Goal: Task Accomplishment & Management: Manage account settings

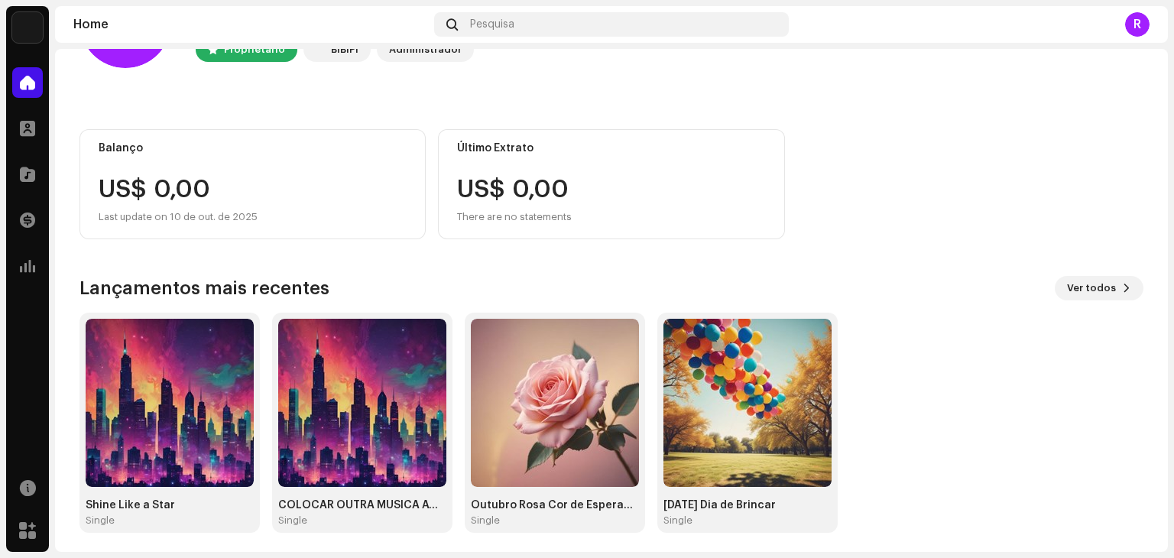
scroll to position [102, 0]
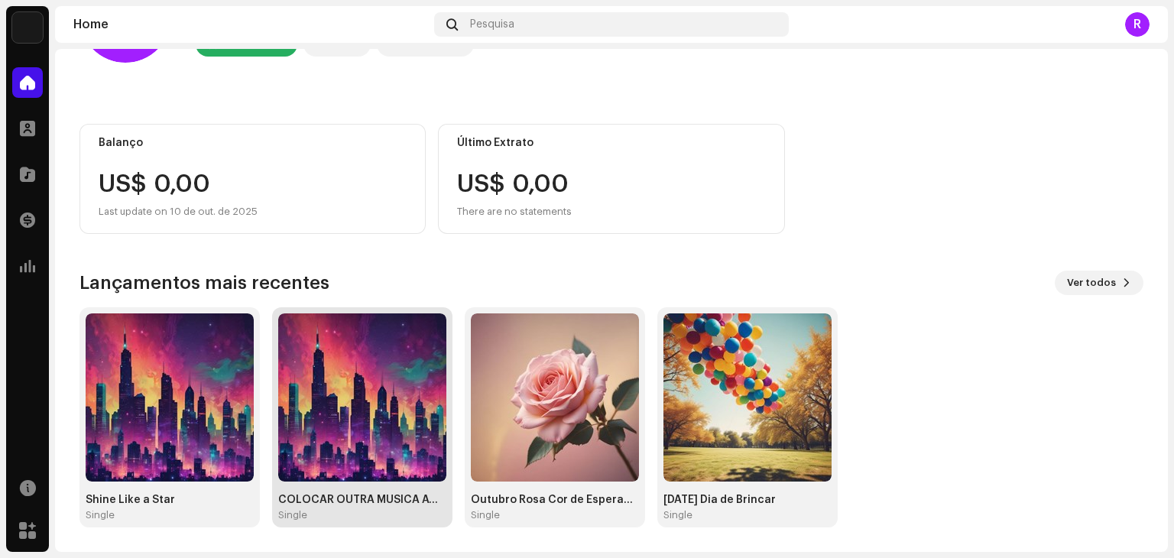
click at [342, 407] on img at bounding box center [362, 397] width 168 height 168
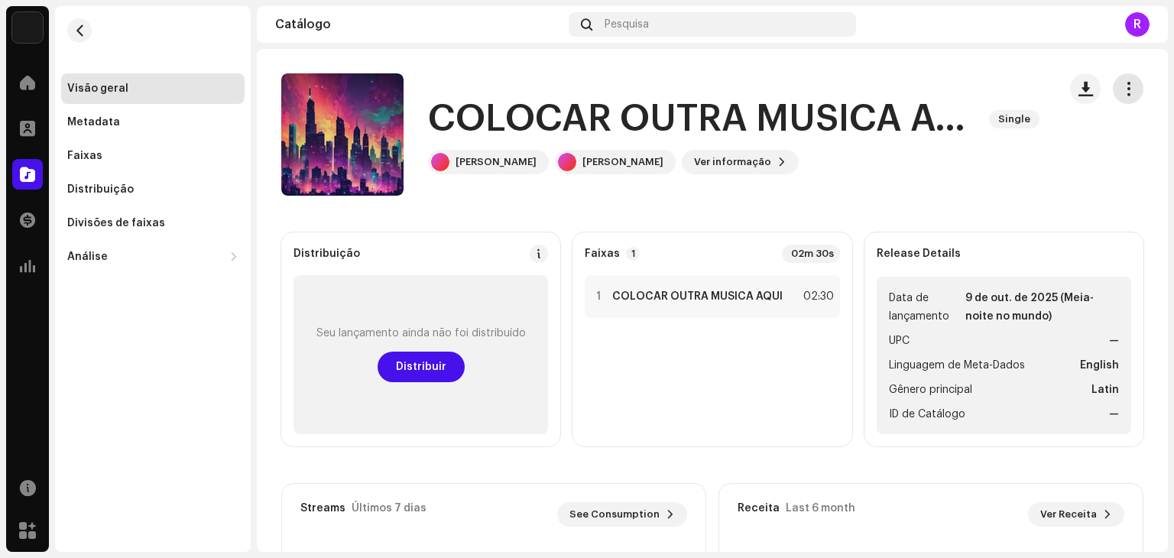
click at [1121, 87] on span "button" at bounding box center [1128, 89] width 15 height 12
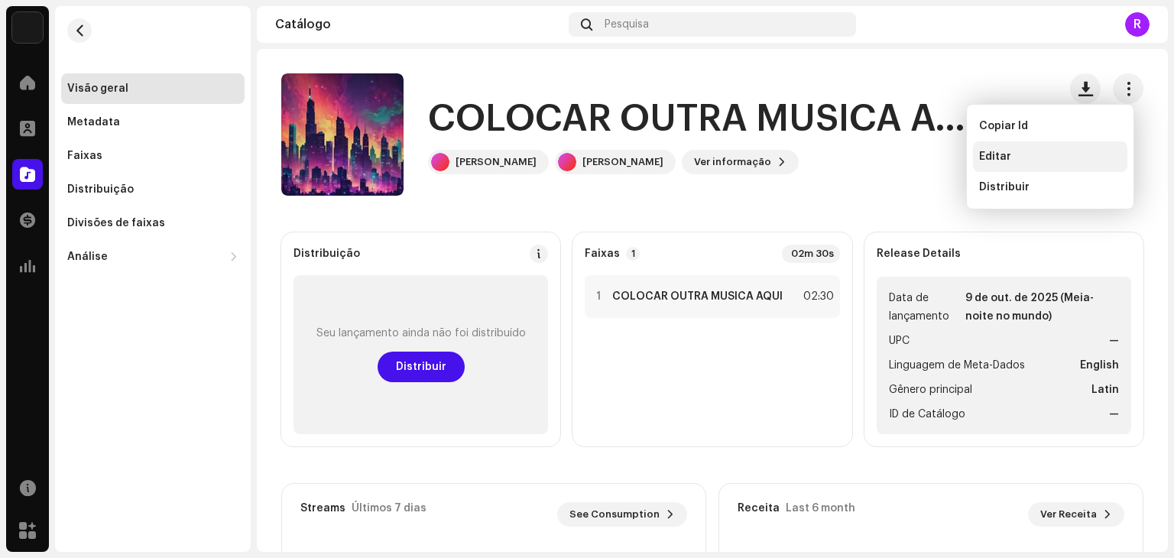
click at [1009, 153] on span "Editar" at bounding box center [995, 157] width 32 height 12
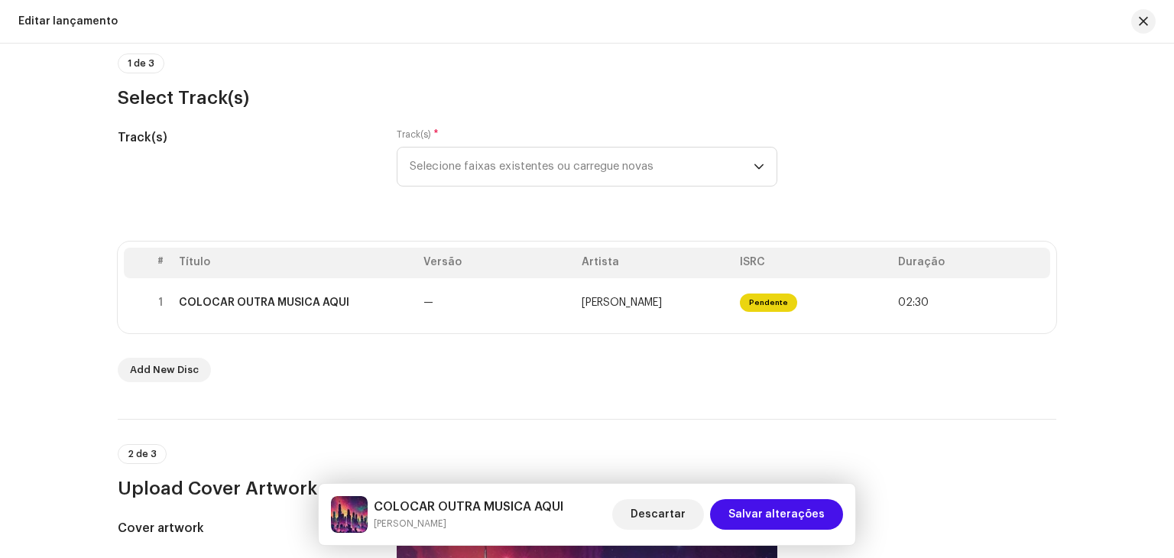
scroll to position [229, 0]
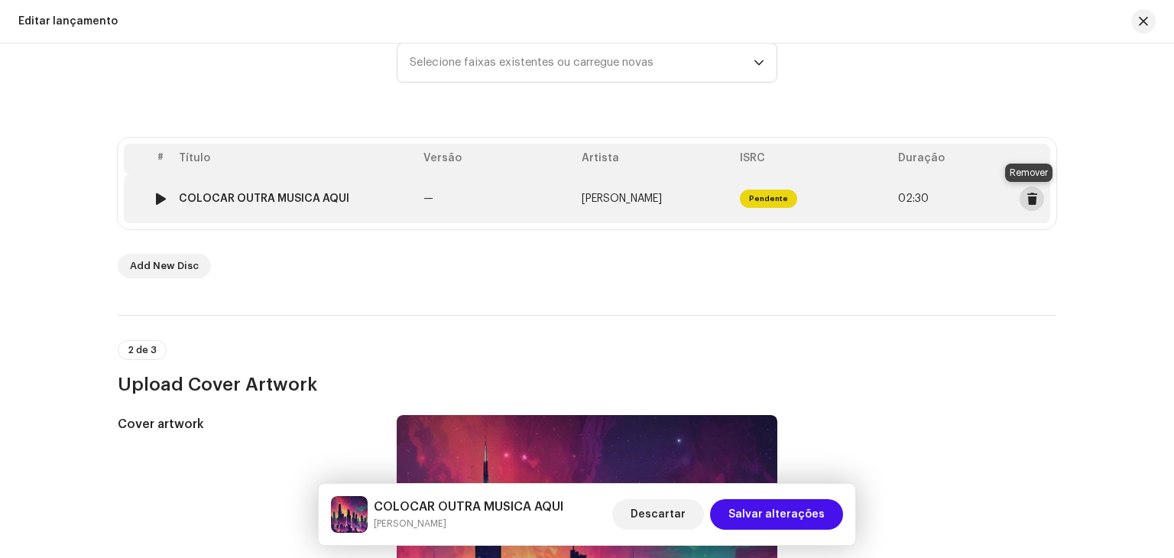
click at [1033, 200] on span at bounding box center [1032, 199] width 11 height 12
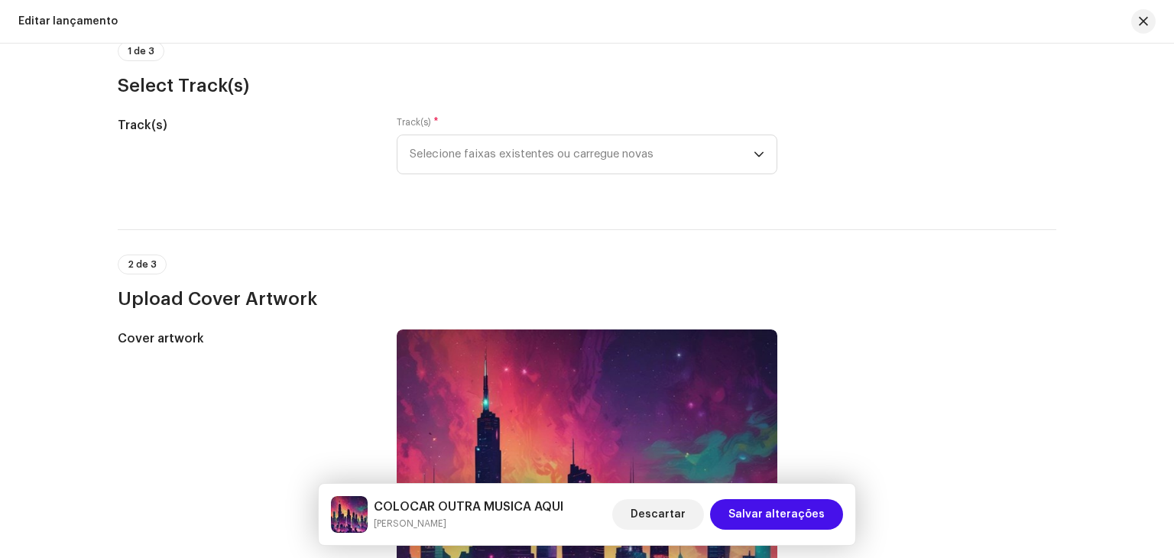
scroll to position [0, 0]
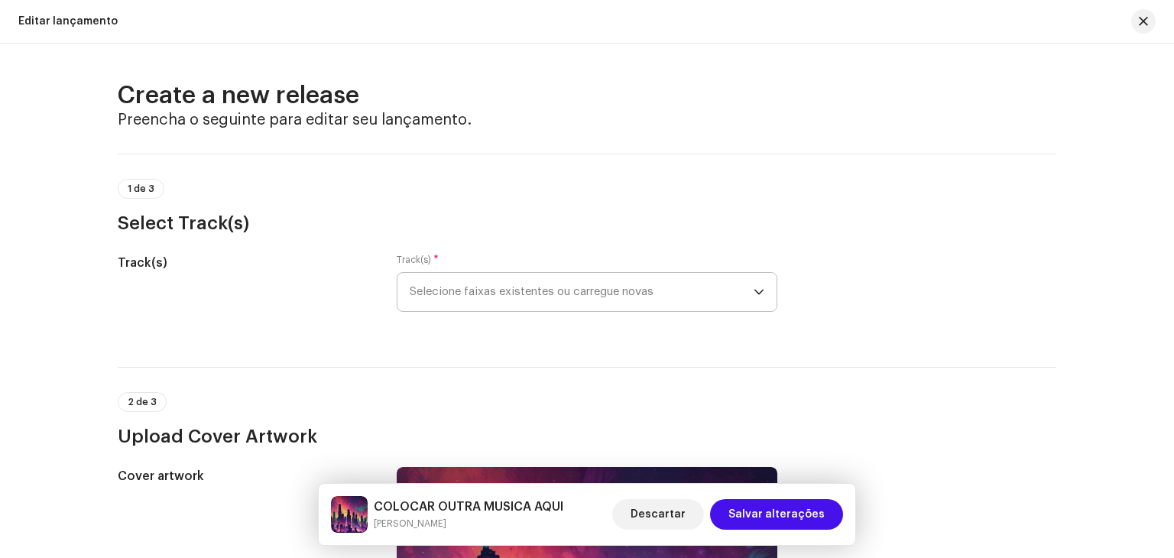
click at [756, 288] on icon "dropdown trigger" at bounding box center [759, 292] width 11 height 11
click at [759, 288] on icon "dropdown trigger" at bounding box center [759, 292] width 11 height 11
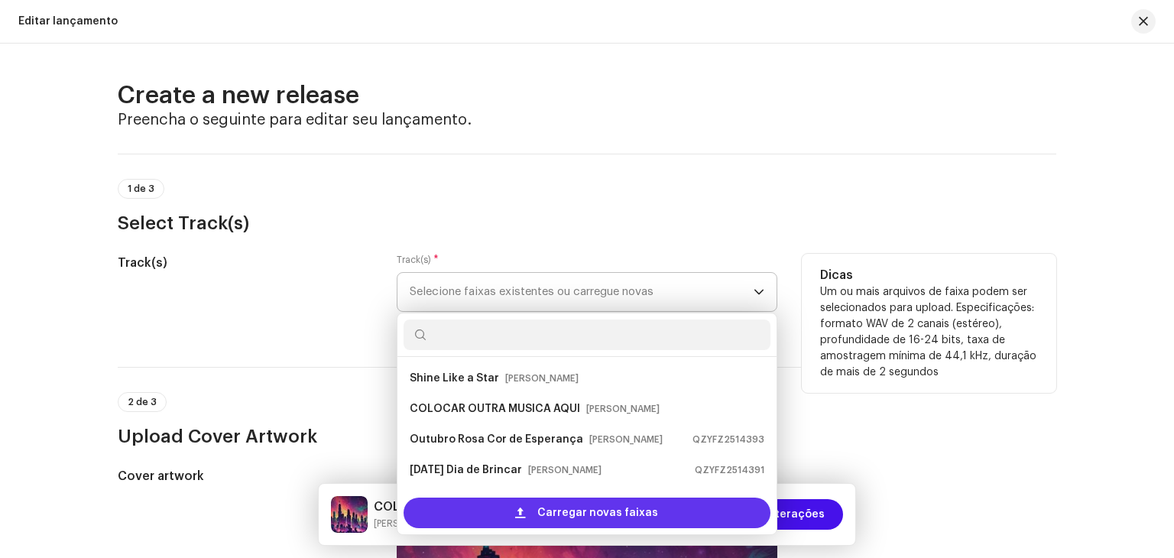
click at [608, 514] on span "Carregar novas faixas" at bounding box center [597, 513] width 121 height 31
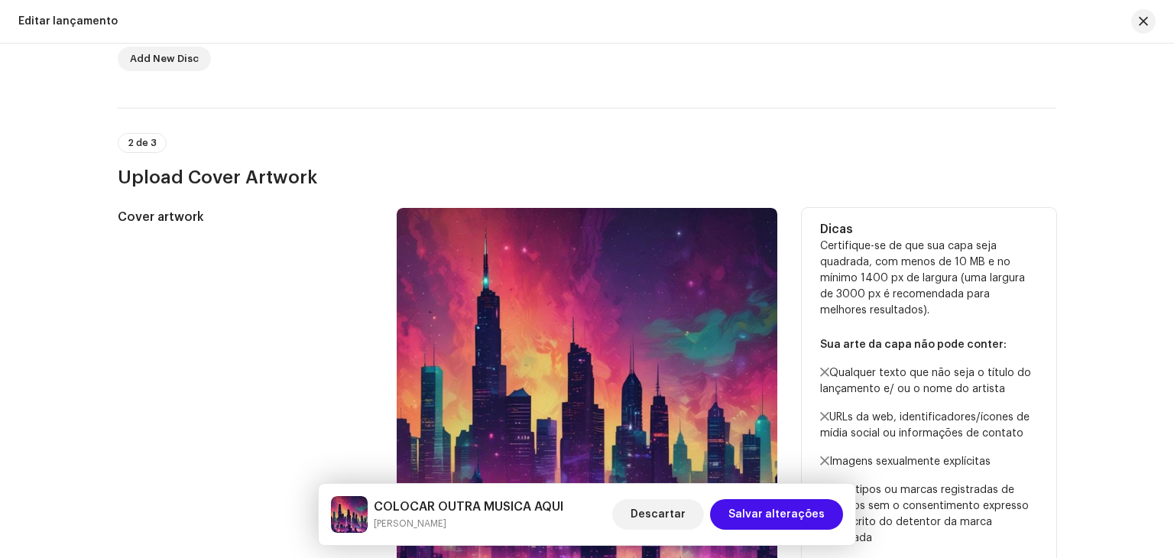
scroll to position [492, 0]
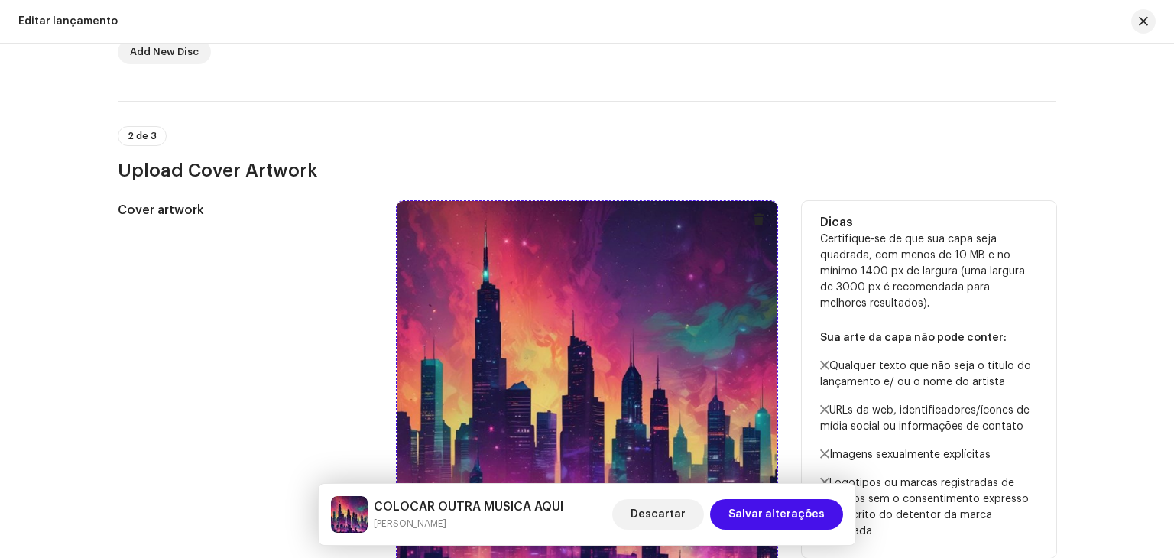
click at [753, 218] on span at bounding box center [758, 219] width 11 height 12
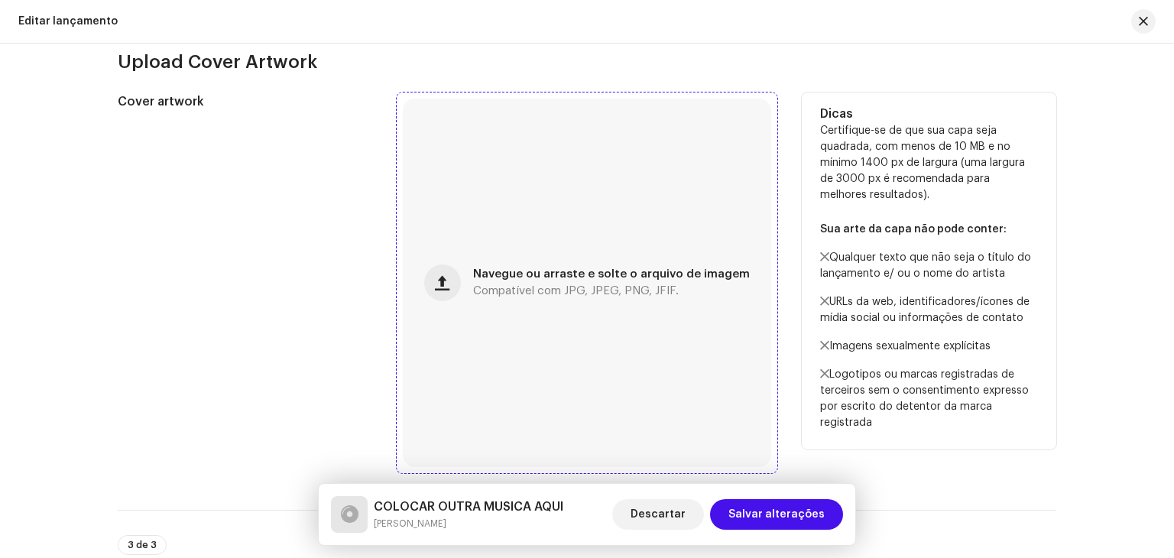
scroll to position [645, 0]
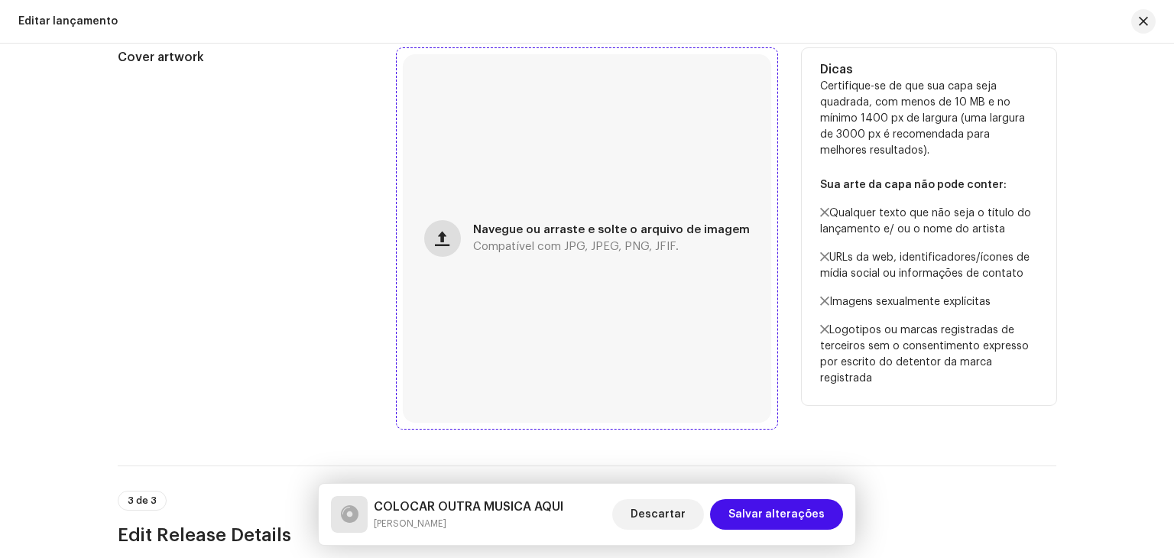
click at [443, 236] on span "button" at bounding box center [442, 238] width 15 height 12
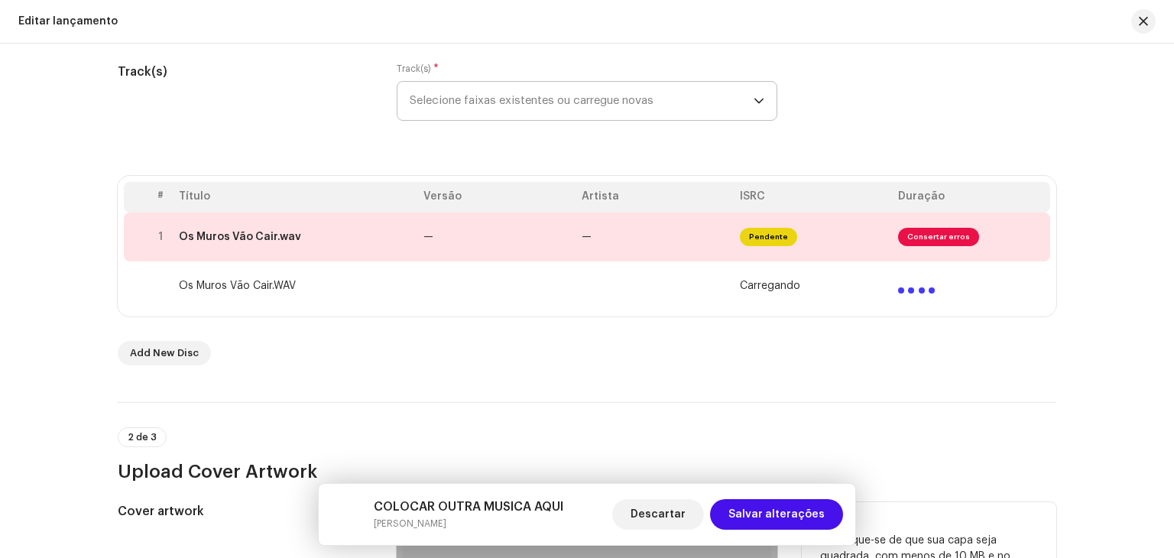
scroll to position [110, 0]
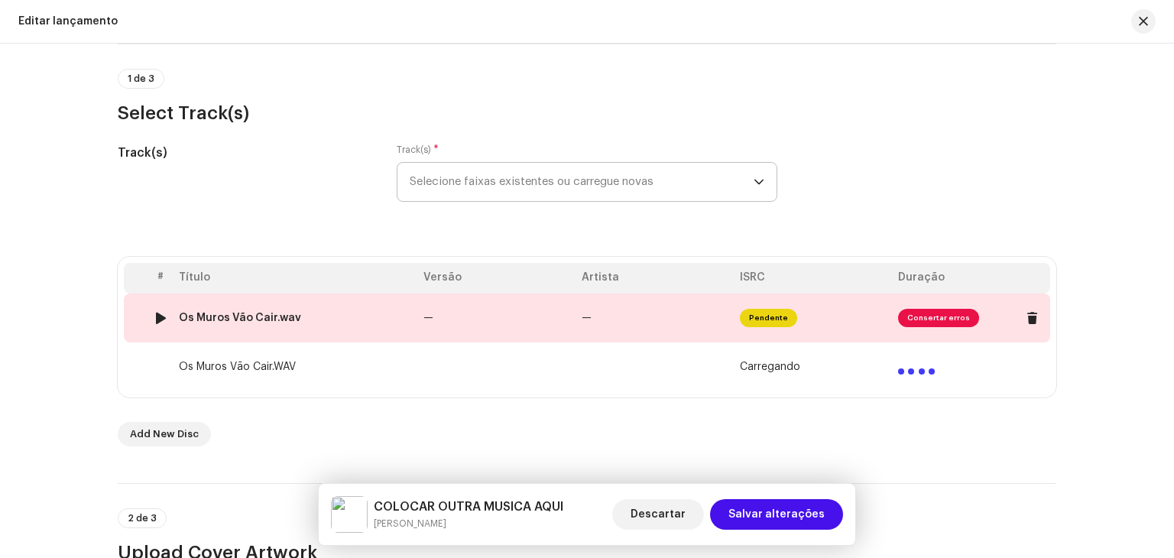
click at [935, 316] on span "Consertar erros" at bounding box center [938, 318] width 81 height 18
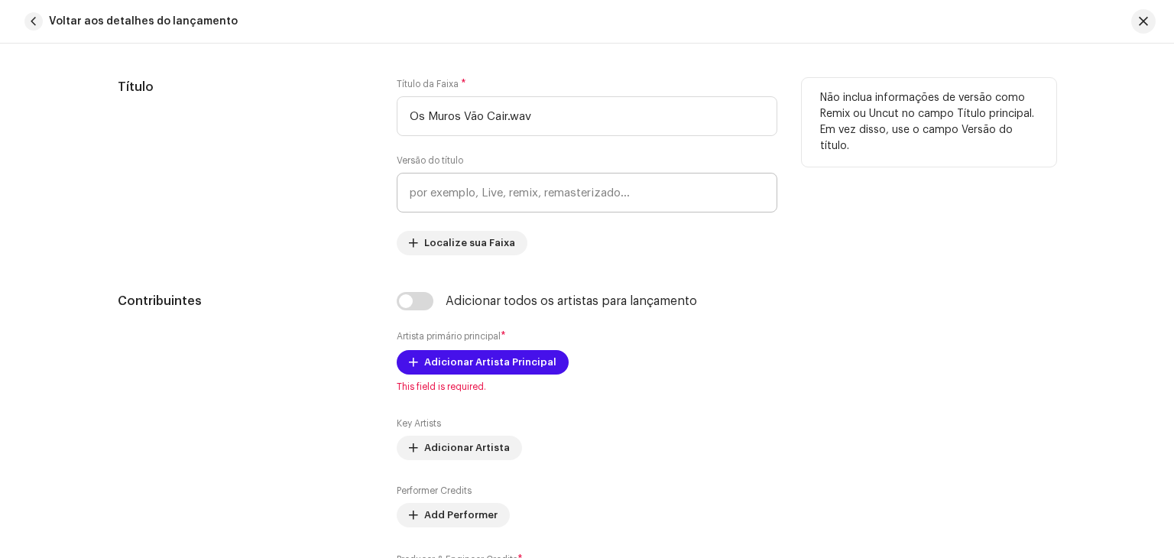
scroll to position [608, 0]
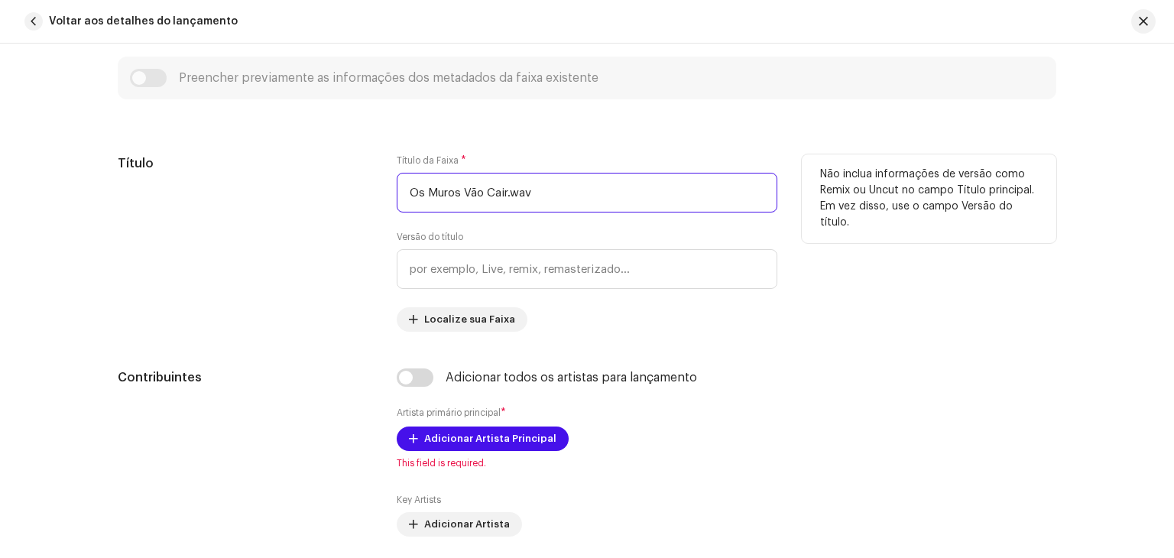
click at [566, 191] on input "Os Muros Vão Cair.wav" at bounding box center [587, 193] width 381 height 40
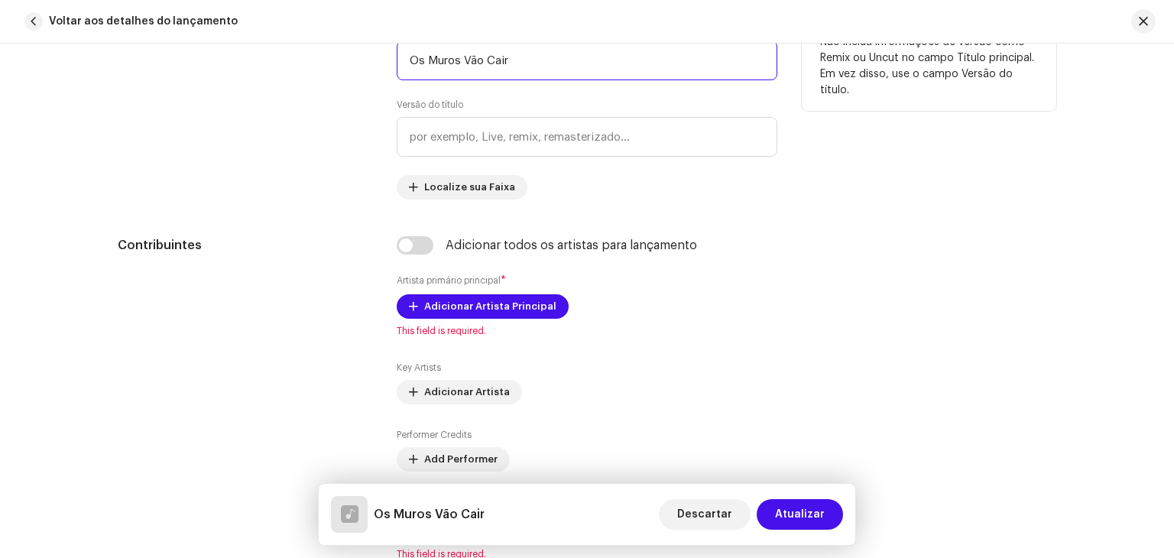
scroll to position [761, 0]
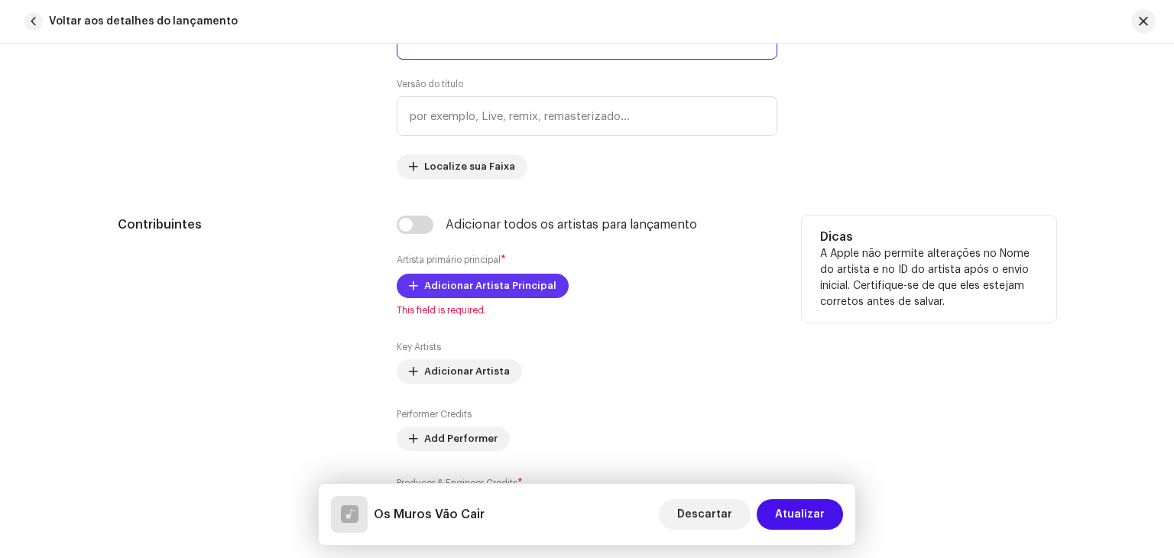
type input "Os Muros Vão Cair"
click at [488, 281] on span "Adicionar Artista Principal" at bounding box center [490, 286] width 132 height 31
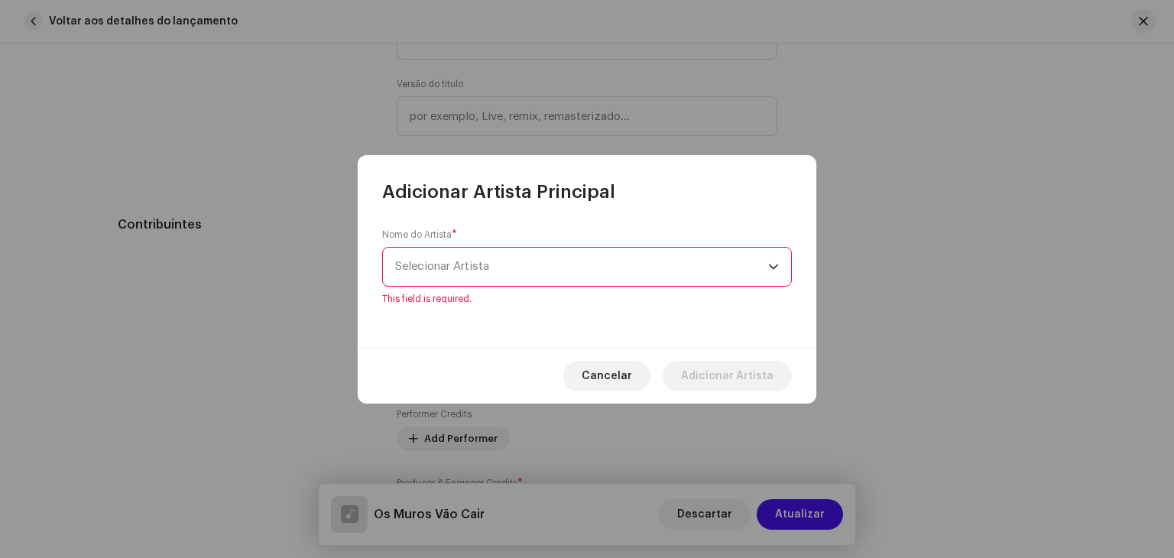
click at [772, 275] on div "dropdown trigger" at bounding box center [773, 267] width 11 height 38
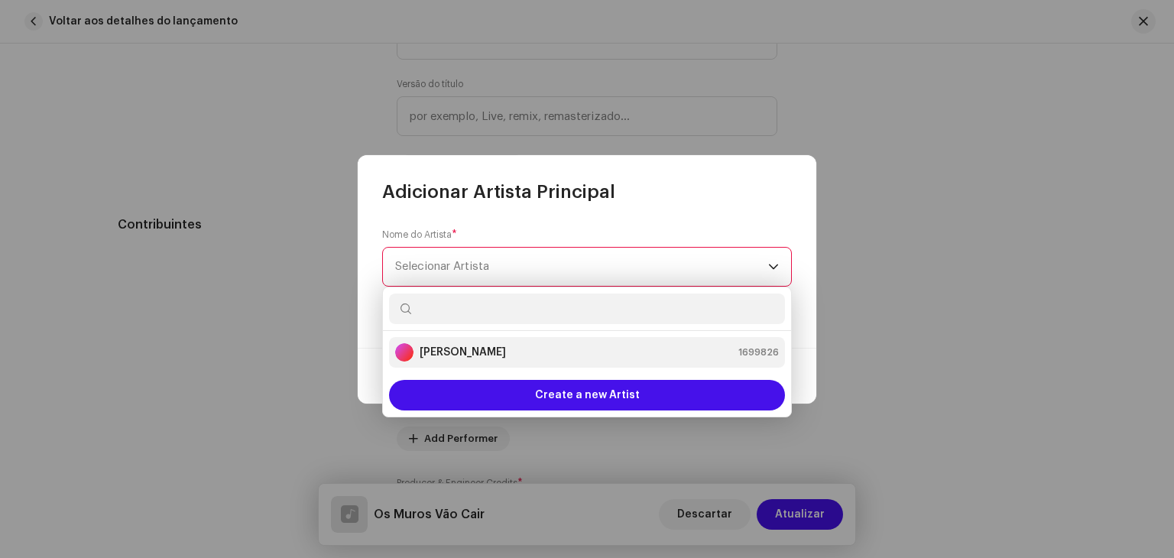
click at [474, 353] on strong "[PERSON_NAME]" at bounding box center [463, 352] width 86 height 15
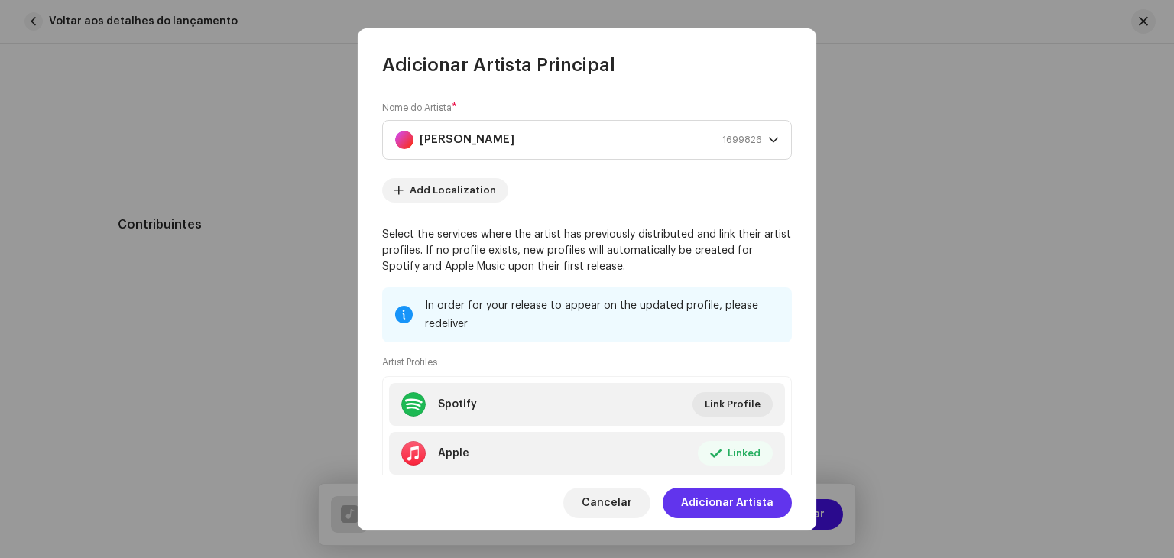
click at [731, 501] on span "Adicionar Artista" at bounding box center [727, 503] width 92 height 31
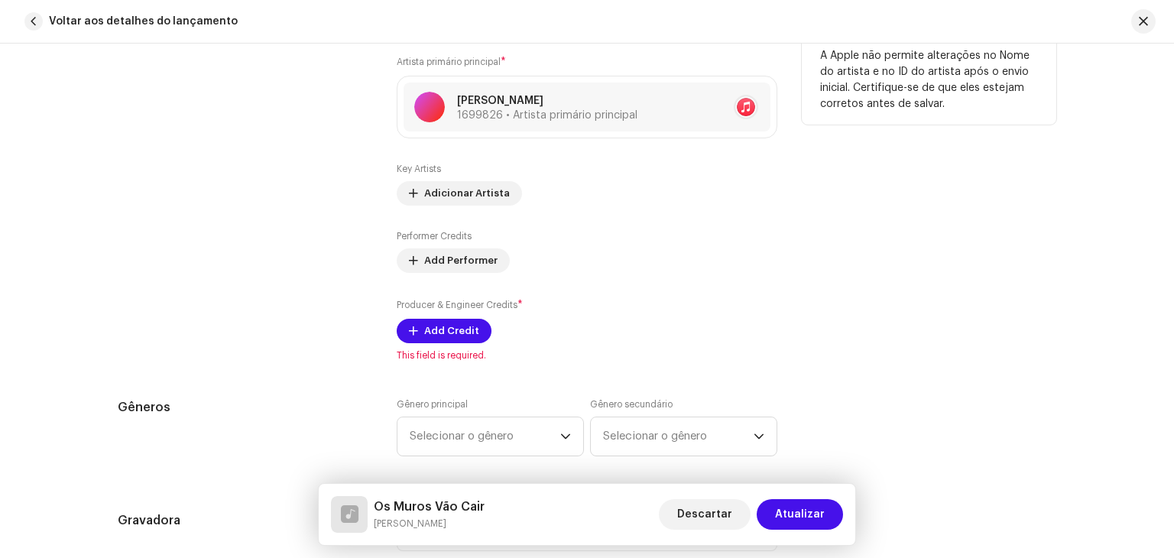
scroll to position [991, 0]
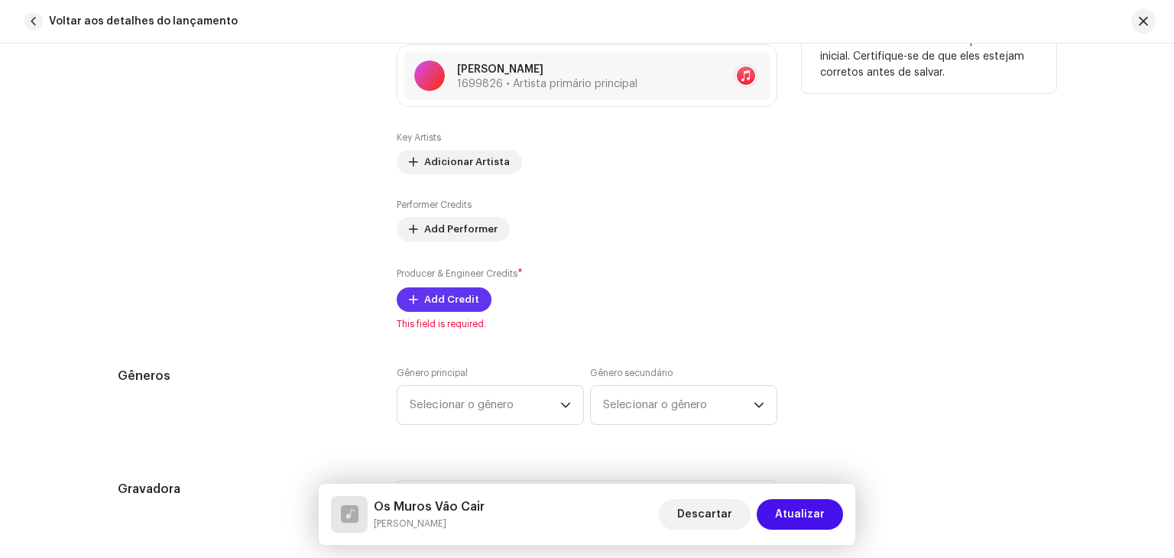
click at [433, 301] on span "Add Credit" at bounding box center [451, 299] width 55 height 31
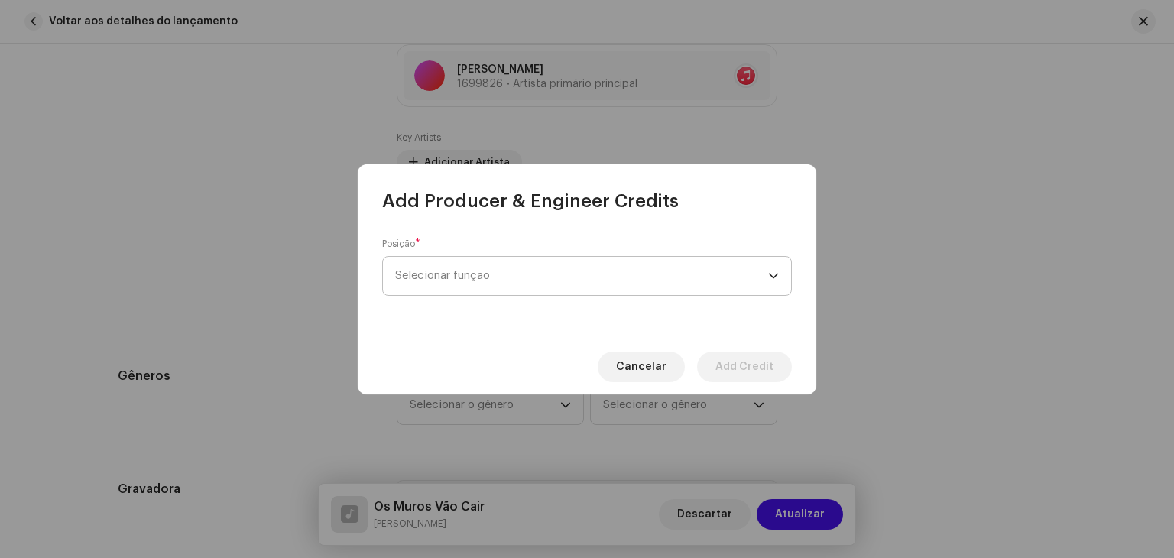
click at [766, 277] on span "Selecionar função" at bounding box center [581, 276] width 373 height 38
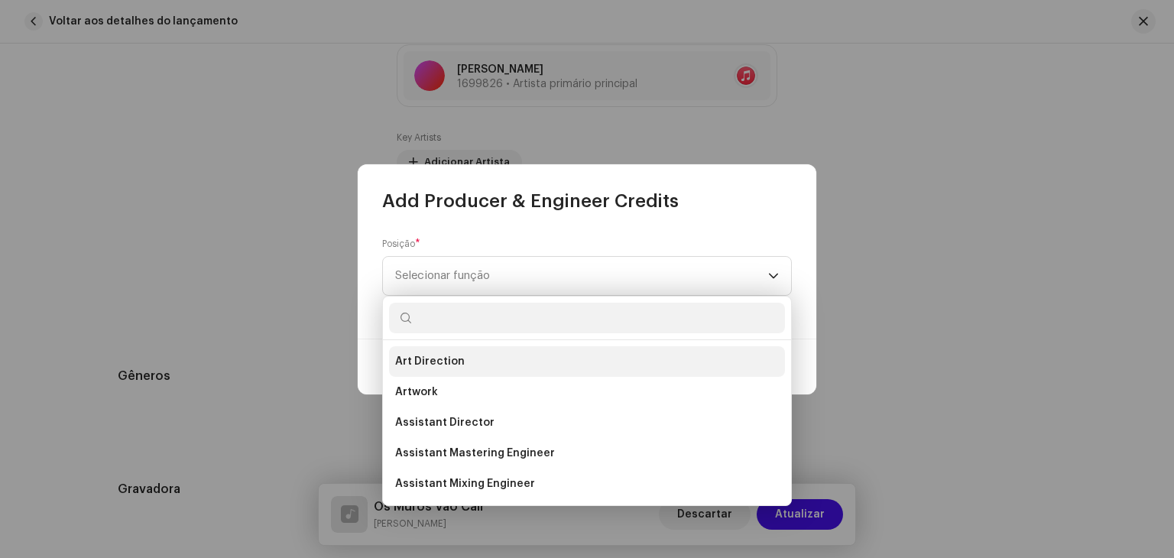
click at [437, 359] on span "Art Direction" at bounding box center [430, 361] width 70 height 15
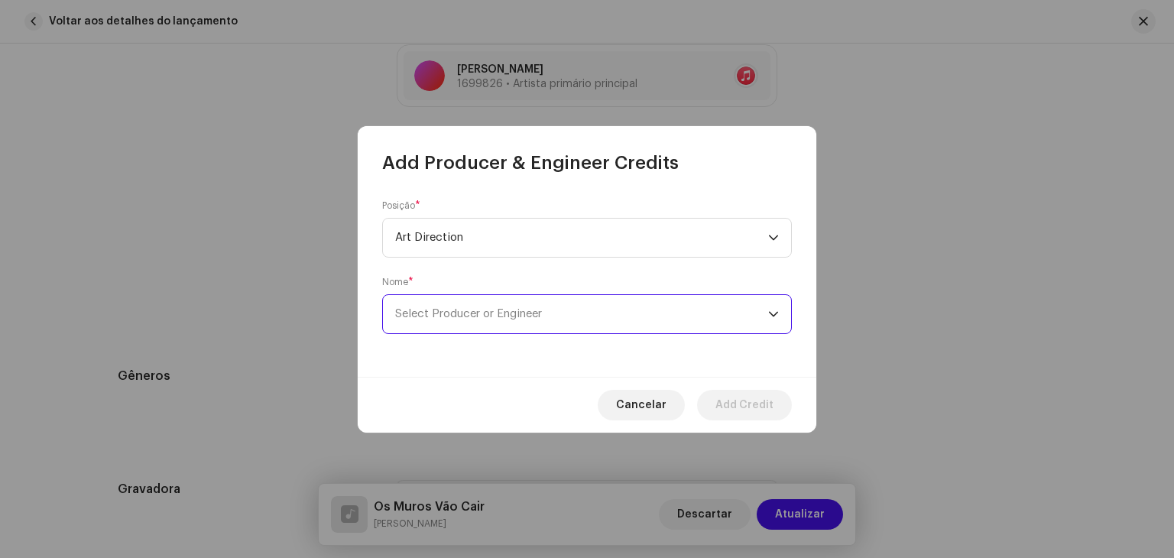
click at [654, 310] on span "Select Producer or Engineer" at bounding box center [581, 314] width 373 height 38
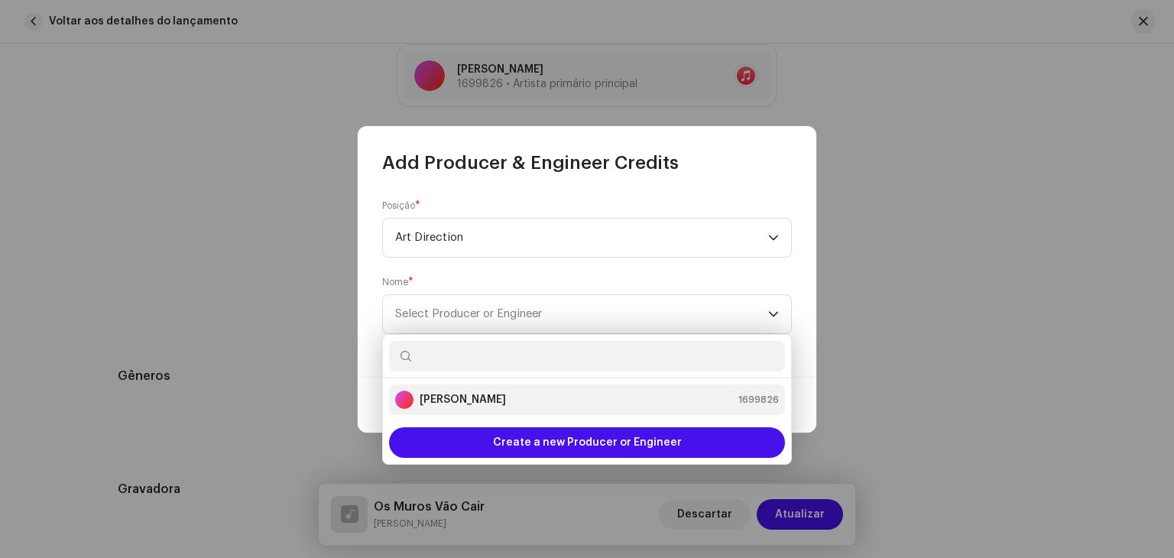
click at [475, 401] on strong "[PERSON_NAME]" at bounding box center [463, 399] width 86 height 15
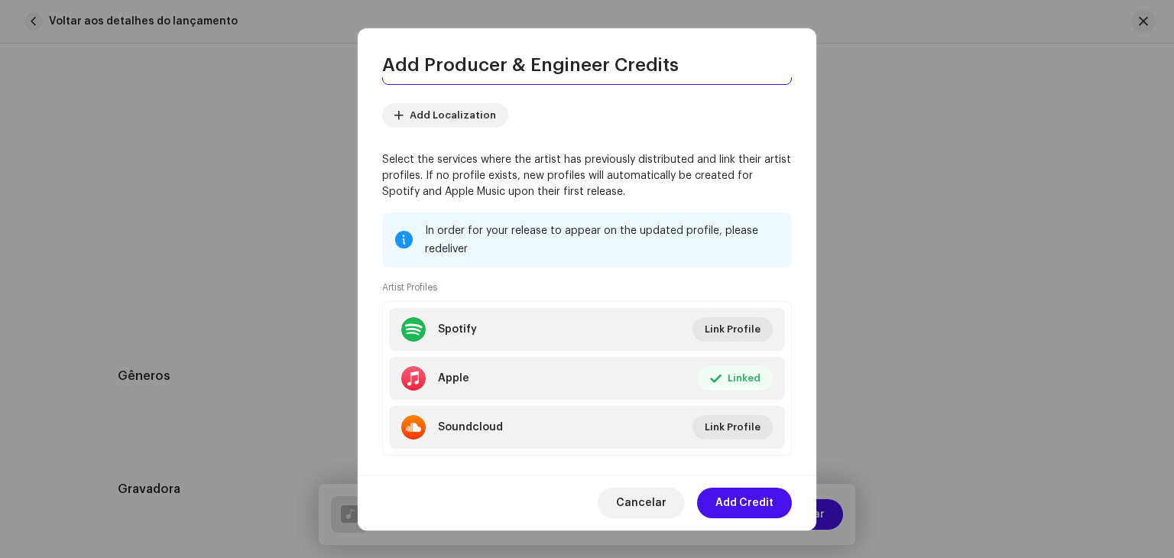
scroll to position [176, 0]
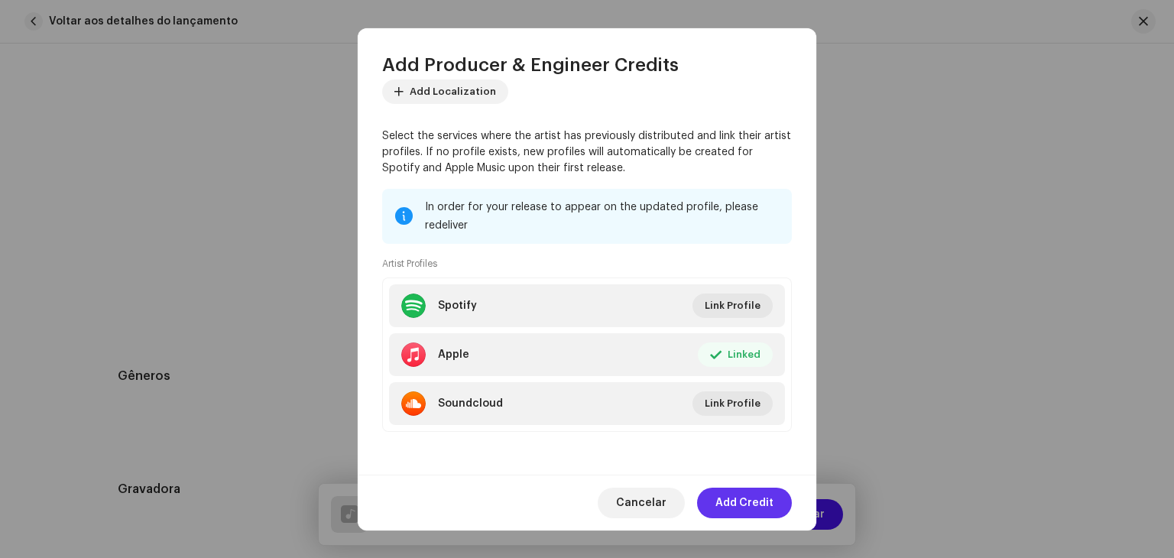
click at [754, 503] on span "Add Credit" at bounding box center [744, 503] width 58 height 31
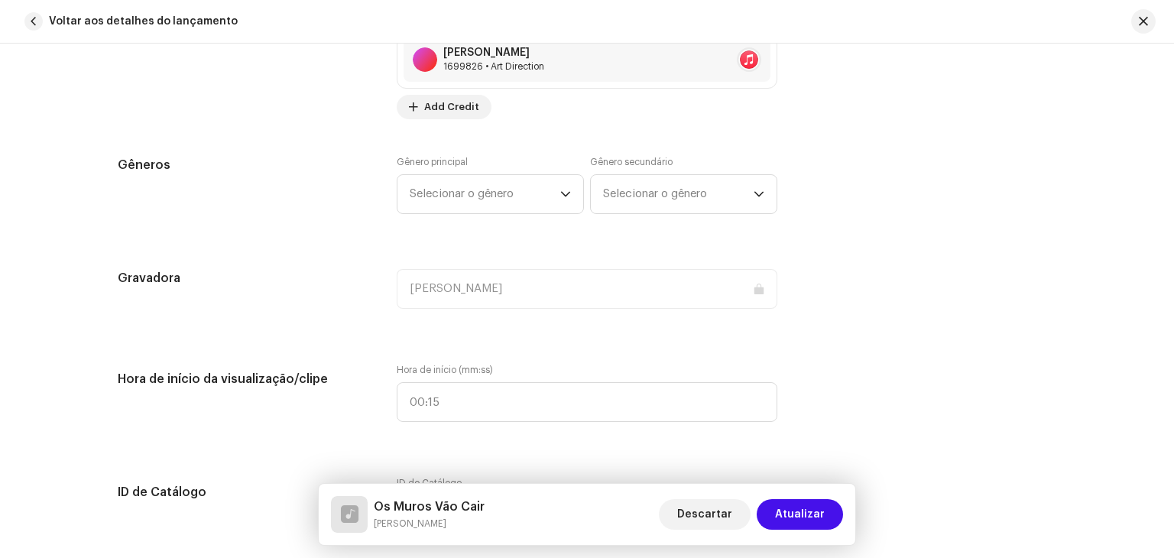
scroll to position [1373, 0]
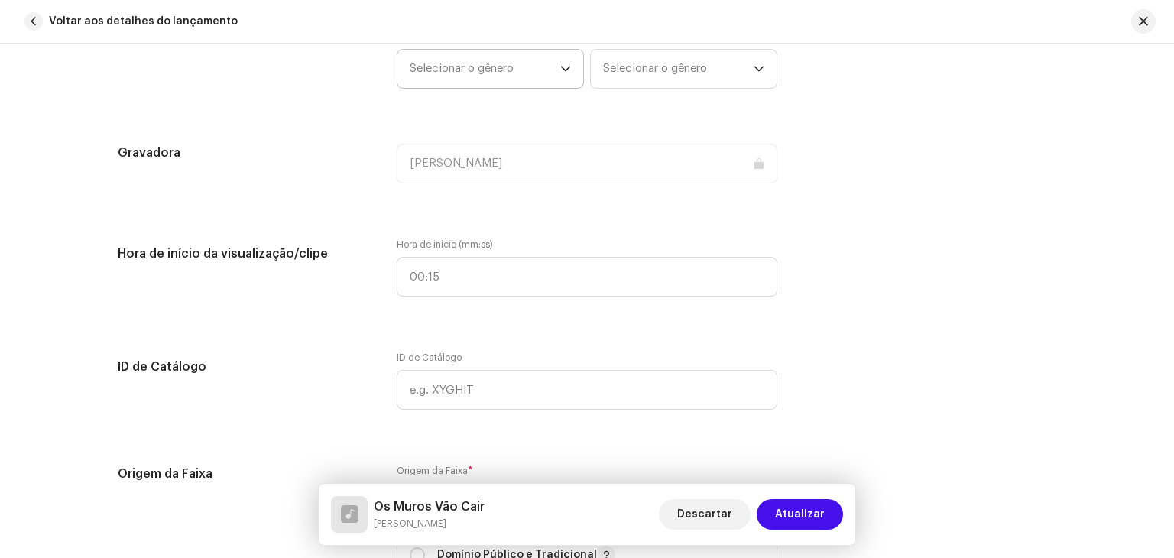
click at [563, 71] on icon "dropdown trigger" at bounding box center [565, 68] width 11 height 11
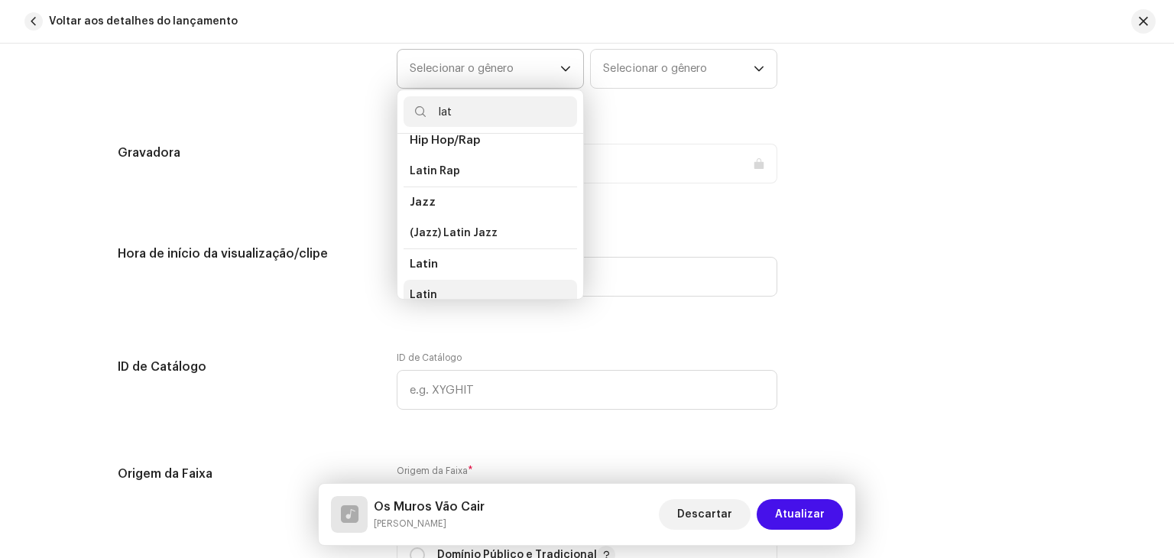
scroll to position [87, 0]
type input "lat"
click at [424, 283] on span "Latin" at bounding box center [424, 284] width 28 height 15
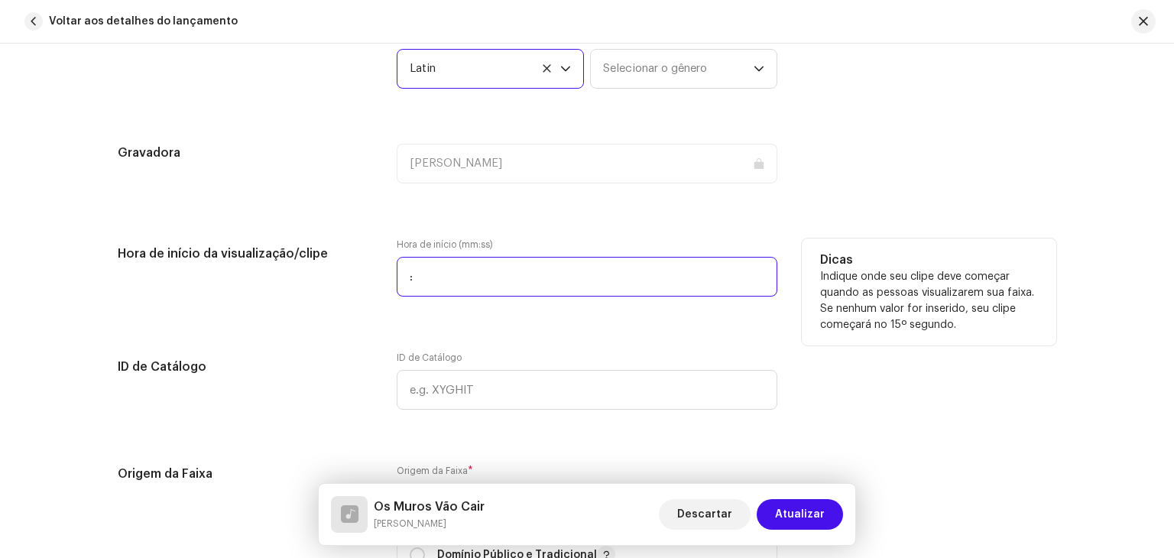
click at [478, 276] on input ":" at bounding box center [587, 277] width 381 height 40
type input "00:00"
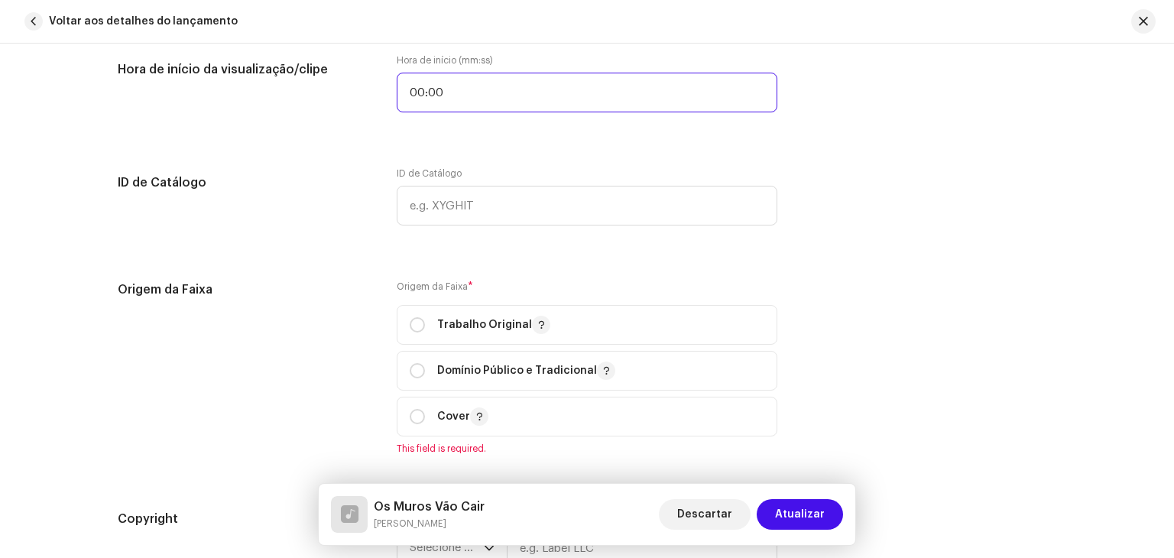
scroll to position [1602, 0]
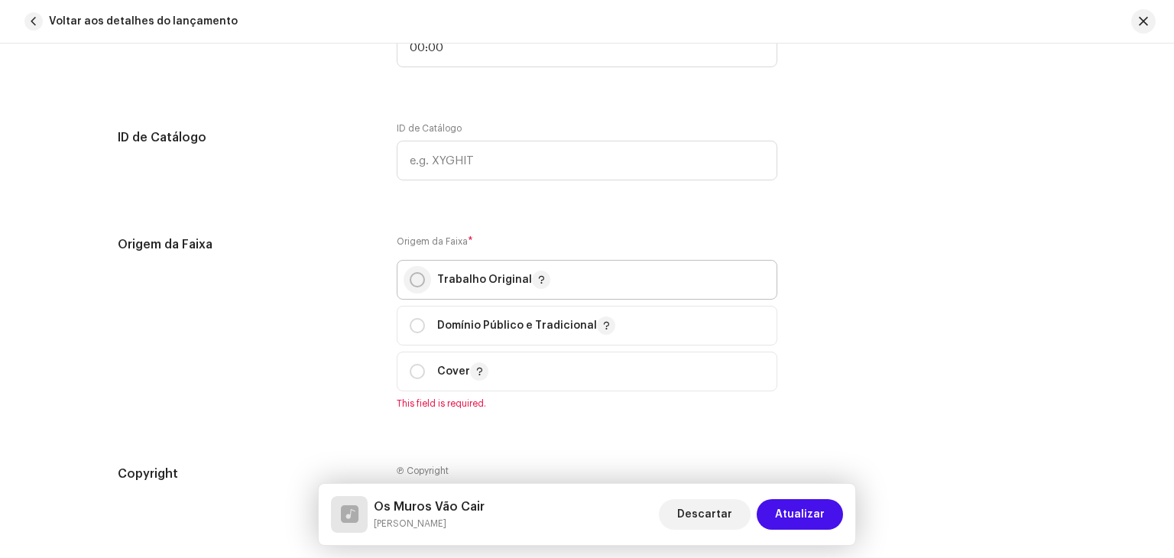
click at [410, 282] on input "radio" at bounding box center [417, 279] width 15 height 15
radio input "true"
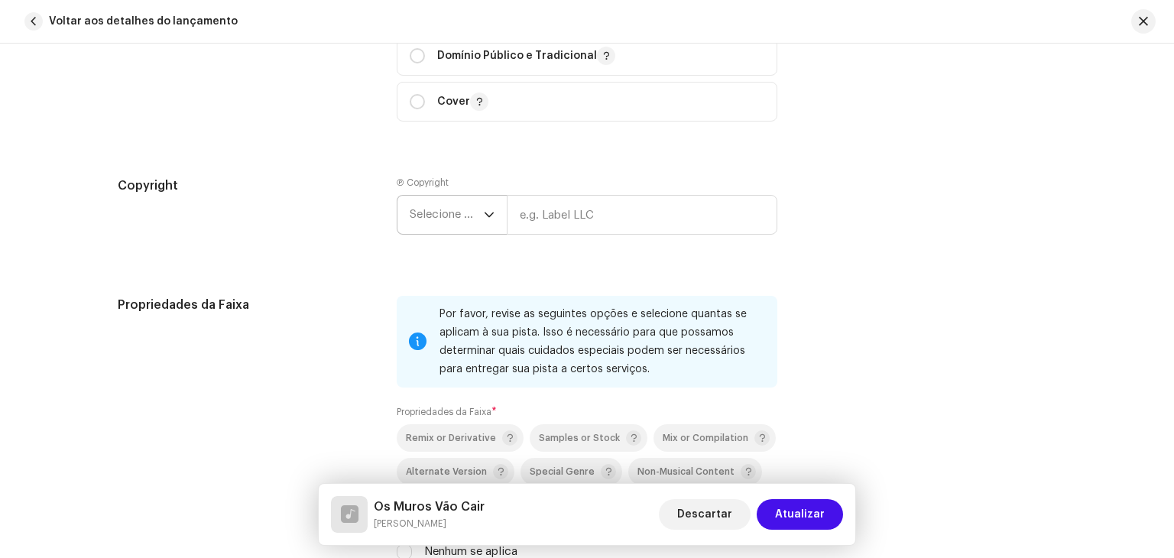
scroll to position [1908, 0]
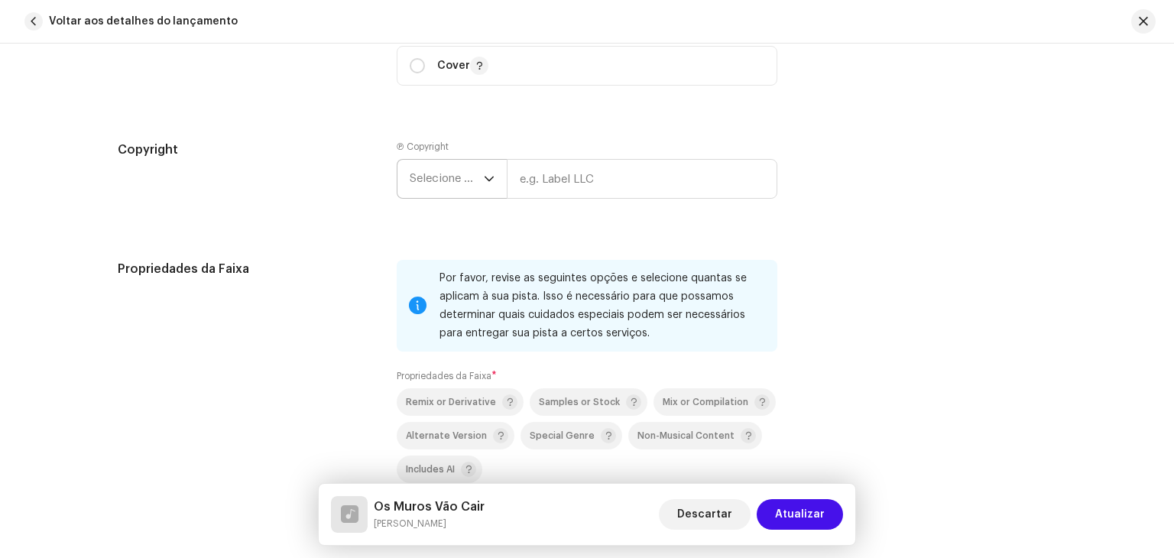
click at [484, 181] on icon "dropdown trigger" at bounding box center [489, 179] width 11 height 11
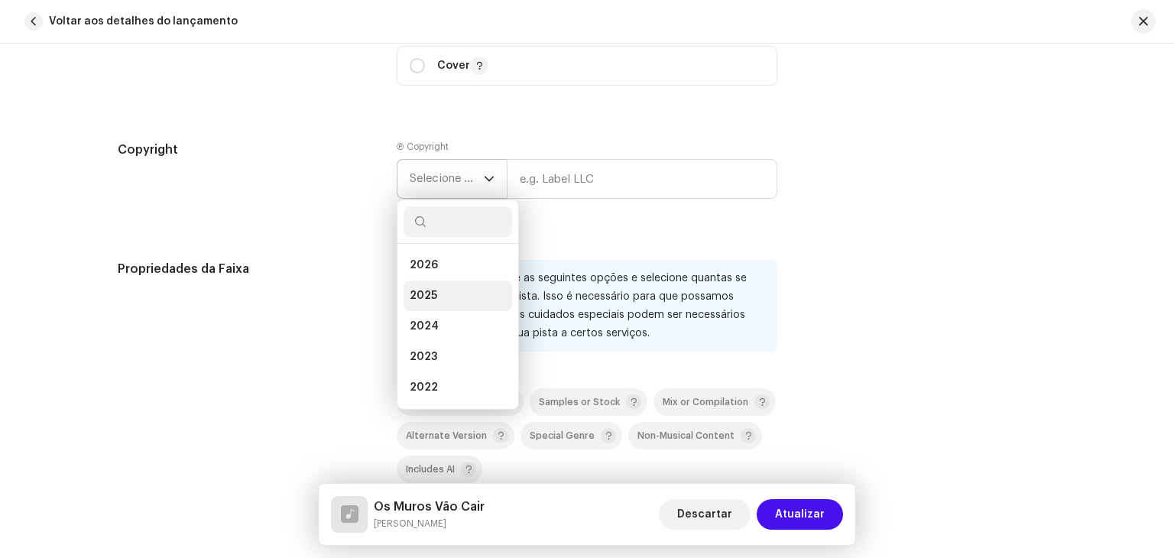
click at [431, 294] on span "2025" at bounding box center [424, 295] width 28 height 15
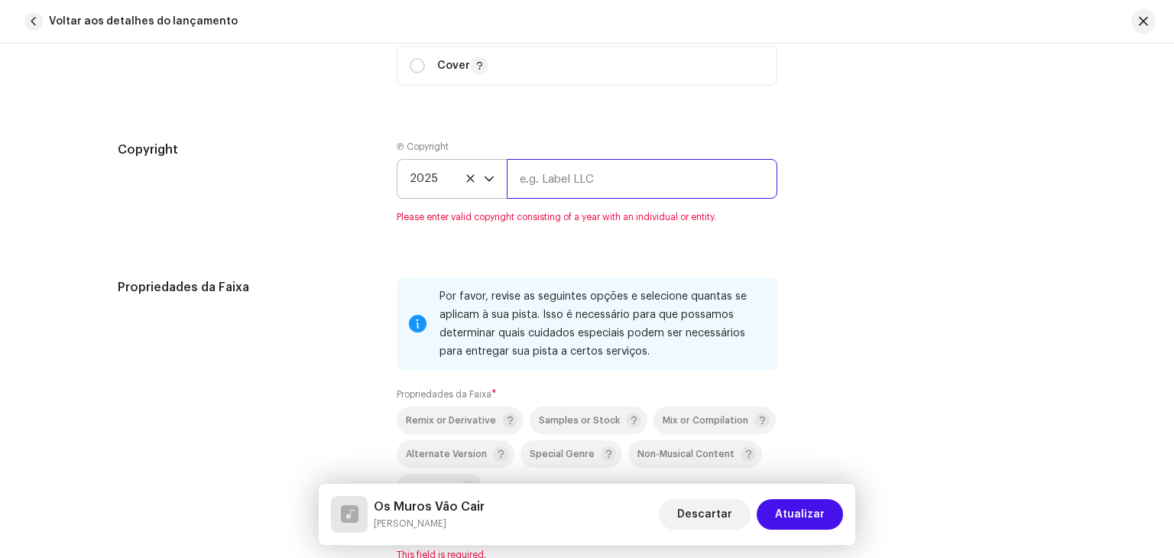
click at [592, 177] on input "text" at bounding box center [642, 179] width 271 height 40
type input "[PERSON_NAME]"
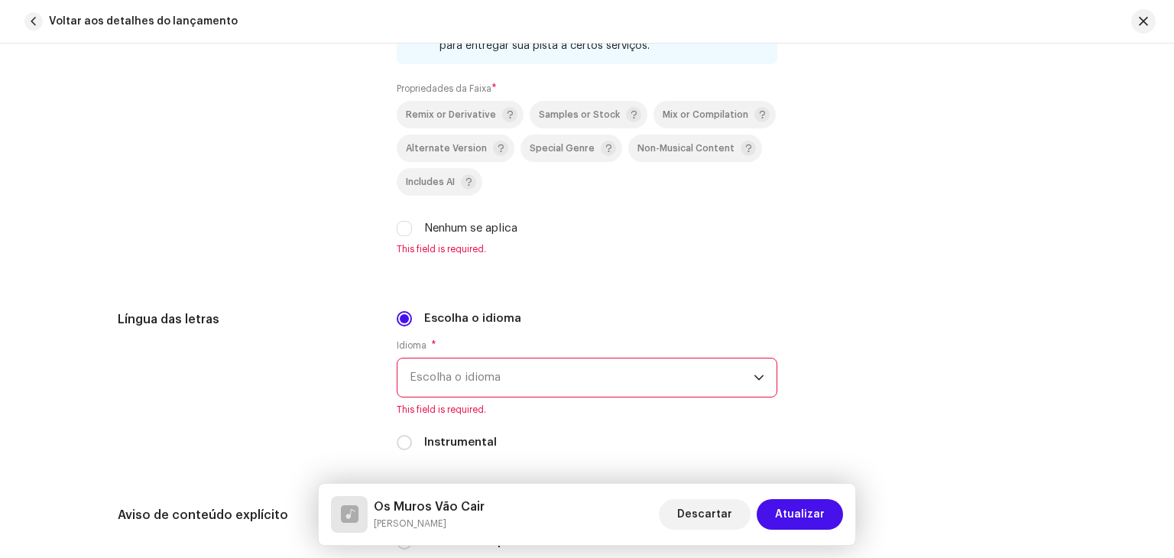
scroll to position [2214, 0]
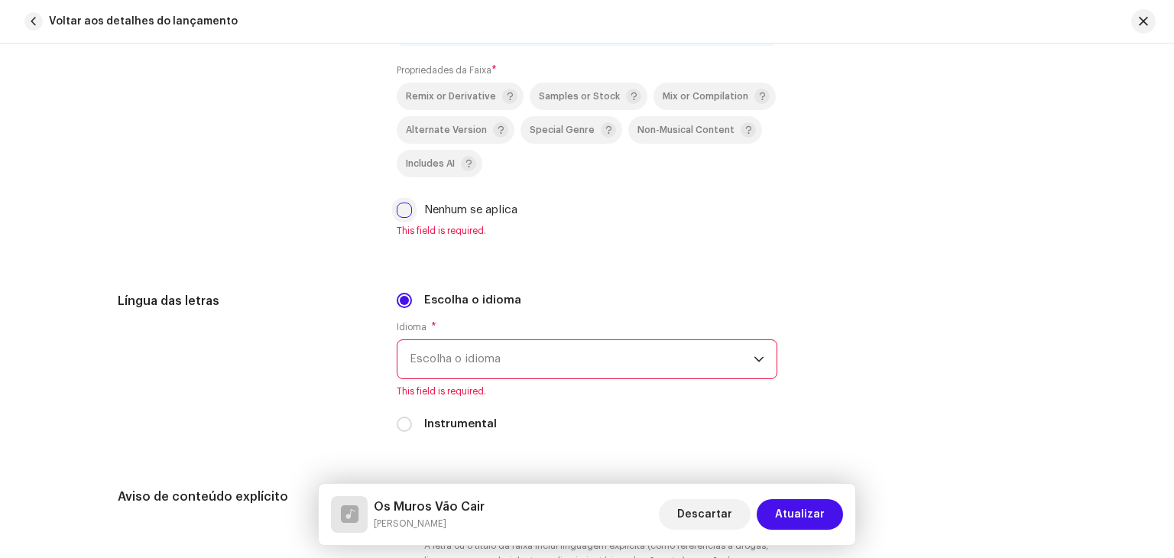
click at [397, 212] on input "Nenhum se aplica" at bounding box center [404, 210] width 15 height 15
checkbox input "true"
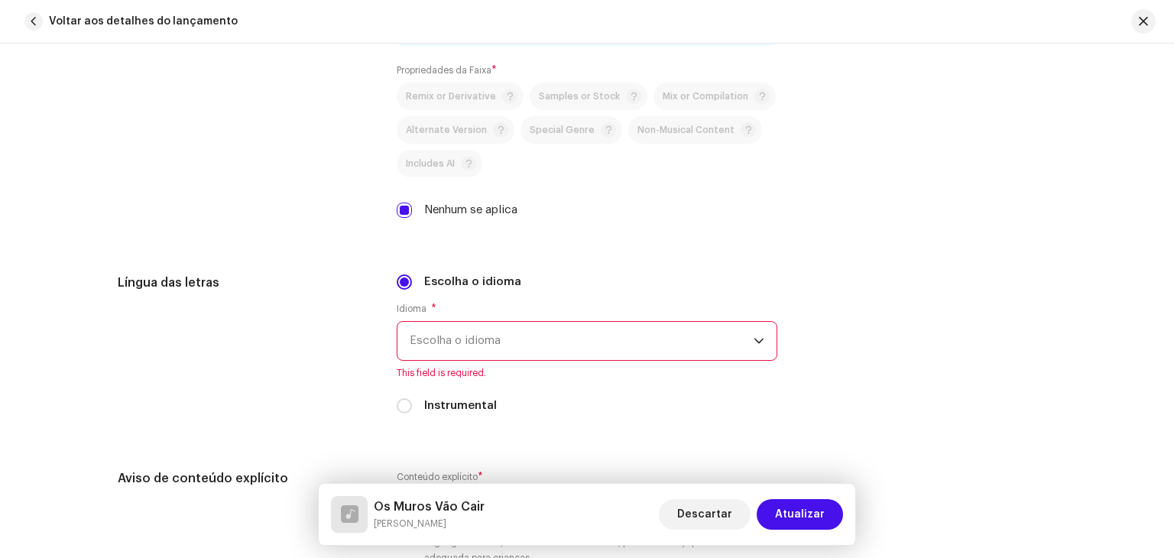
click at [759, 341] on icon "dropdown trigger" at bounding box center [758, 341] width 9 height 5
click at [754, 340] on icon "dropdown trigger" at bounding box center [759, 341] width 11 height 11
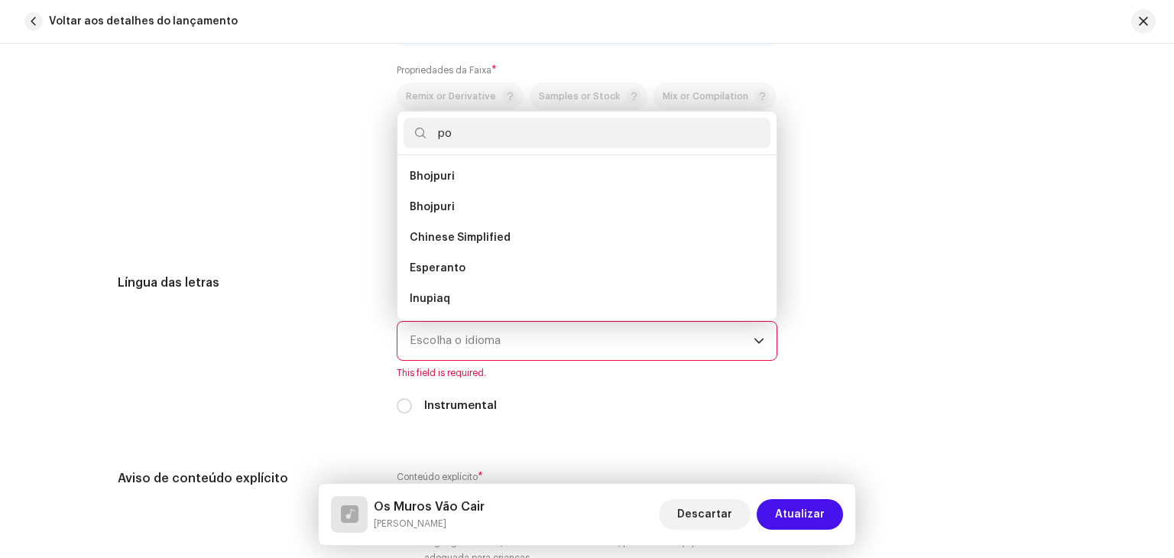
scroll to position [0, 0]
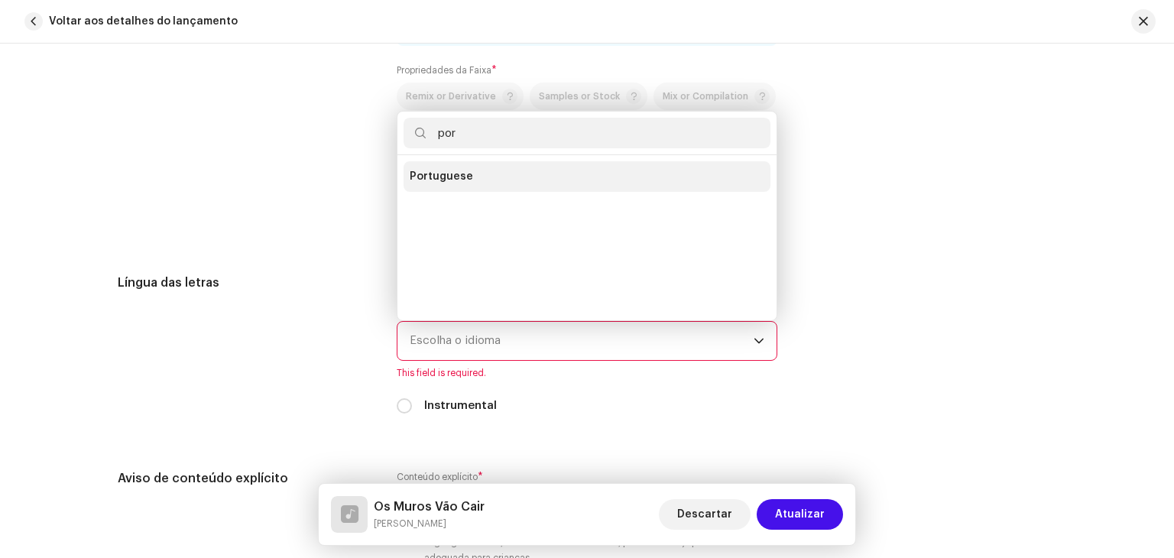
type input "por"
click at [466, 180] on li "Portuguese" at bounding box center [587, 176] width 367 height 31
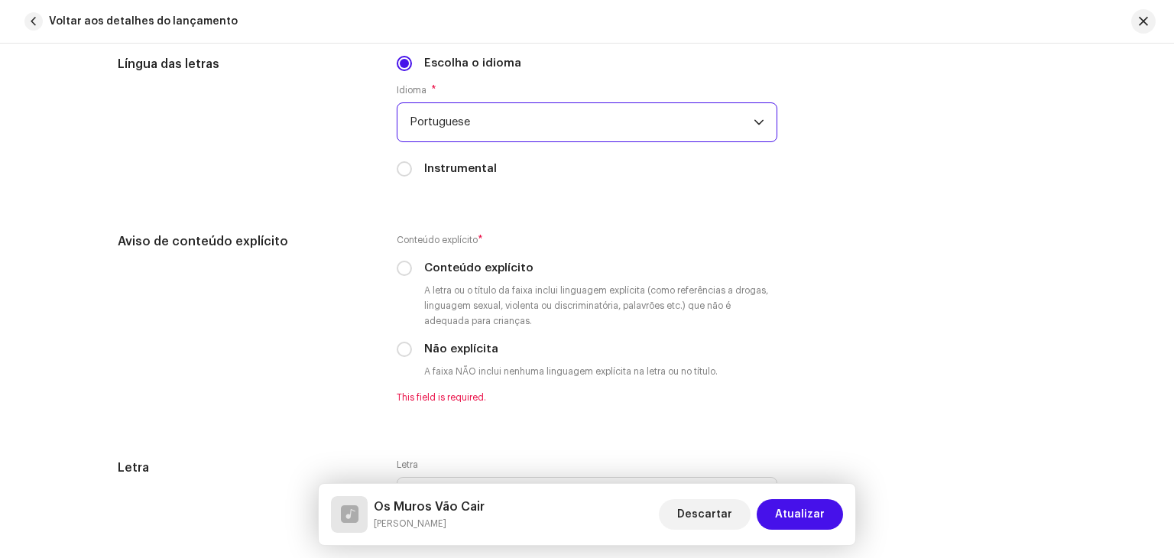
scroll to position [2443, 0]
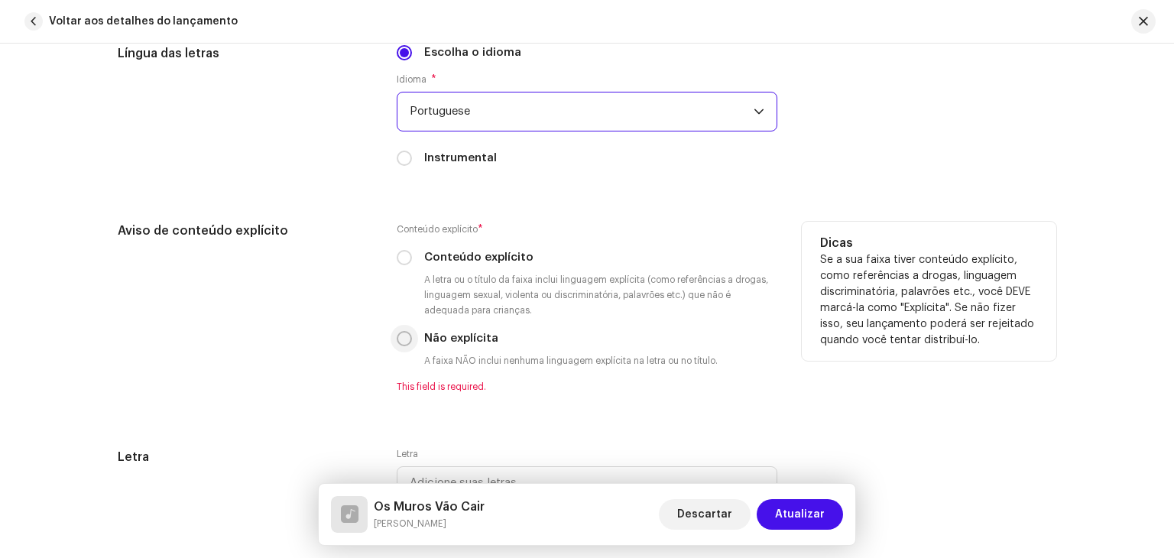
click at [397, 339] on input "Não explícita" at bounding box center [404, 338] width 15 height 15
radio input "true"
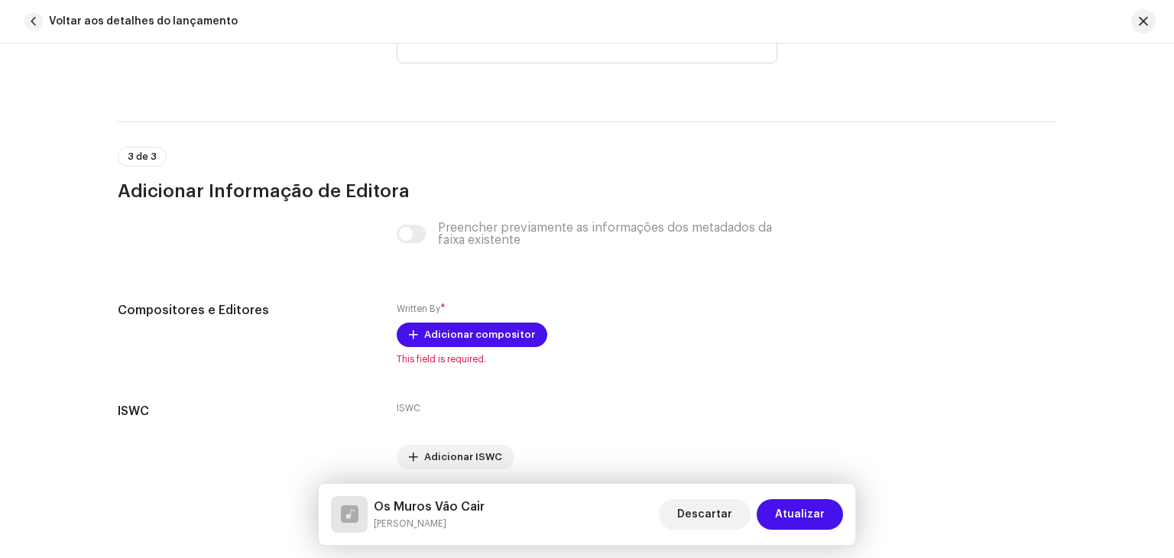
scroll to position [2902, 0]
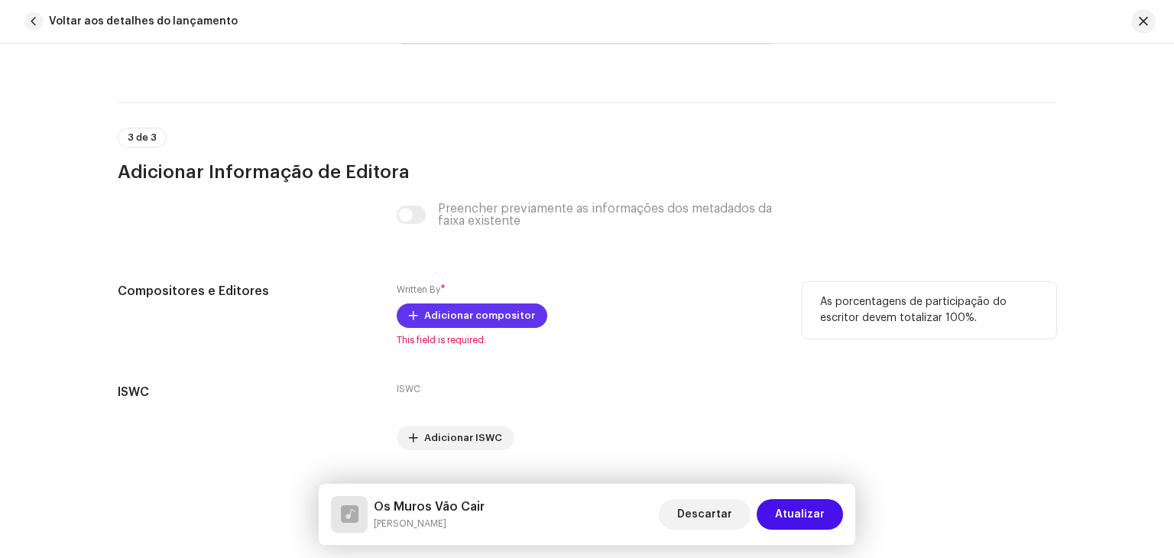
click at [501, 316] on span "Adicionar compositor" at bounding box center [479, 315] width 111 height 31
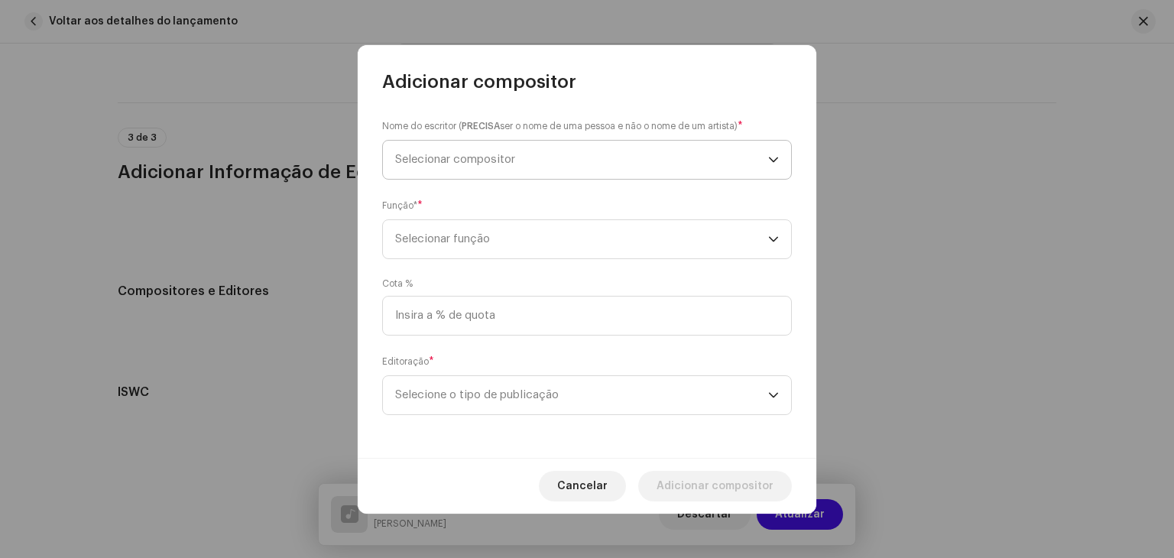
click at [776, 160] on icon "dropdown trigger" at bounding box center [773, 159] width 11 height 11
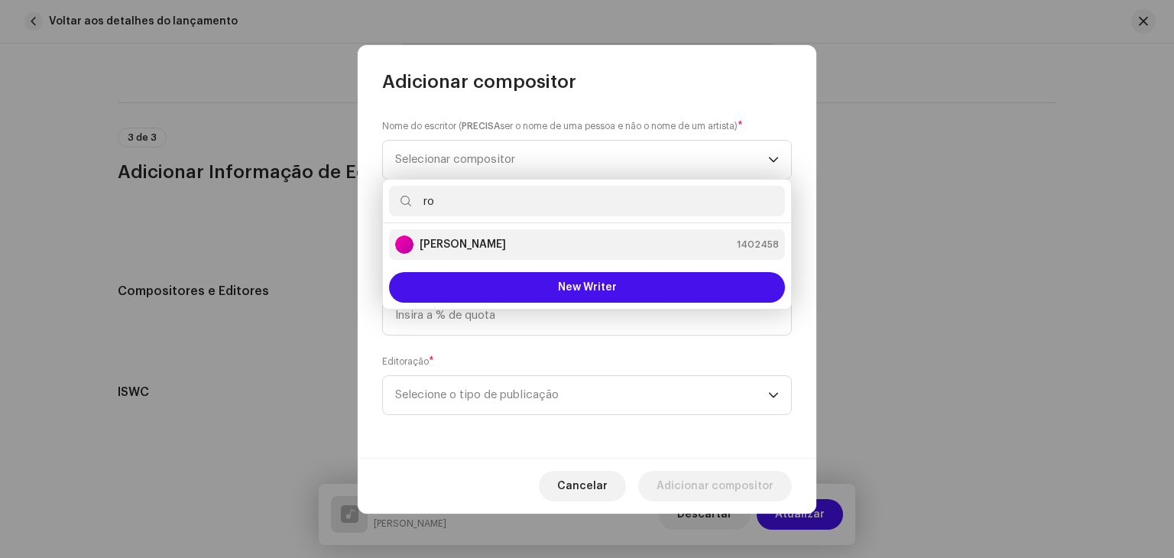
type input "ro"
click at [443, 242] on strong "[PERSON_NAME]" at bounding box center [463, 244] width 86 height 15
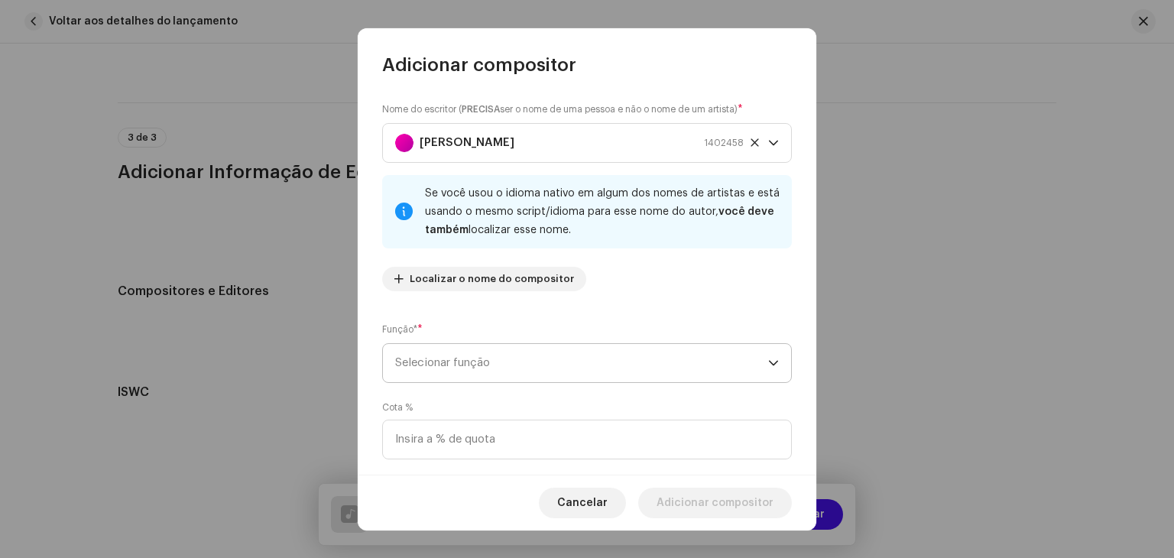
click at [534, 360] on span "Selecionar função" at bounding box center [581, 363] width 373 height 38
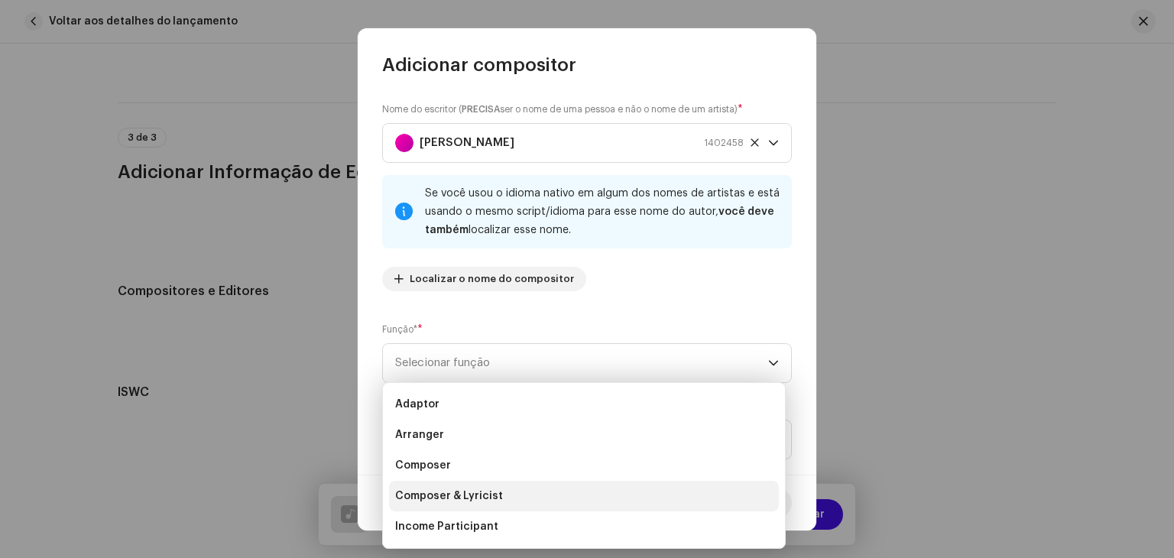
click at [427, 491] on span "Composer & Lyricist" at bounding box center [449, 495] width 108 height 15
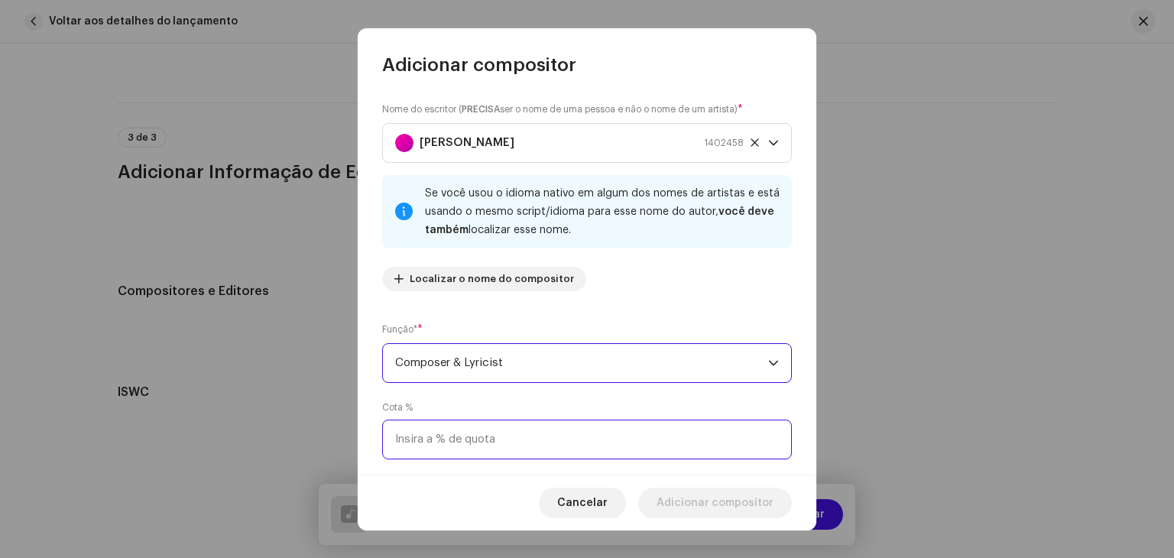
click at [452, 447] on input at bounding box center [587, 440] width 410 height 40
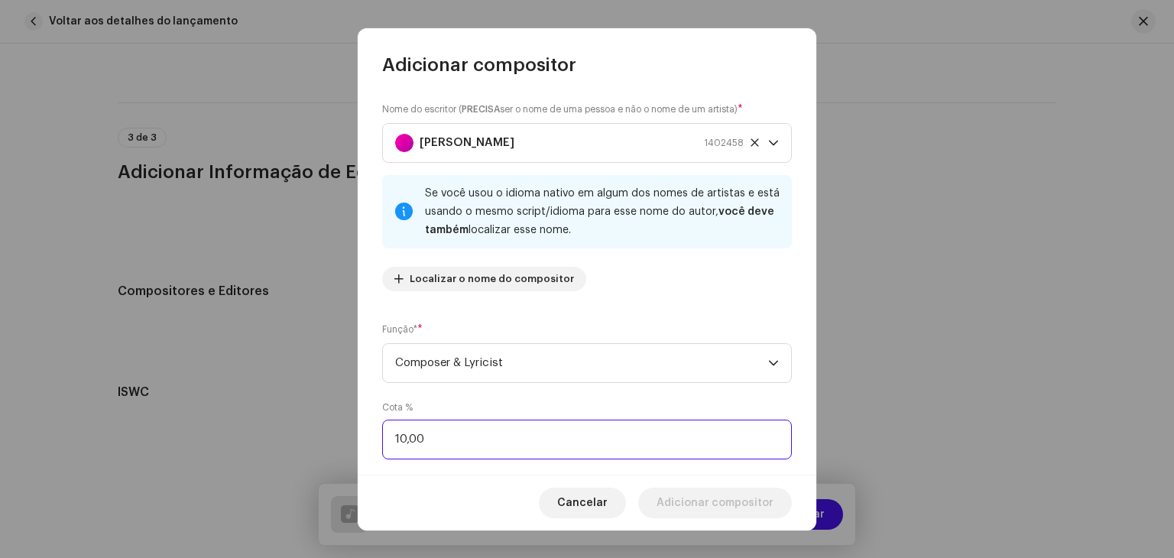
type input "100,00"
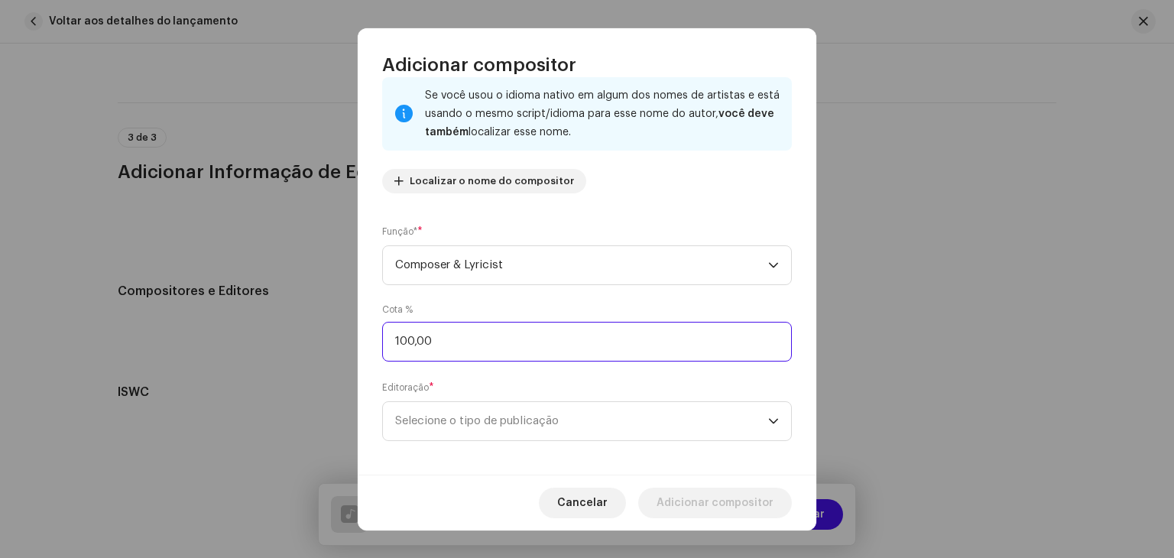
scroll to position [107, 0]
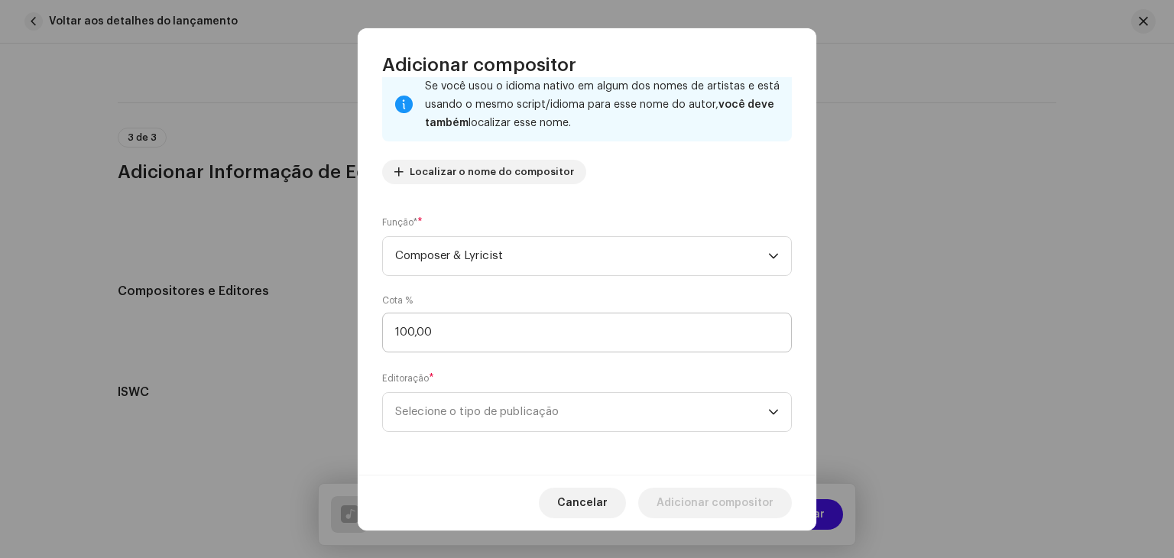
click at [459, 407] on span "Selecione o tipo de publicação" at bounding box center [581, 412] width 373 height 38
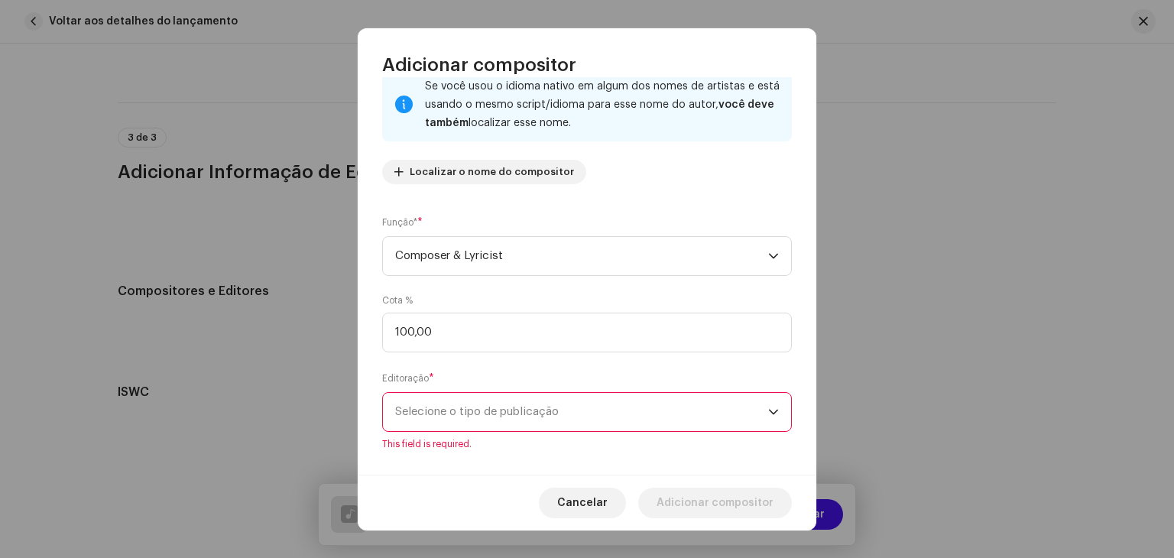
click at [768, 410] on icon "dropdown trigger" at bounding box center [773, 412] width 11 height 11
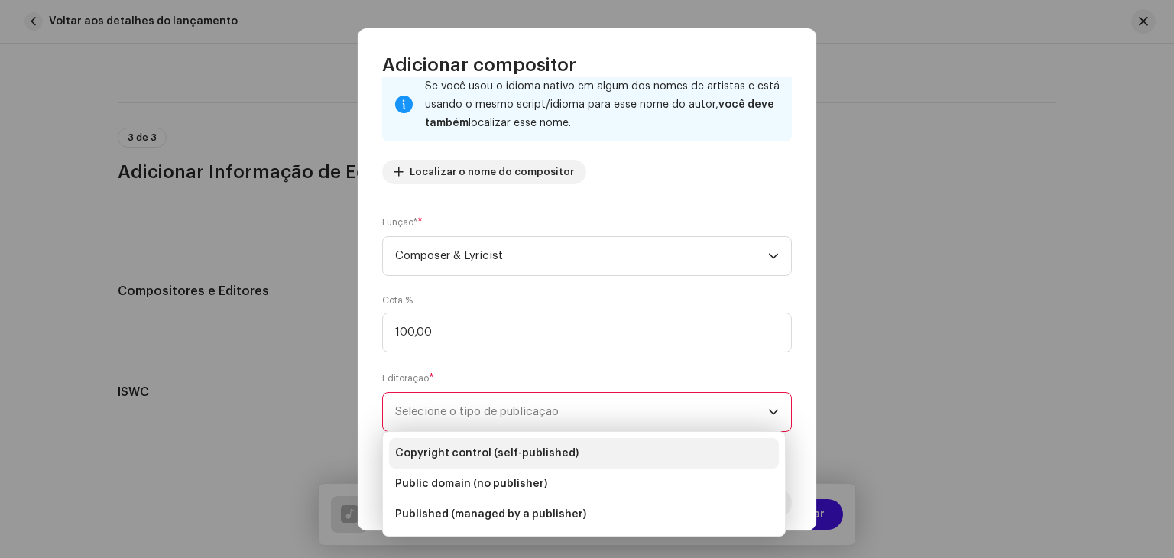
click at [464, 453] on span "Copyright control (self-published)" at bounding box center [486, 453] width 183 height 15
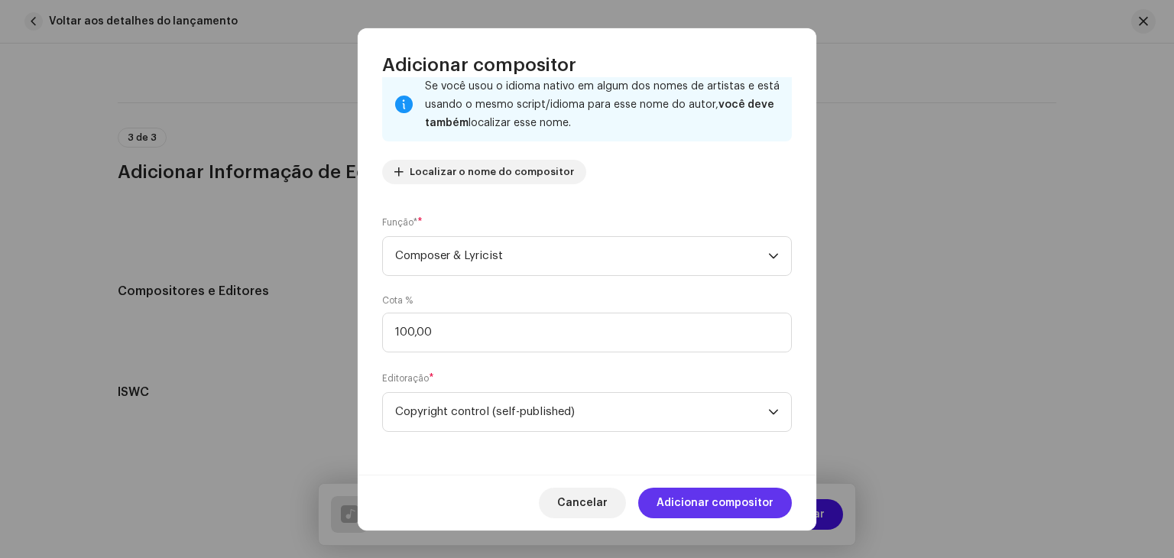
click at [706, 499] on span "Adicionar compositor" at bounding box center [715, 503] width 117 height 31
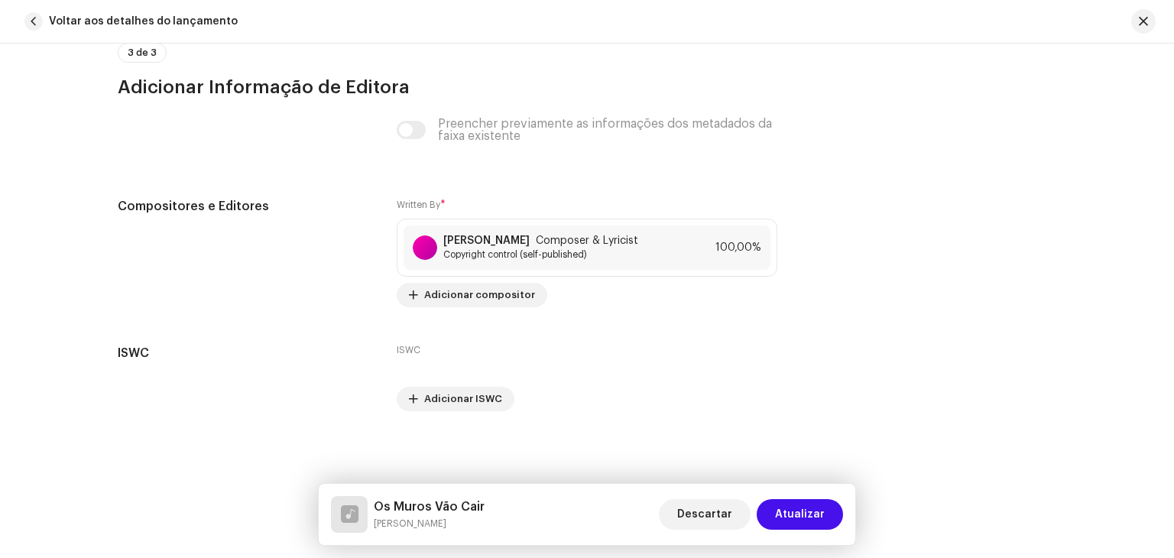
scroll to position [2989, 0]
click at [801, 514] on span "Atualizar" at bounding box center [800, 514] width 50 height 31
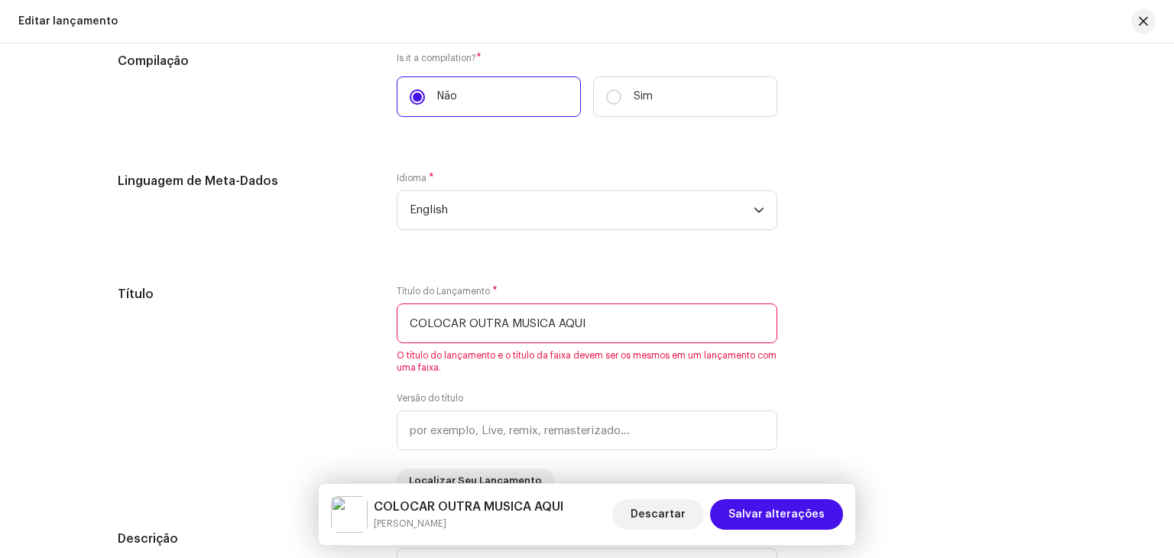
scroll to position [1180, 0]
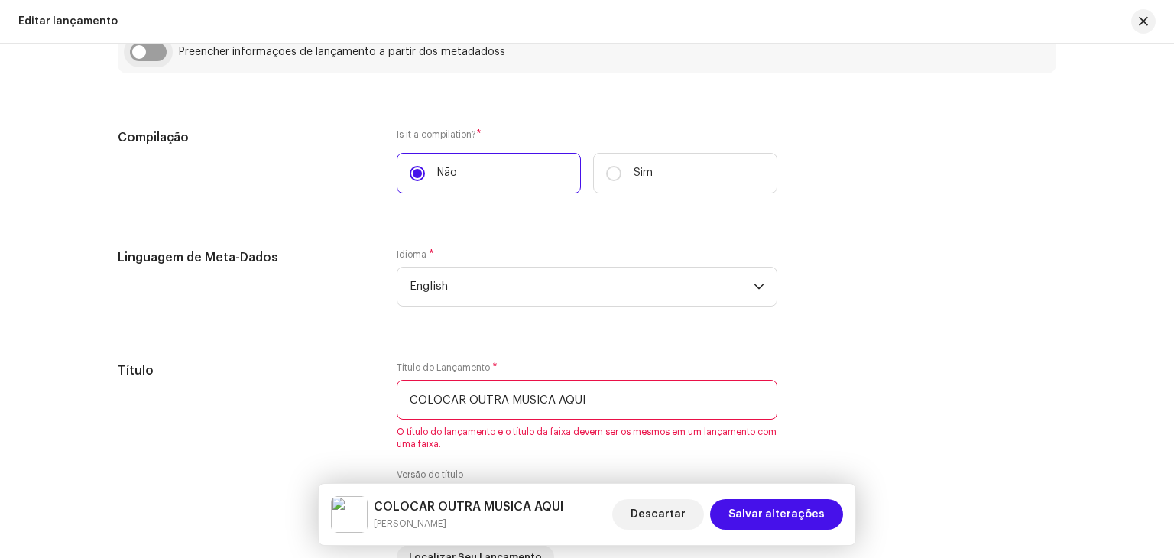
click at [156, 54] on input "checkbox" at bounding box center [148, 52] width 37 height 18
checkbox input "true"
type input "Os Muros Vão Cair"
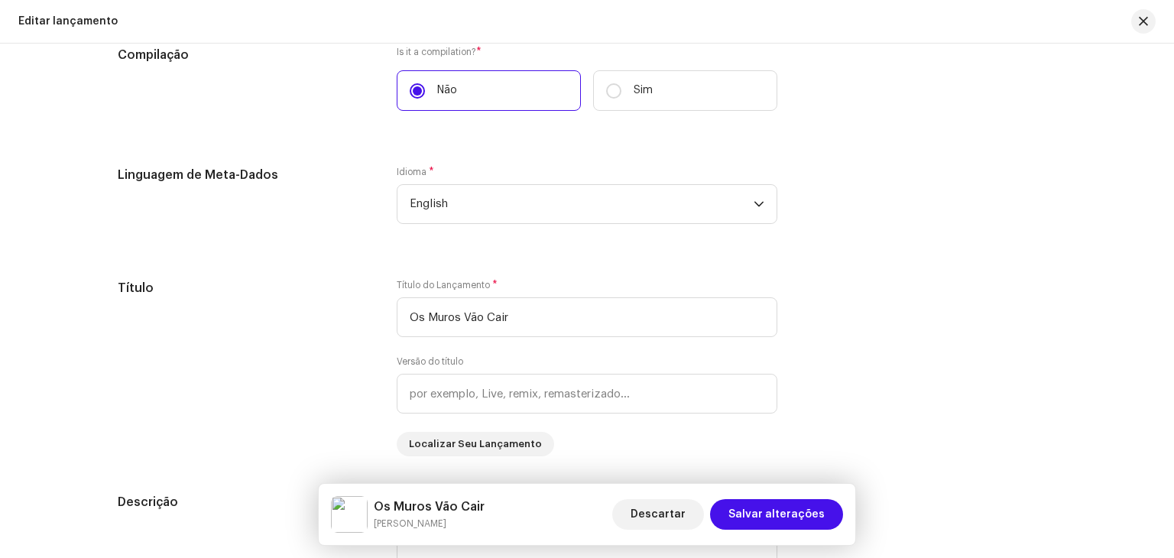
scroll to position [1333, 0]
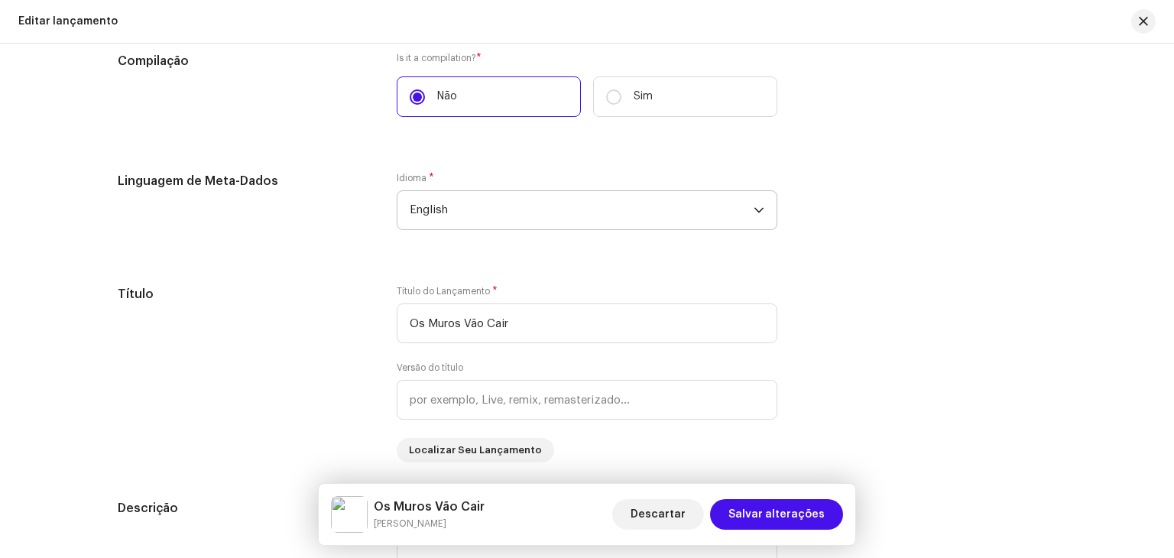
click at [754, 210] on icon "dropdown trigger" at bounding box center [758, 210] width 9 height 5
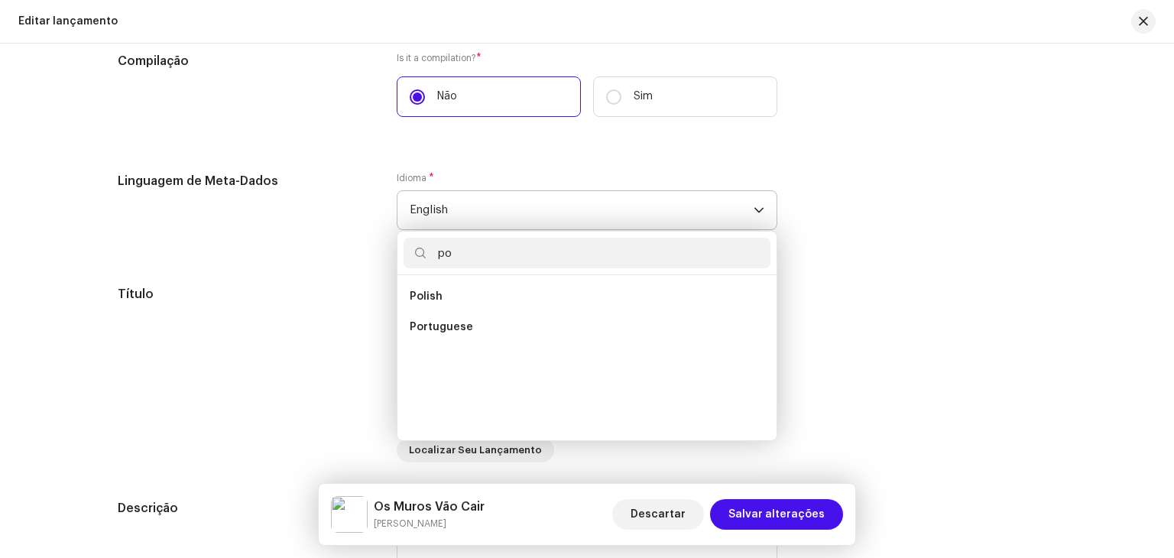
scroll to position [0, 0]
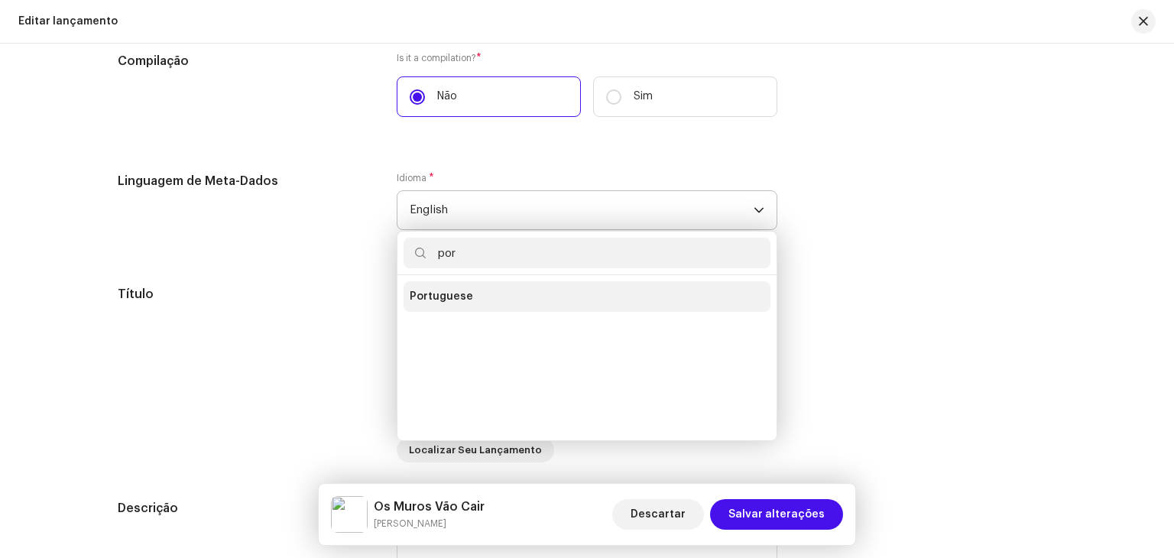
type input "por"
click at [456, 300] on span "Portuguese" at bounding box center [441, 296] width 63 height 15
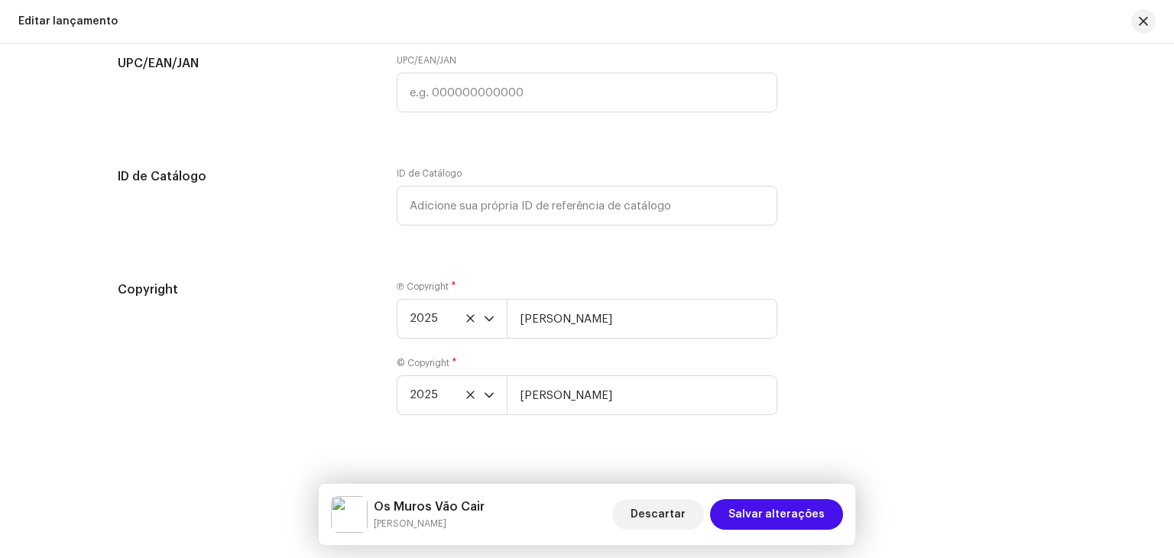
scroll to position [2765, 0]
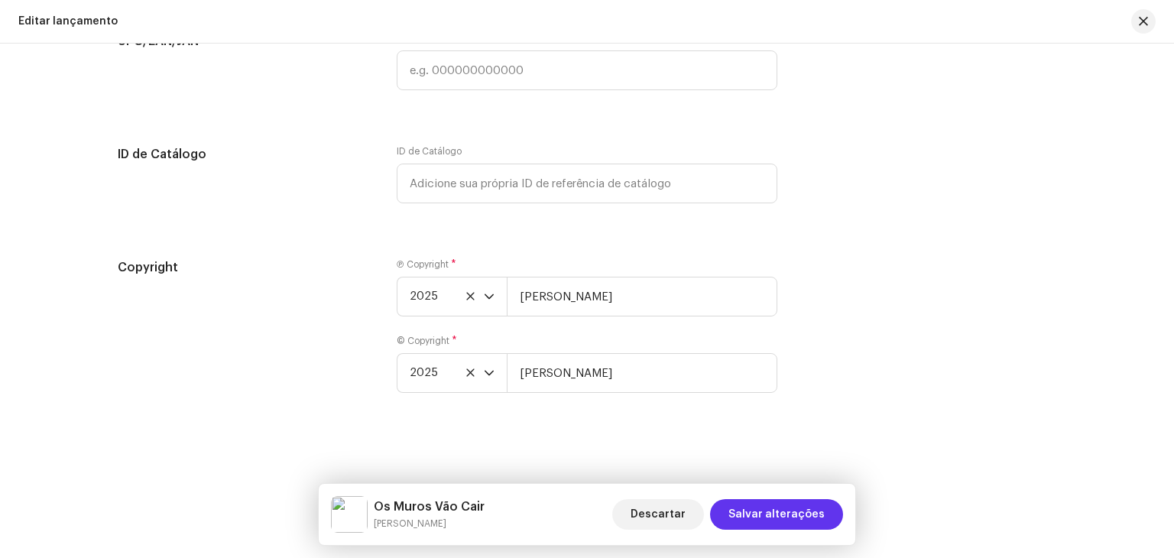
click at [805, 513] on span "Salvar alterações" at bounding box center [776, 514] width 96 height 31
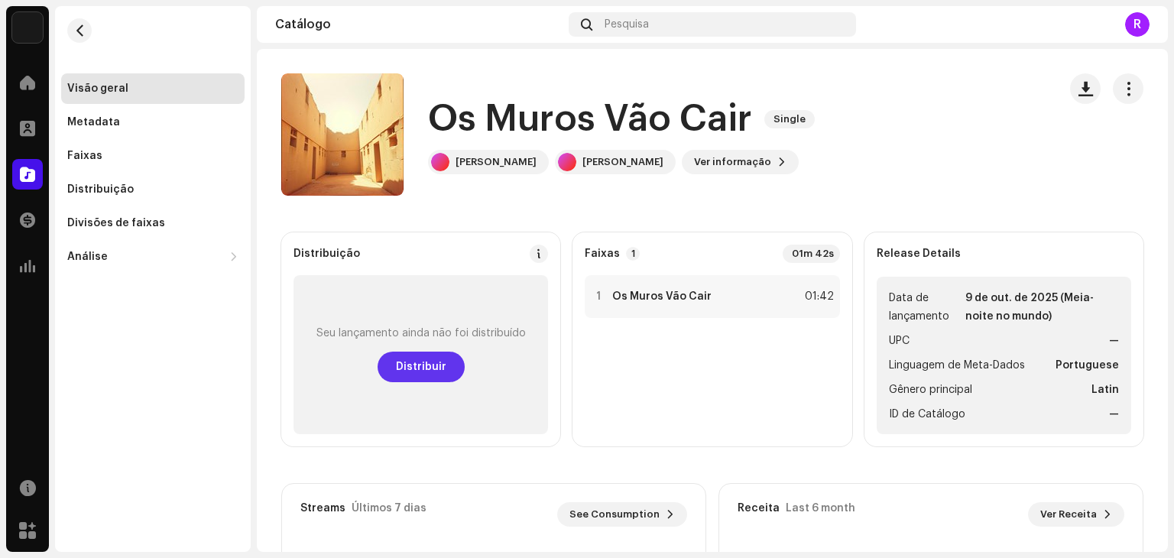
click at [429, 368] on span "Distribuir" at bounding box center [421, 367] width 50 height 31
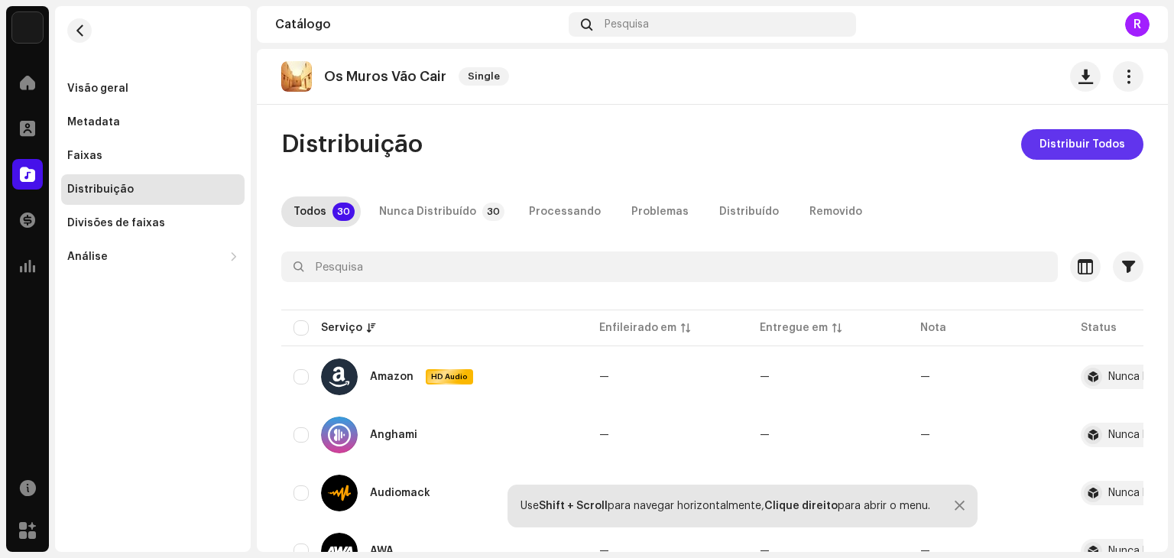
click at [1095, 144] on span "Distribuir Todos" at bounding box center [1083, 144] width 86 height 31
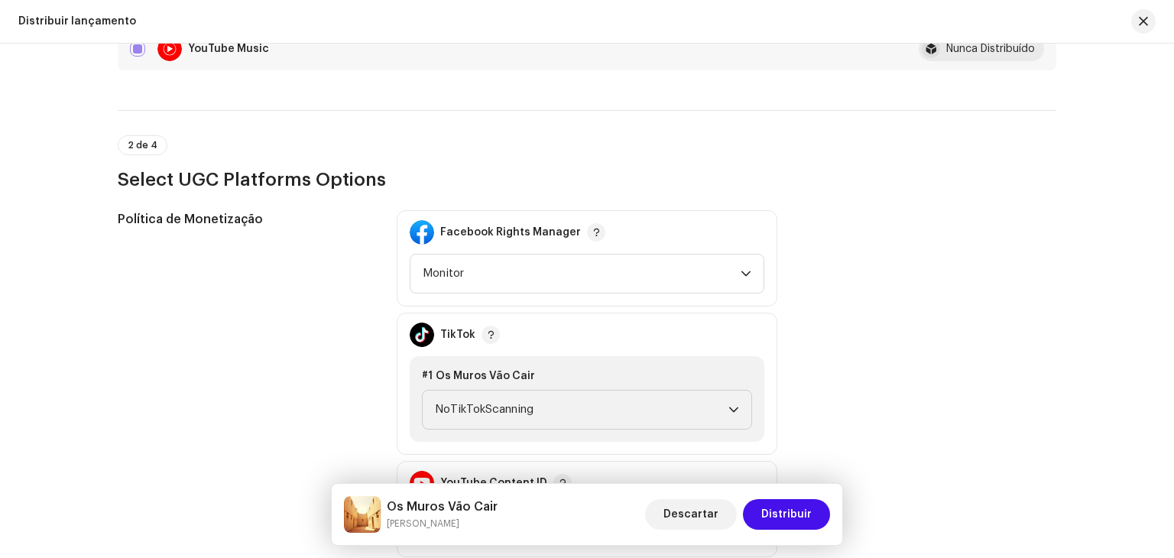
scroll to position [1758, 0]
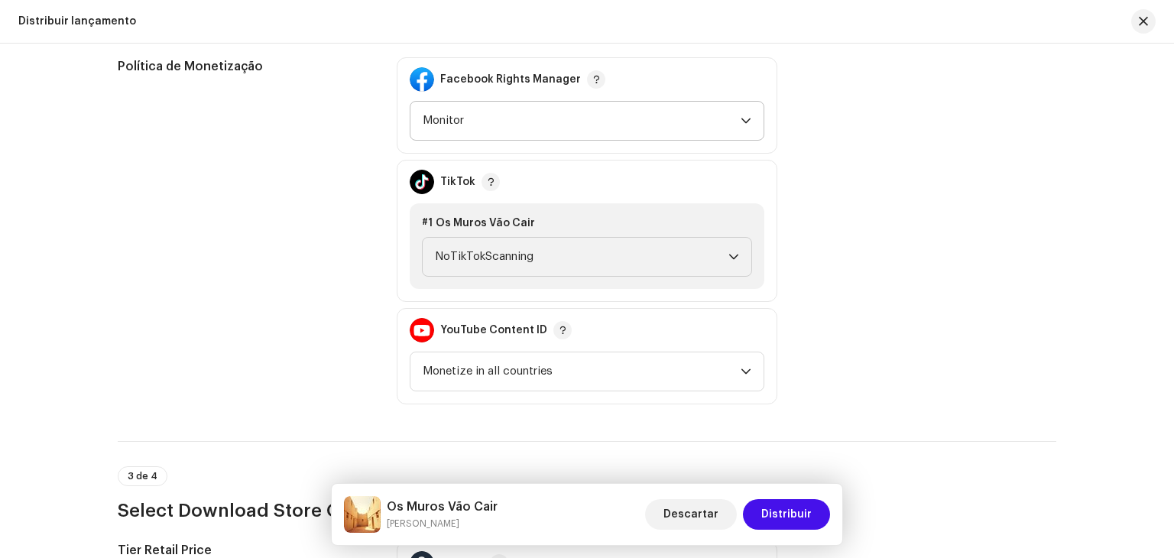
click at [745, 113] on div "dropdown trigger" at bounding box center [746, 121] width 11 height 38
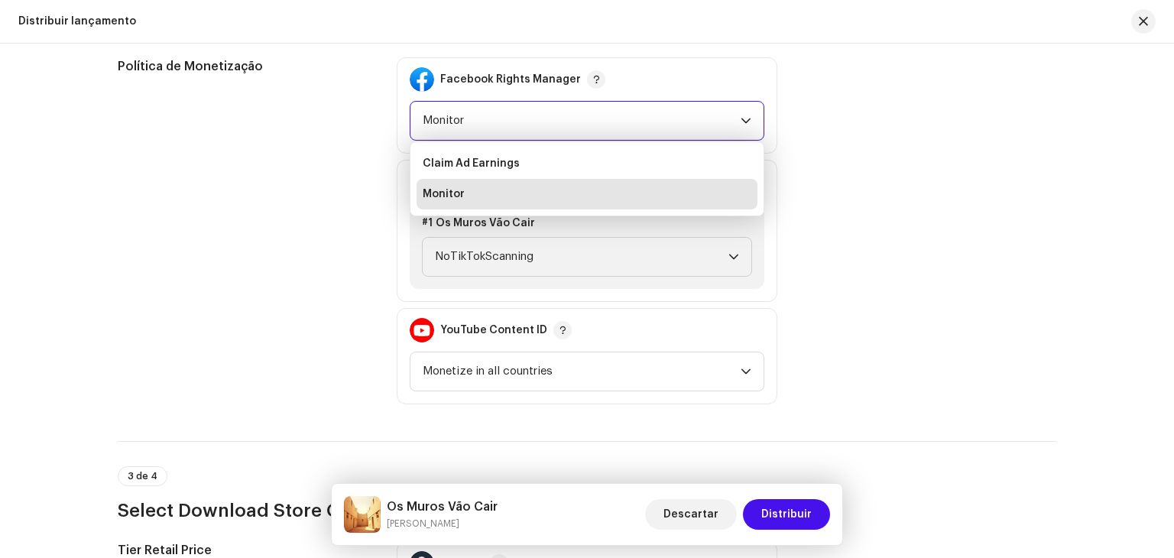
click at [459, 187] on span "Monitor" at bounding box center [444, 194] width 42 height 15
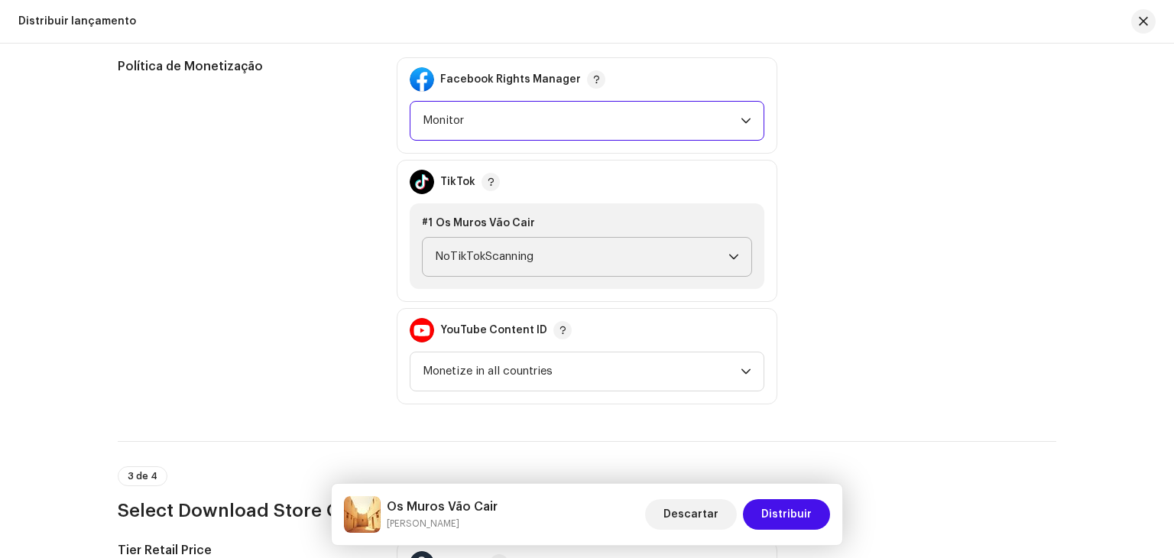
click at [746, 255] on p-select "NoTikTokScanning" at bounding box center [587, 257] width 330 height 40
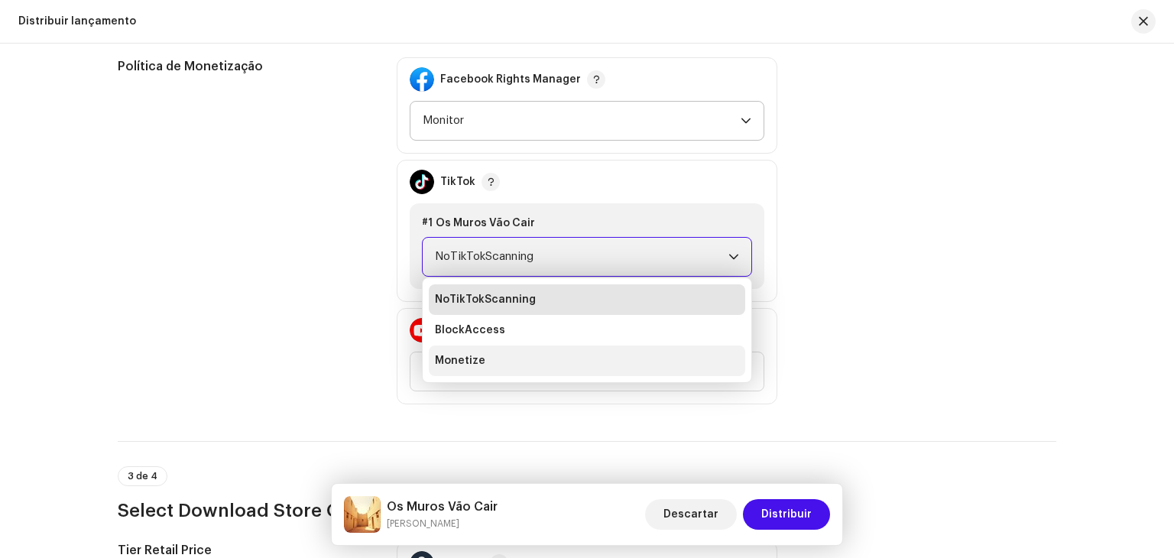
click at [469, 355] on span "Monetize" at bounding box center [460, 360] width 50 height 15
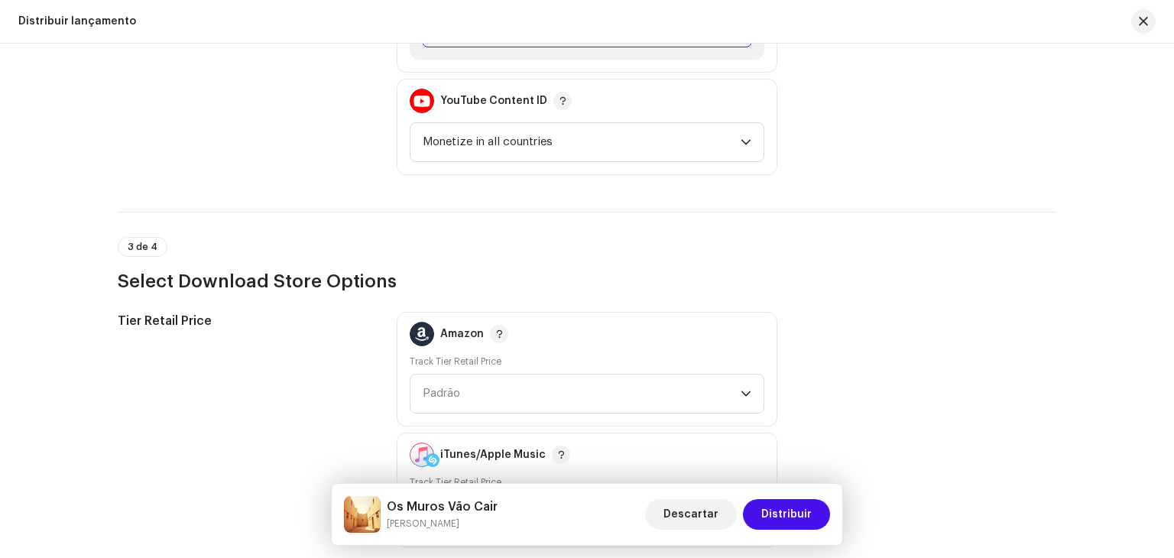
scroll to position [2064, 0]
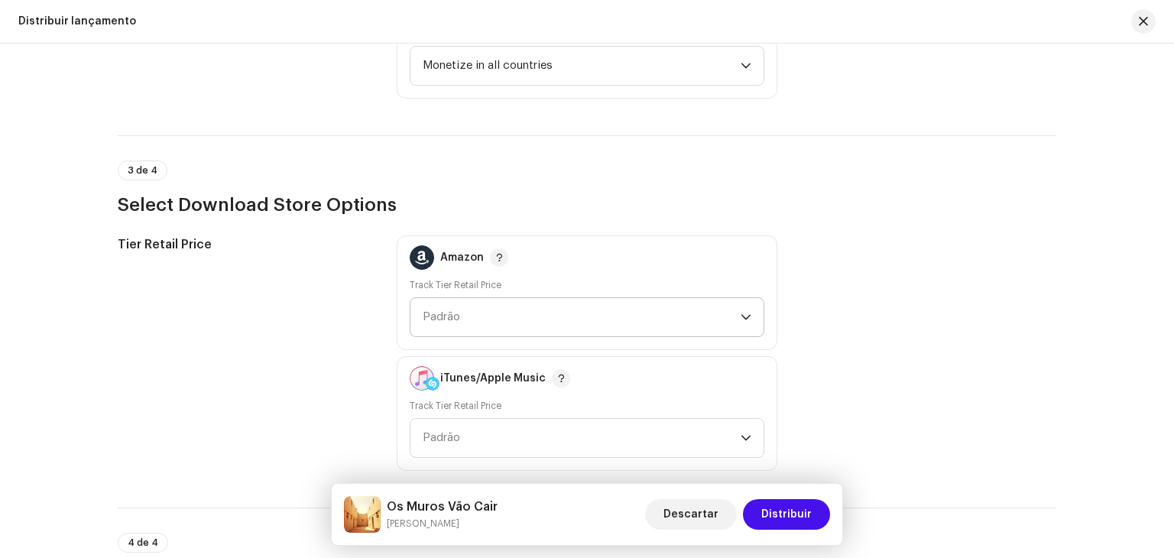
click at [743, 316] on icon "dropdown trigger" at bounding box center [745, 317] width 9 height 5
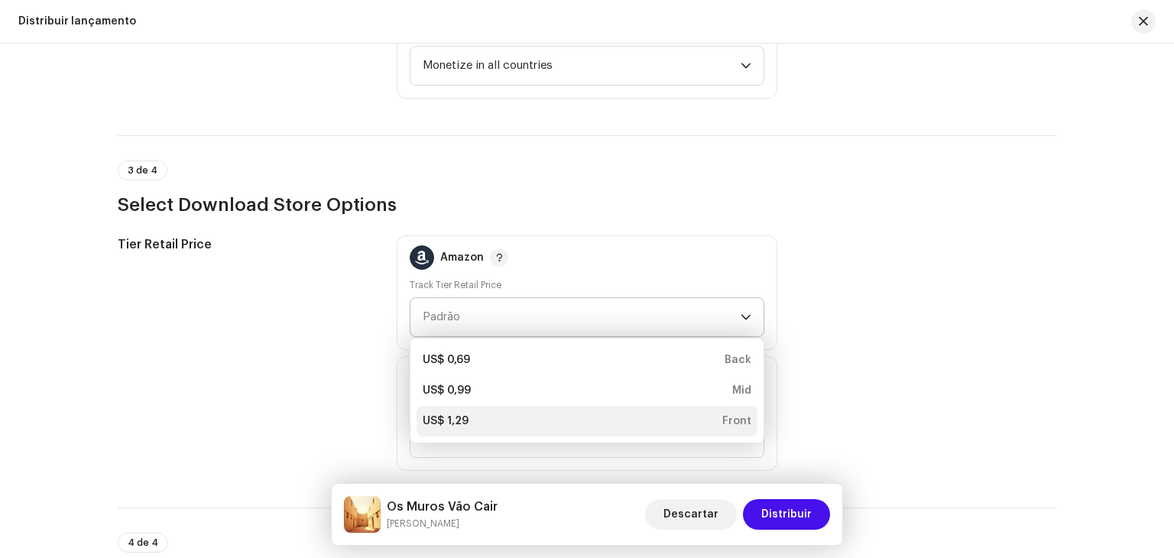
click at [449, 423] on div "US$ 1,29" at bounding box center [446, 421] width 46 height 15
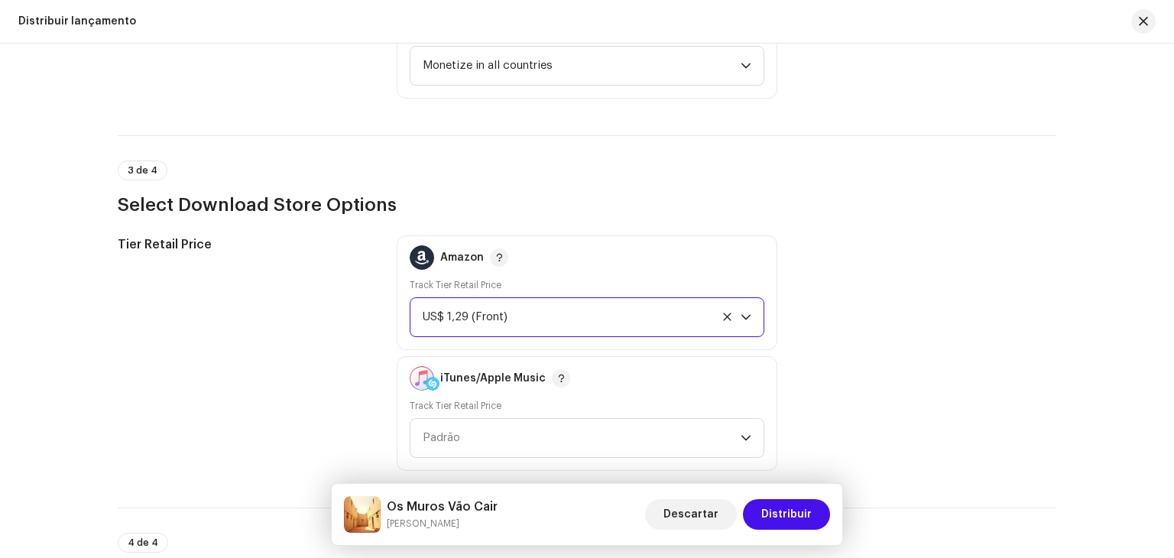
scroll to position [2217, 0]
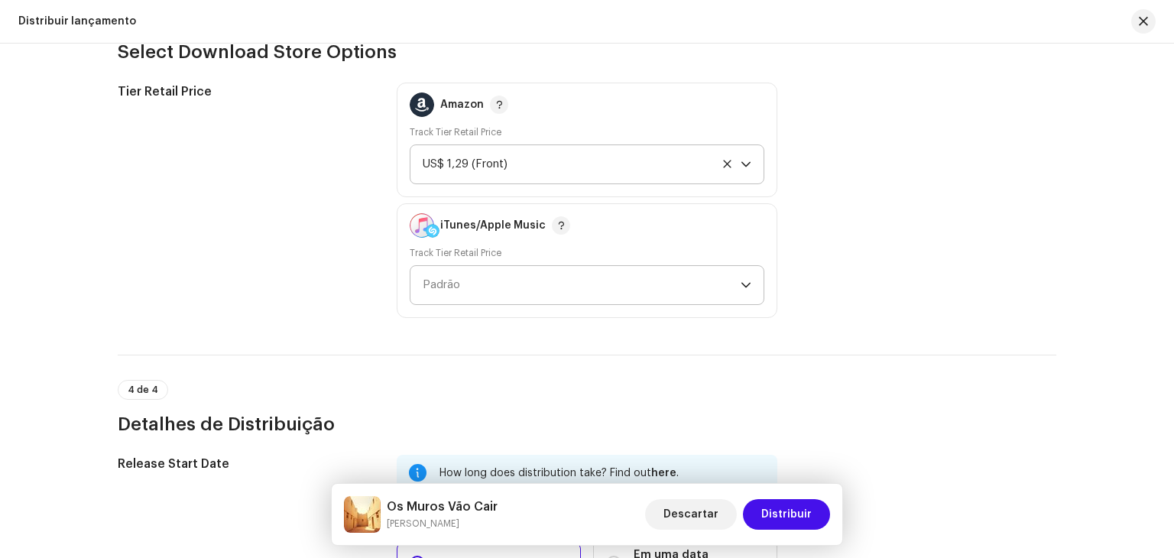
click at [746, 277] on div "dropdown trigger" at bounding box center [746, 285] width 11 height 38
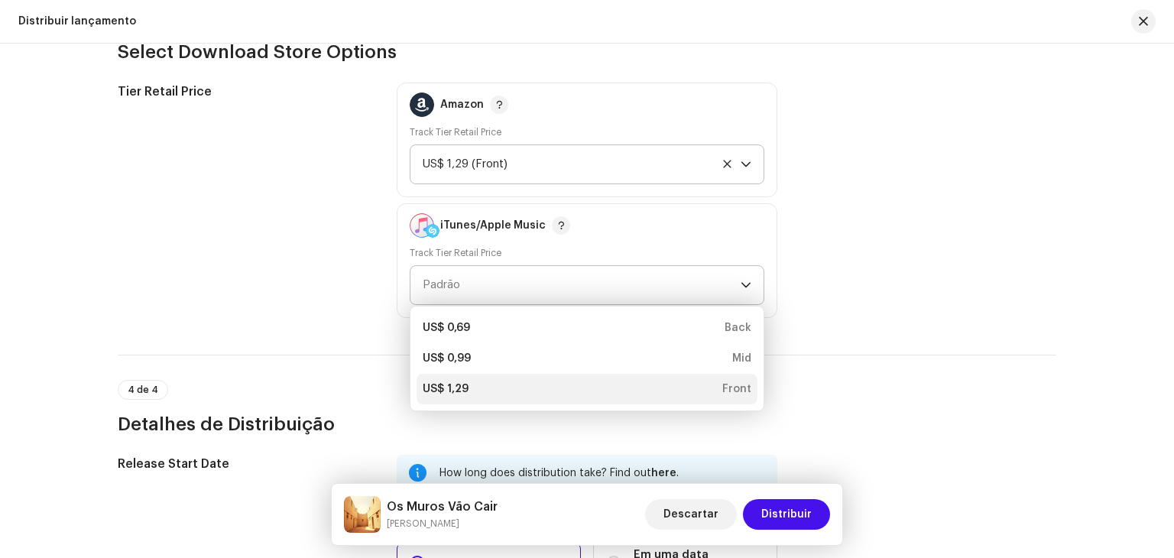
click at [526, 395] on li "US$ 1,29 Front" at bounding box center [587, 389] width 341 height 31
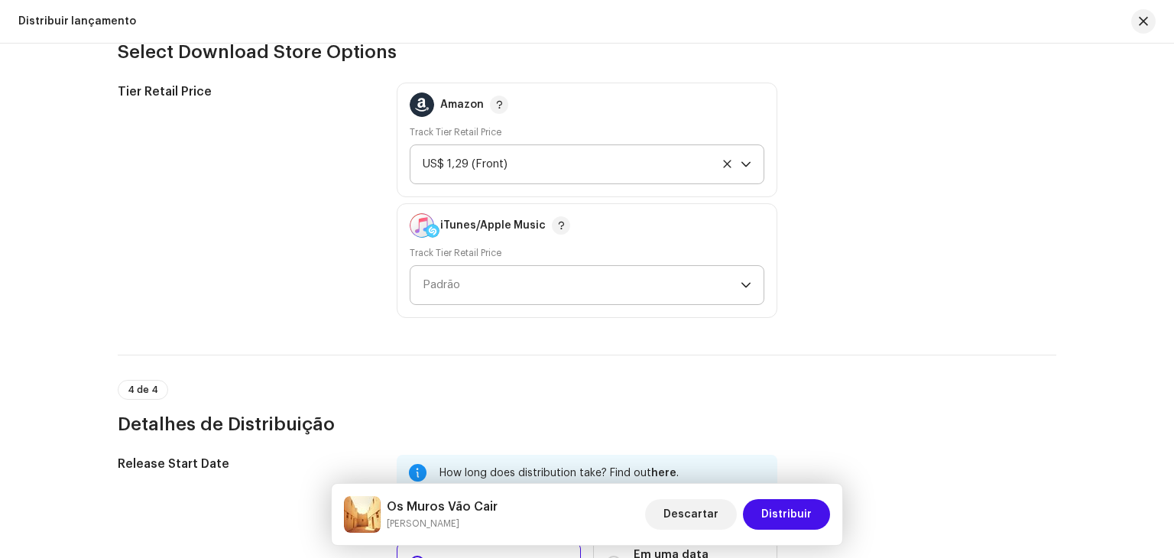
click at [526, 384] on li "US$ 1,29 Front" at bounding box center [587, 372] width 341 height 24
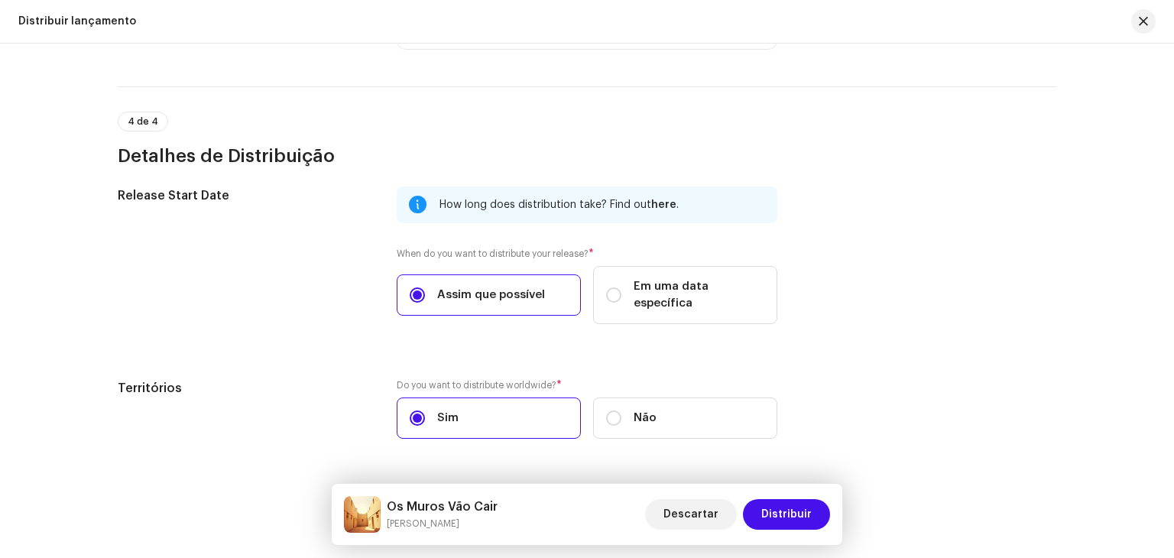
scroll to position [2513, 0]
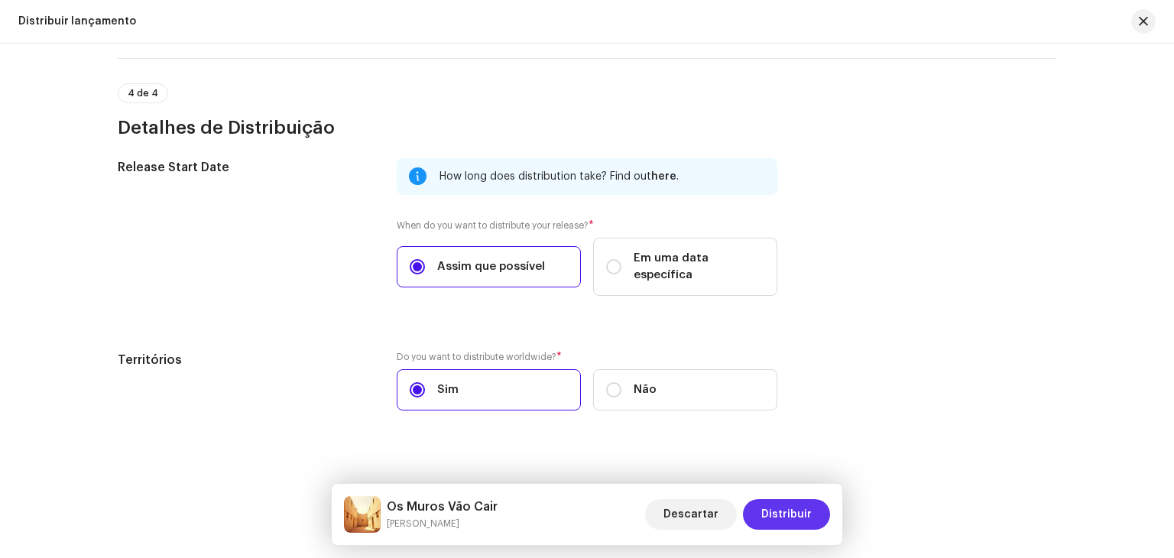
click at [789, 517] on span "Distribuir" at bounding box center [786, 514] width 50 height 31
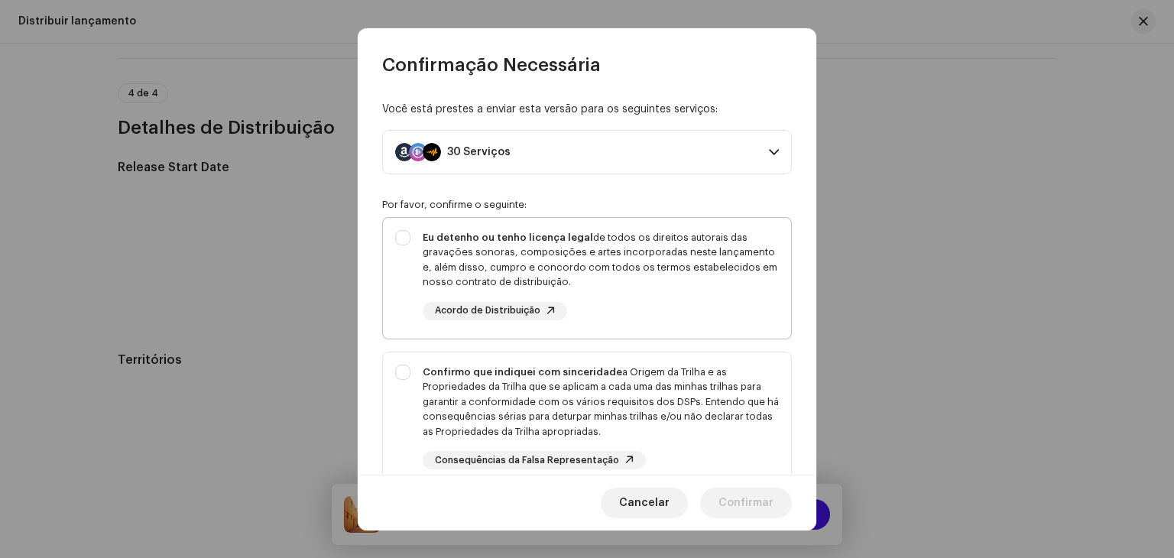
click at [407, 239] on div "Eu detenho ou tenho licença legal de todos os direitos autorais das gravações s…" at bounding box center [587, 275] width 408 height 115
checkbox input "true"
click at [401, 370] on div "Confirmo que indiquei com sinceridade a Origem da Trilha e as Propriedades da T…" at bounding box center [587, 417] width 408 height 130
checkbox input "true"
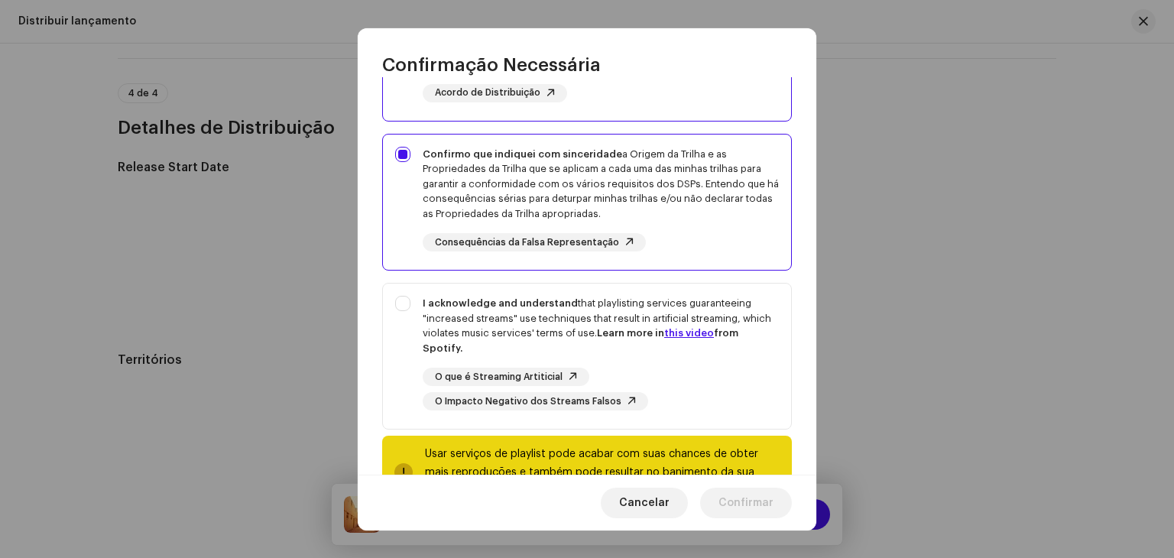
scroll to position [229, 0]
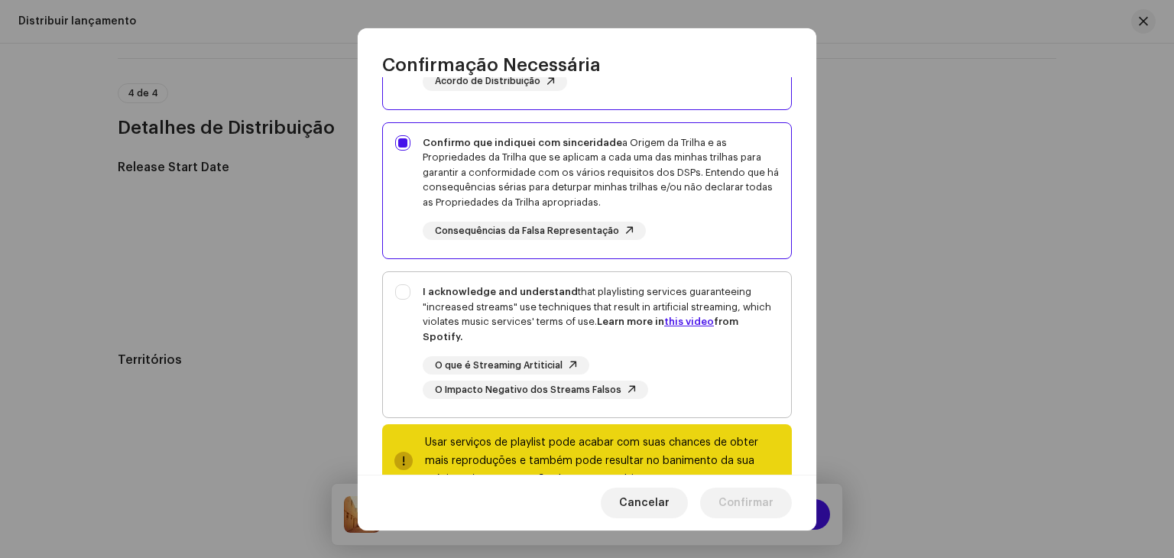
click at [403, 290] on div "I acknowledge and understand that playlisting services guaranteeing "increased …" at bounding box center [587, 341] width 408 height 139
checkbox input "true"
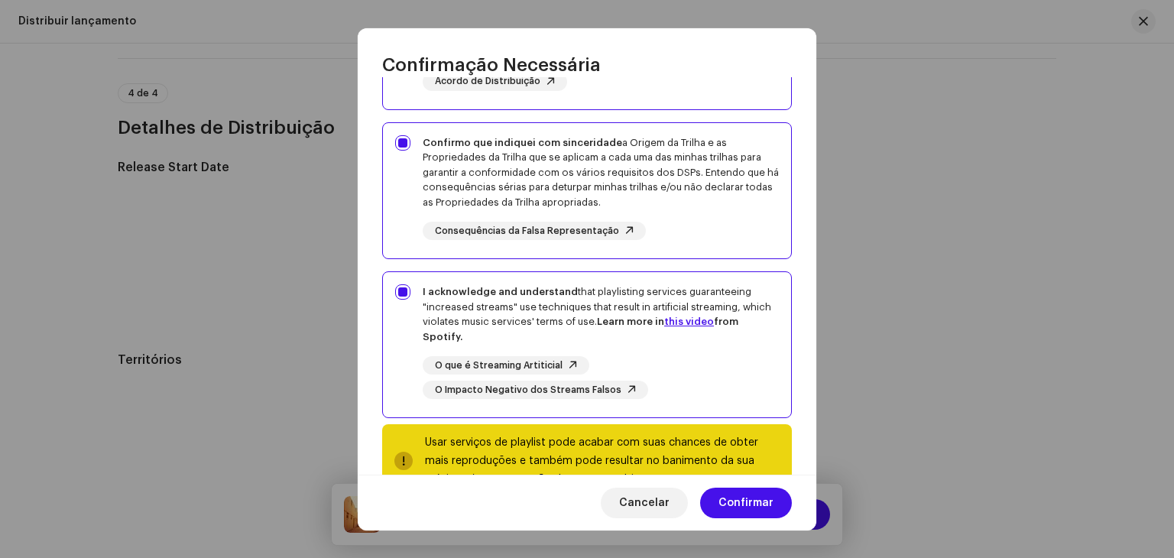
scroll to position [275, 0]
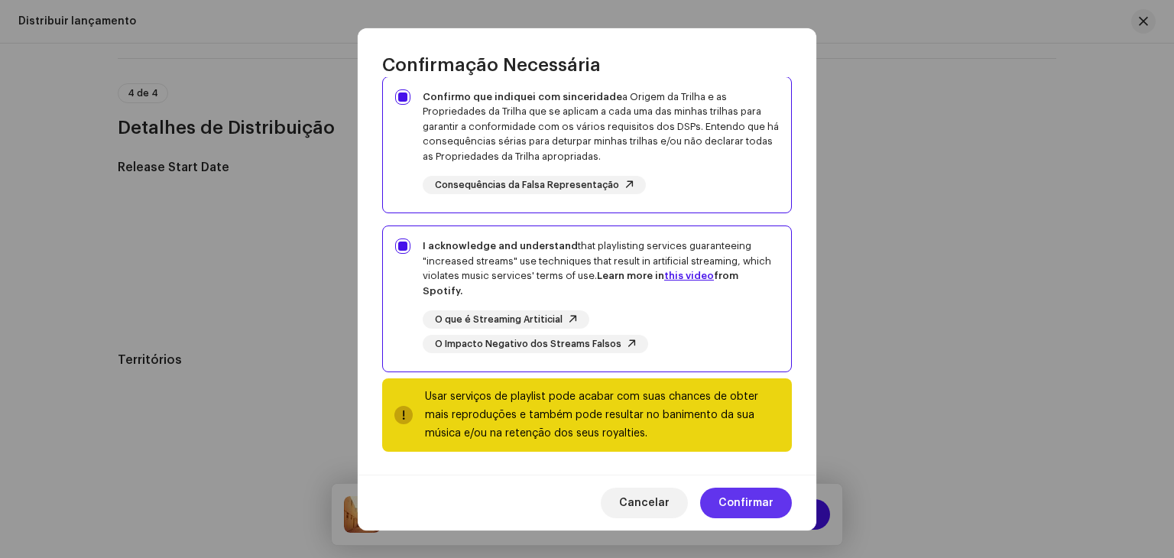
click at [743, 501] on span "Confirmar" at bounding box center [746, 503] width 55 height 31
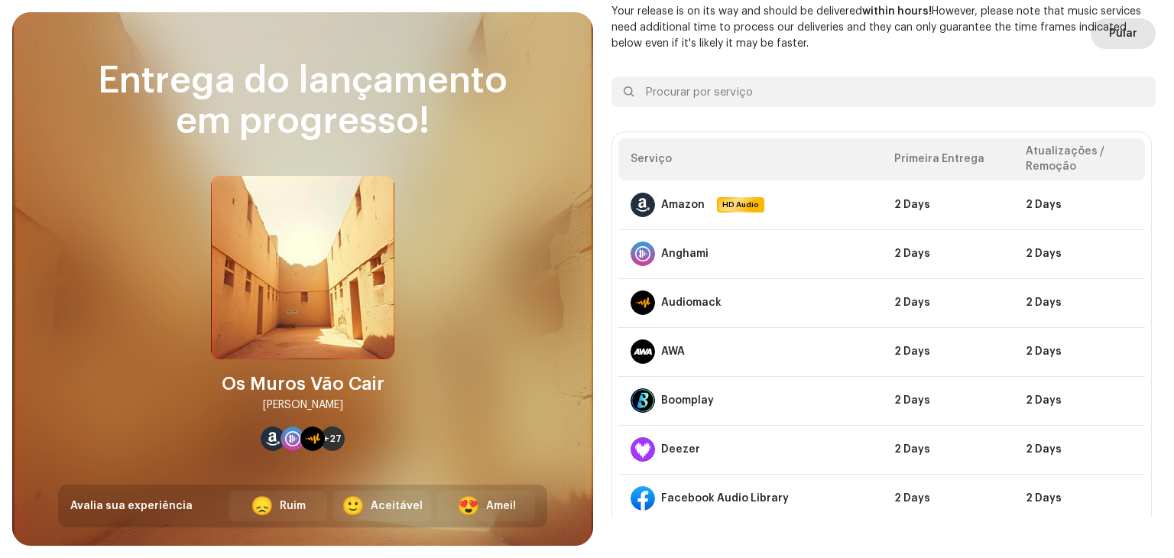
click at [1112, 28] on span "Pular" at bounding box center [1123, 33] width 28 height 31
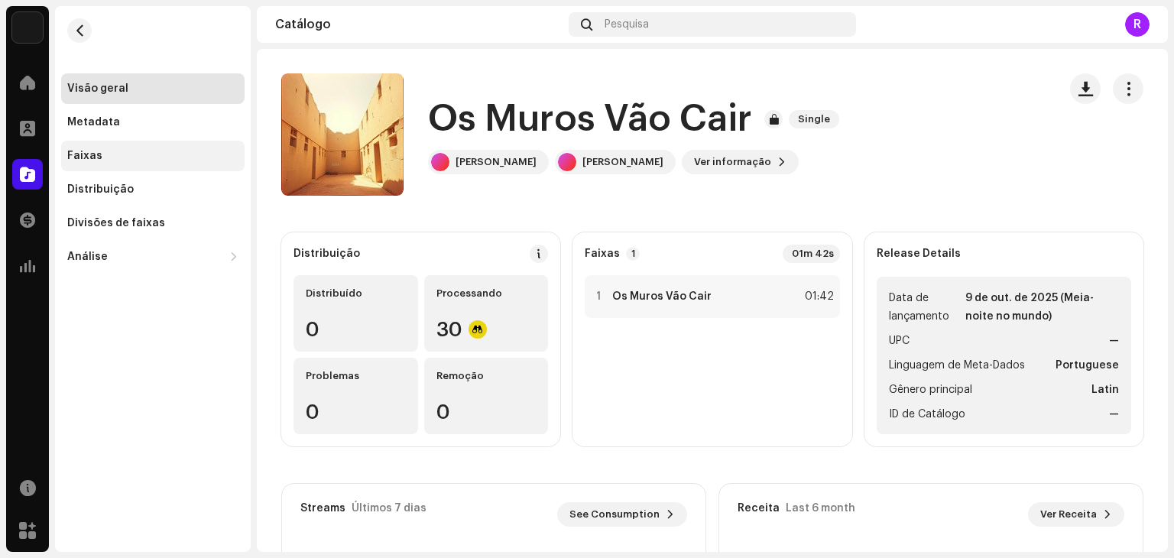
click at [80, 154] on div "Faixas" at bounding box center [84, 156] width 35 height 12
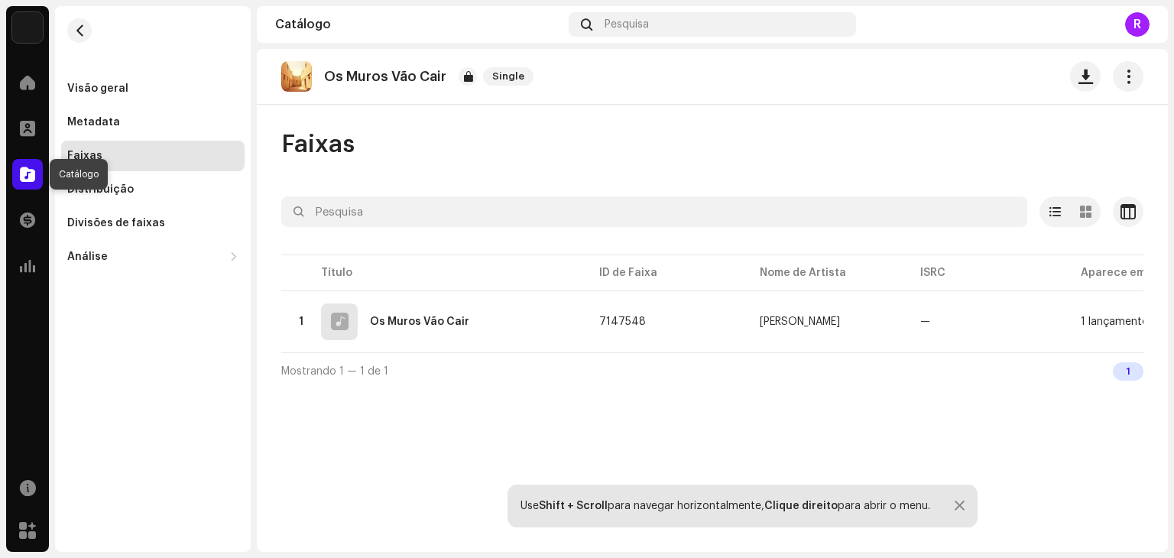
click at [24, 172] on span at bounding box center [27, 174] width 15 height 12
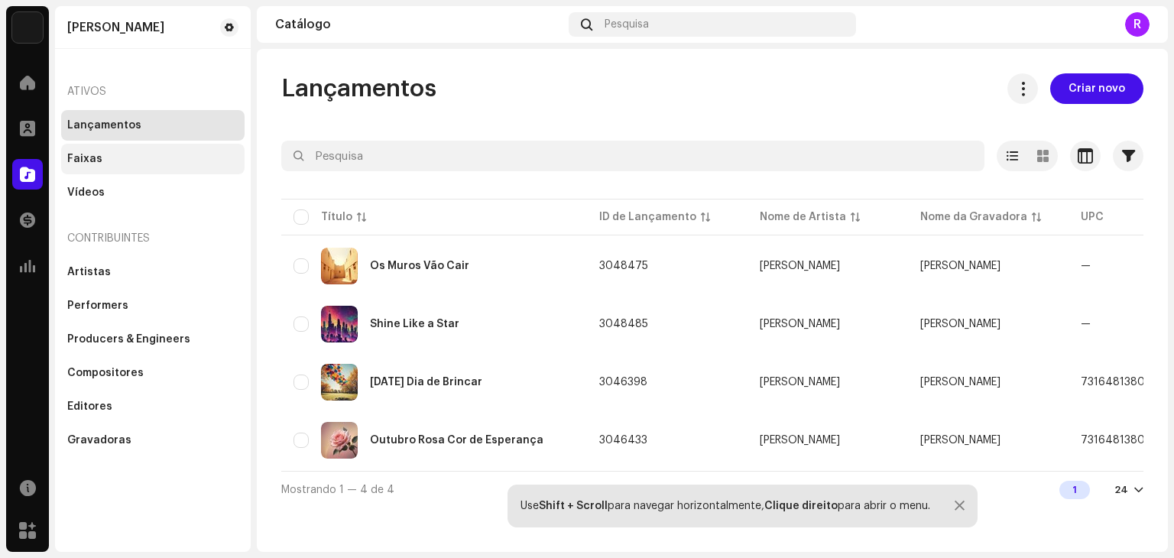
click at [93, 157] on div "Faixas" at bounding box center [84, 159] width 35 height 12
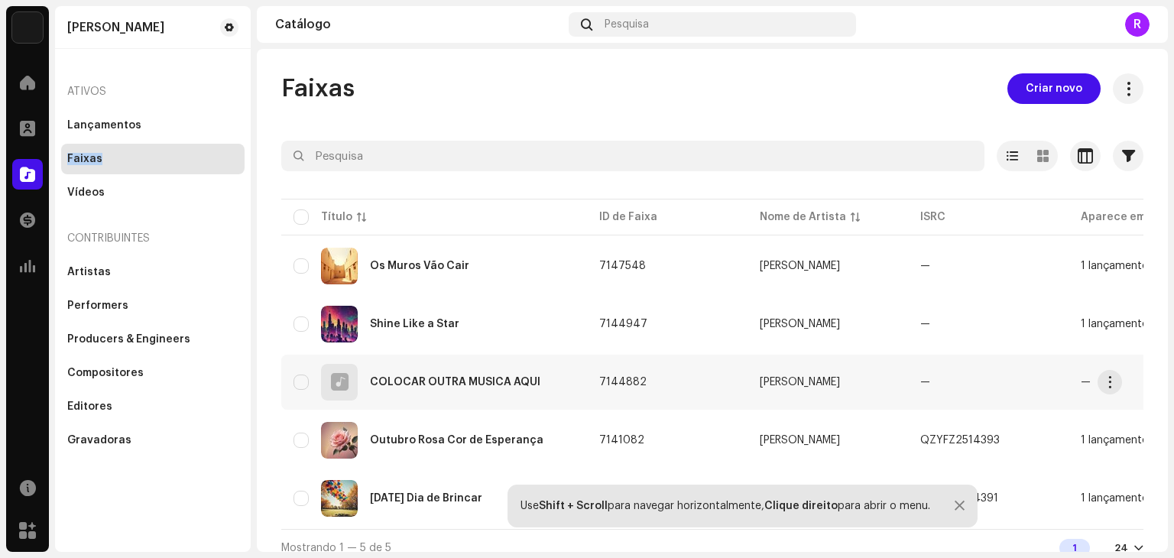
scroll to position [20, 0]
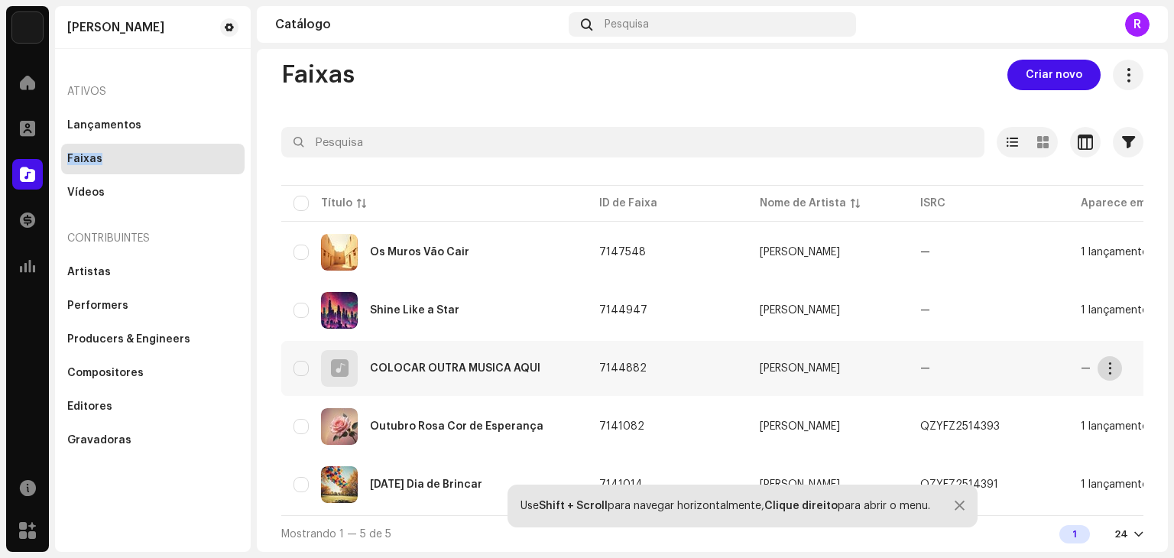
click at [1111, 365] on span "button" at bounding box center [1110, 368] width 11 height 12
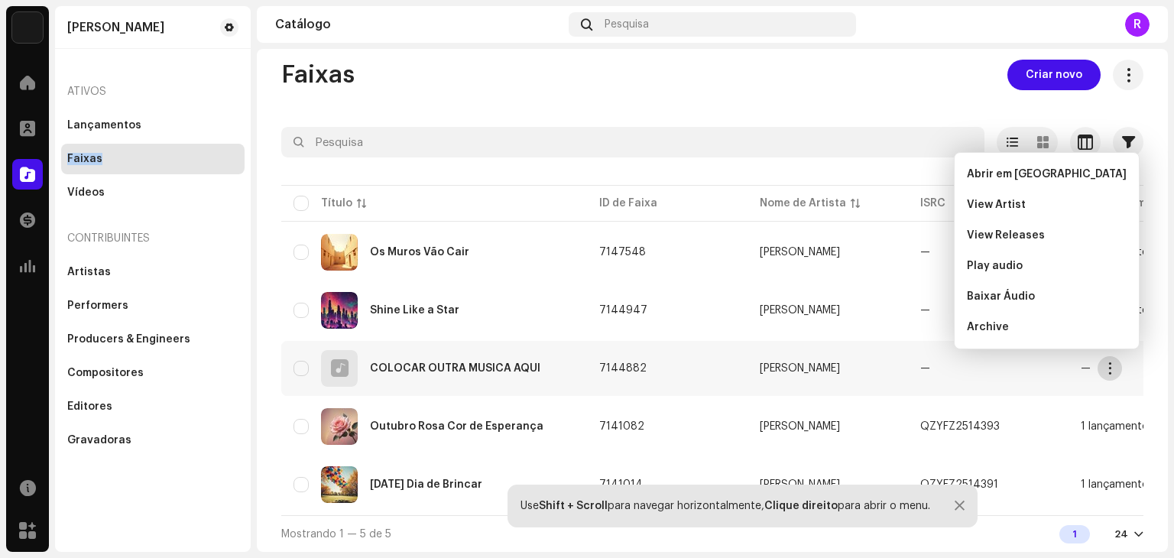
click at [1111, 365] on span "button" at bounding box center [1110, 368] width 11 height 12
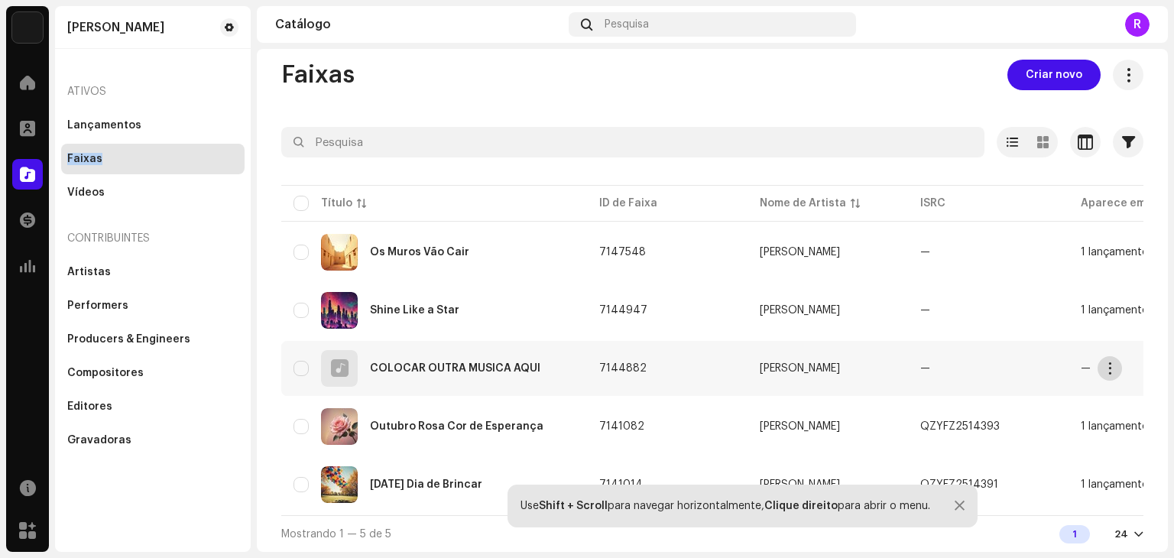
click at [1111, 365] on span "button" at bounding box center [1110, 368] width 11 height 12
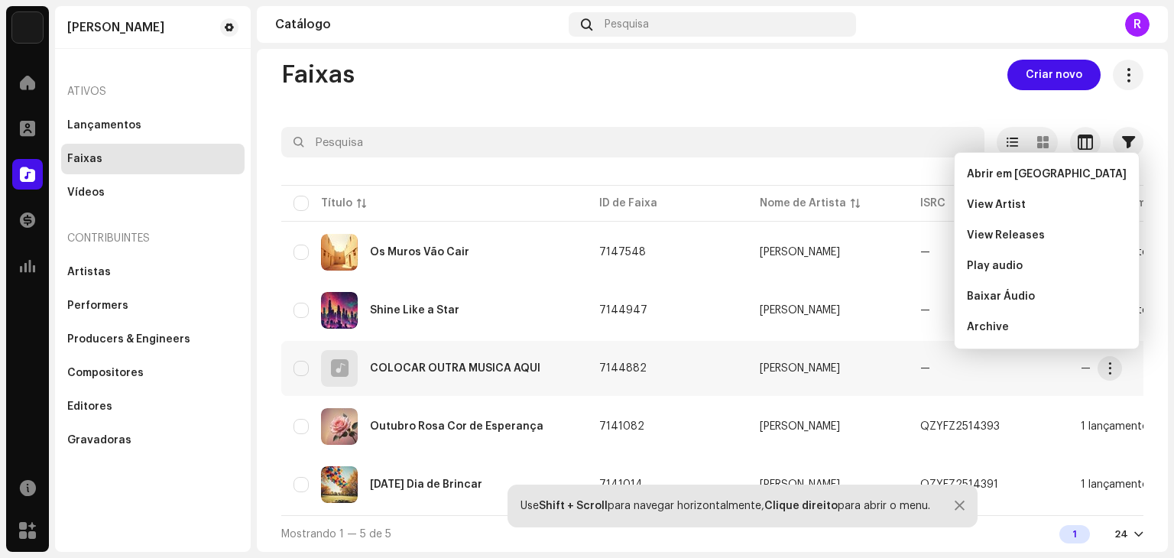
click at [463, 363] on div "COLOCAR OUTRA MUSICA AQUI" at bounding box center [455, 368] width 170 height 11
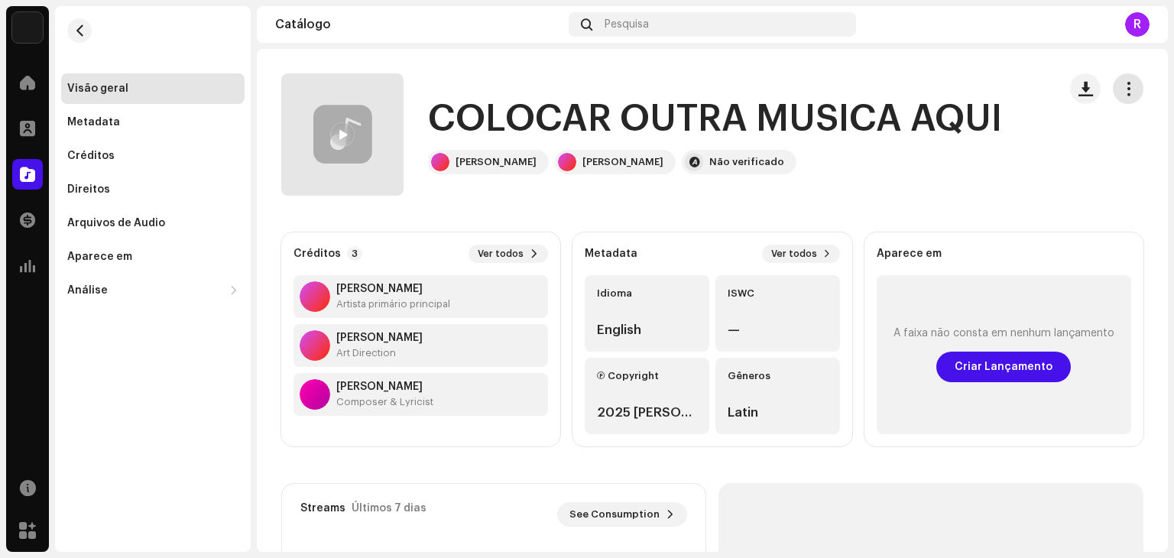
click at [1125, 95] on span "button" at bounding box center [1128, 89] width 15 height 12
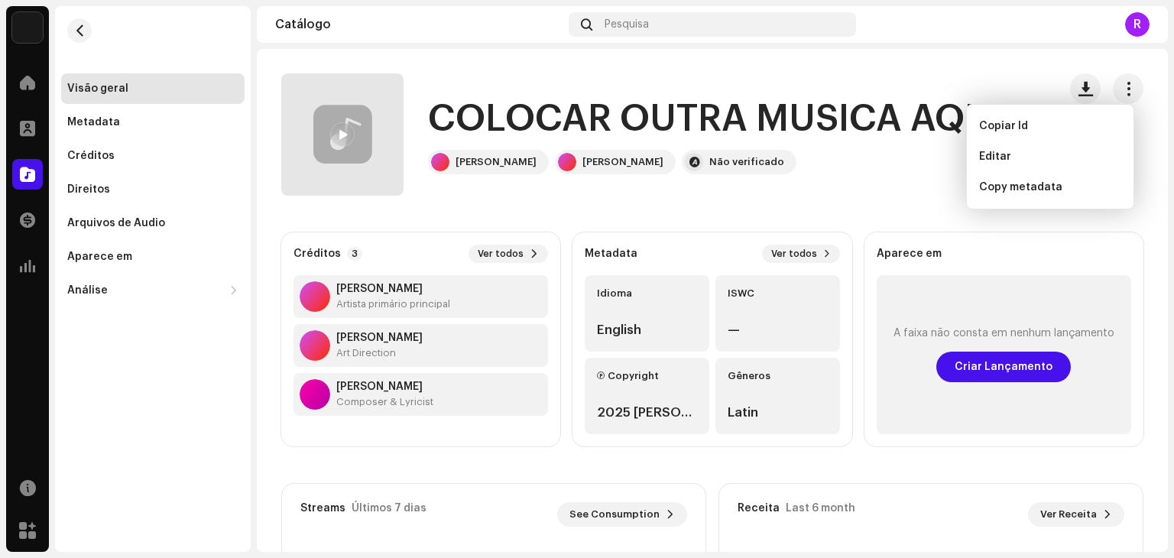
click at [1131, 258] on div "Aparece em A faixa não consta em nenhum lançamento Criar Lançamento" at bounding box center [1004, 339] width 279 height 214
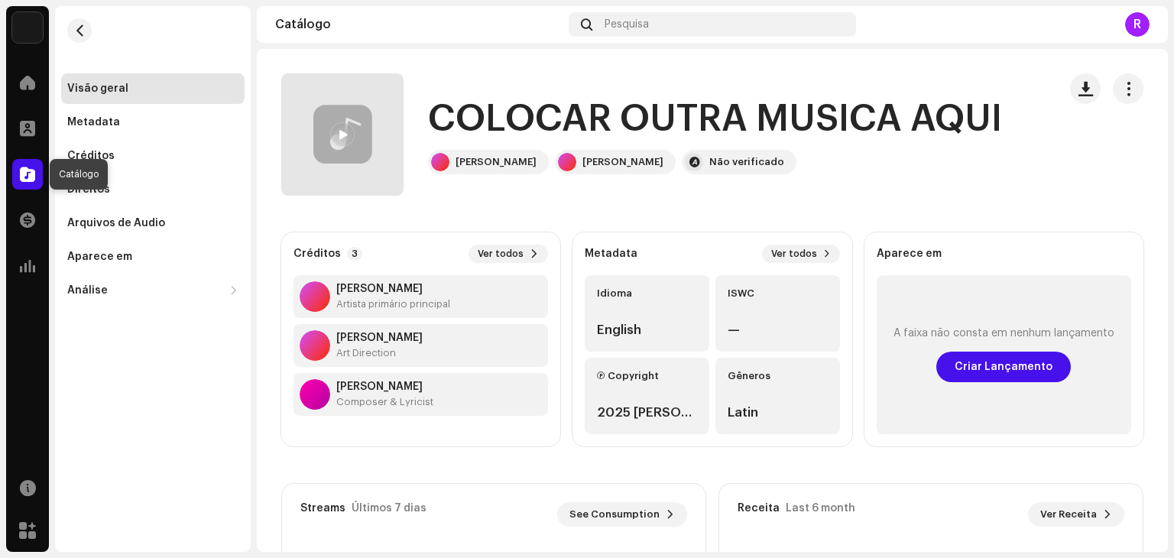
click at [21, 177] on span at bounding box center [27, 174] width 15 height 12
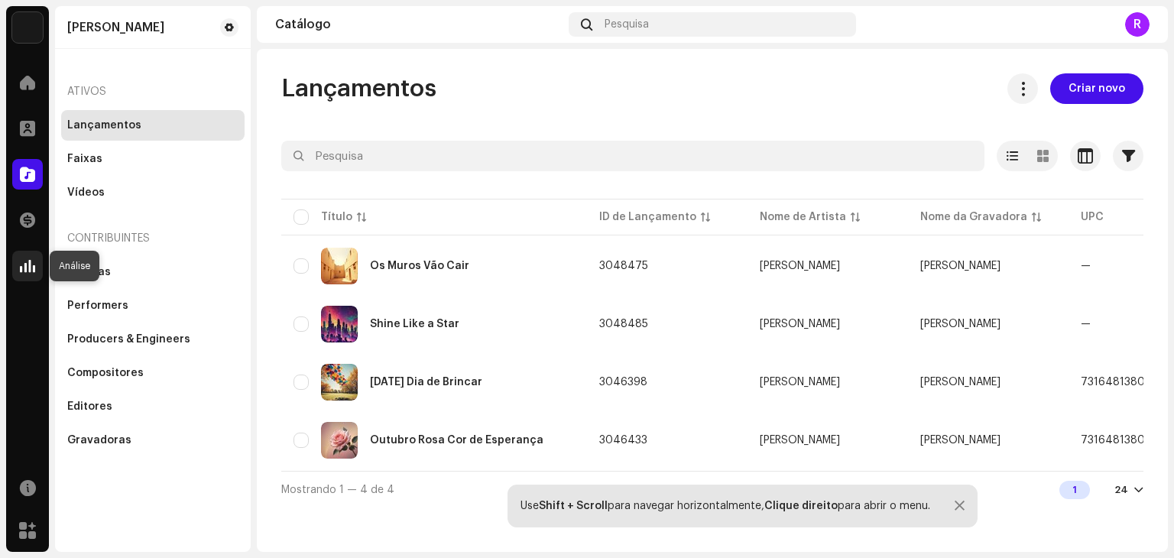
click at [21, 255] on div at bounding box center [27, 266] width 31 height 31
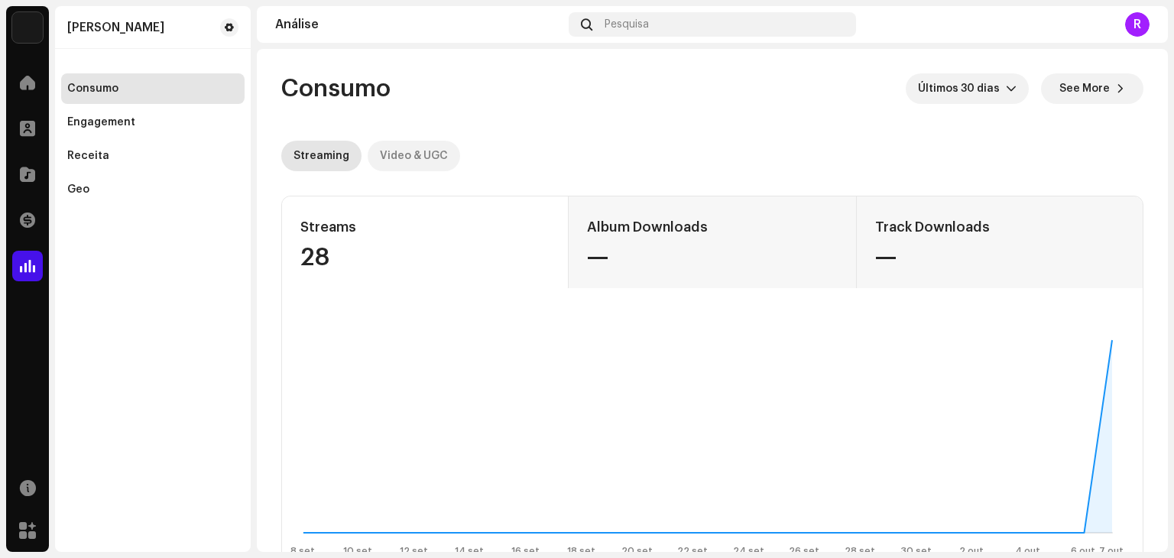
click at [423, 151] on div "Video & UGC" at bounding box center [414, 156] width 68 height 31
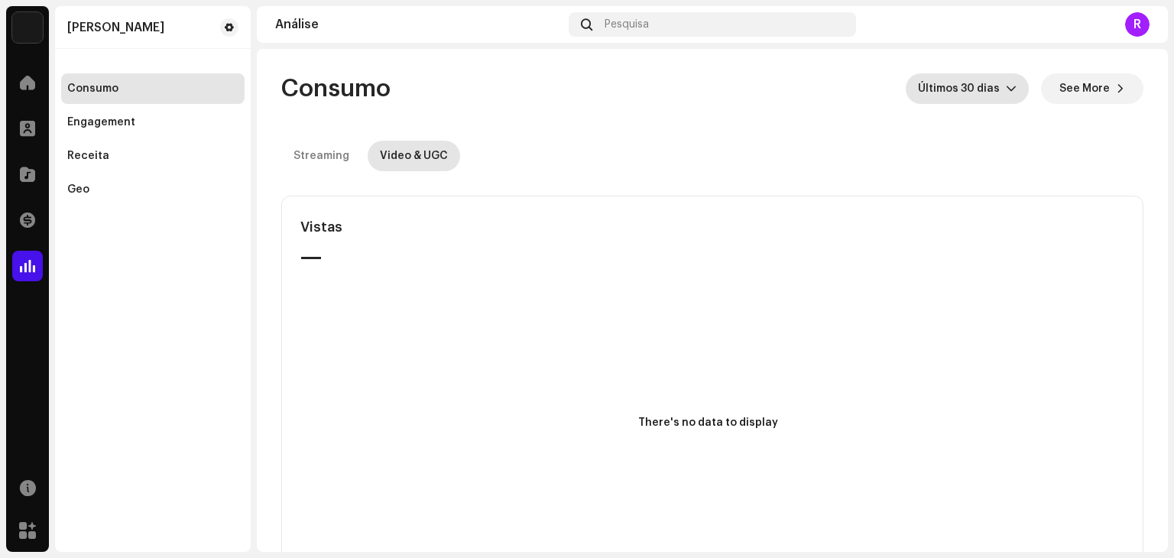
click at [960, 99] on span "Últimos 30 dias" at bounding box center [962, 88] width 88 height 31
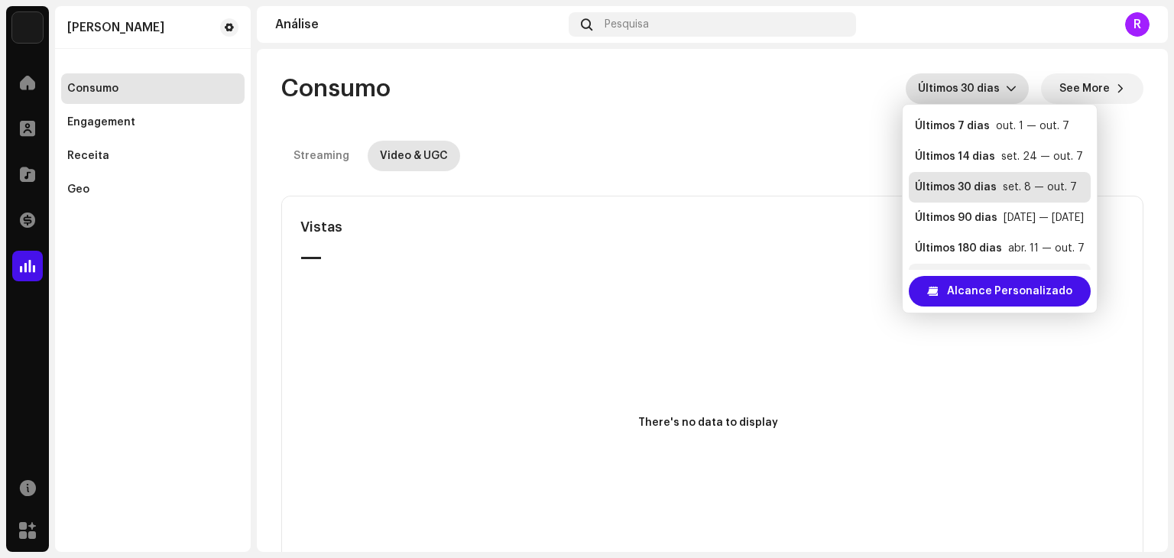
scroll to position [24, 0]
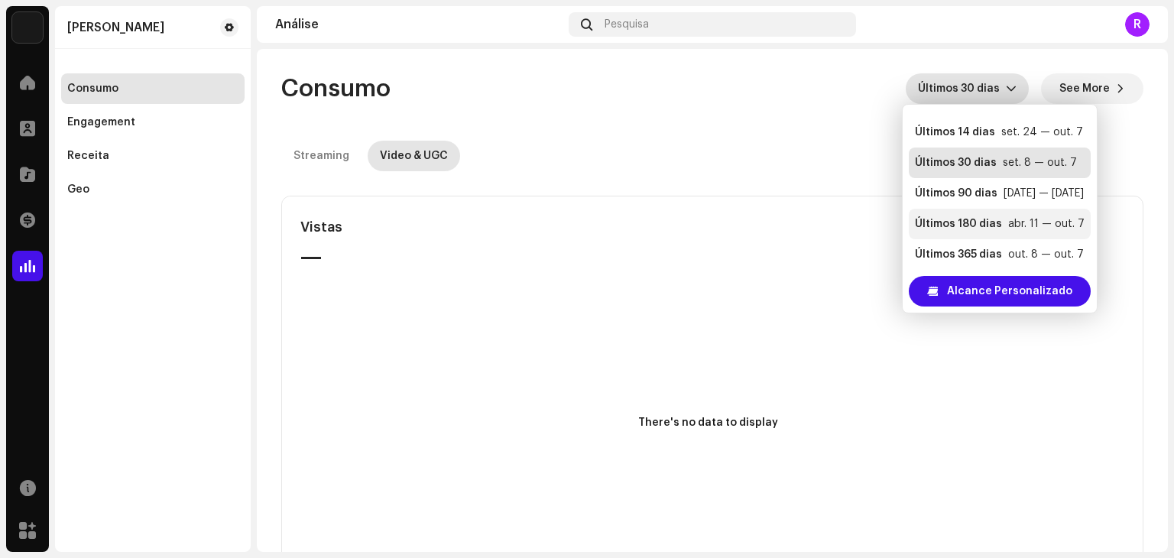
click at [974, 225] on div "Últimos 180 dias" at bounding box center [958, 223] width 87 height 15
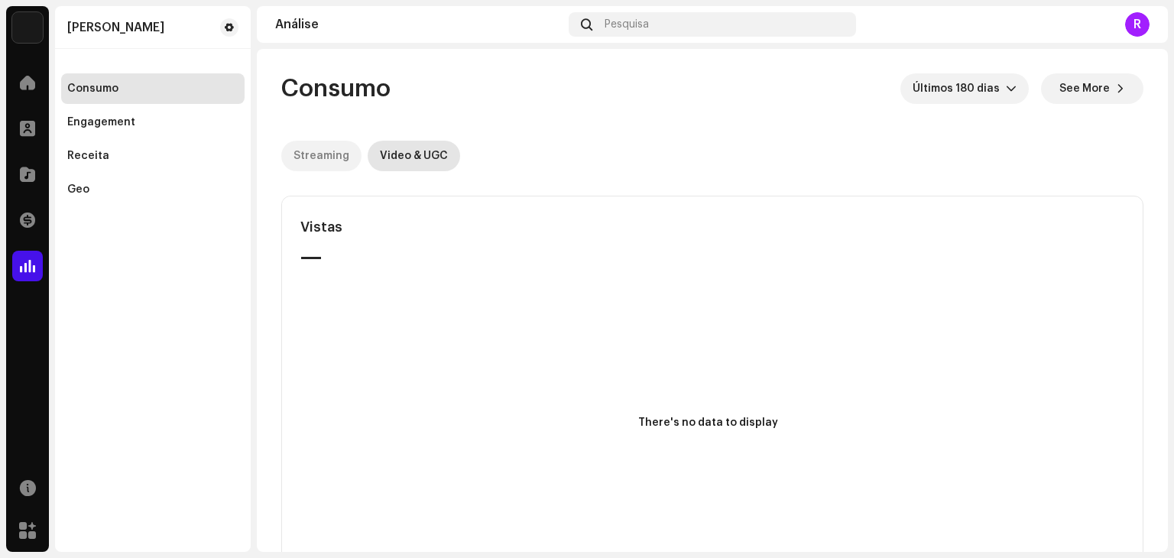
click at [299, 151] on div "Streaming" at bounding box center [322, 156] width 56 height 31
